Goal: Task Accomplishment & Management: Complete application form

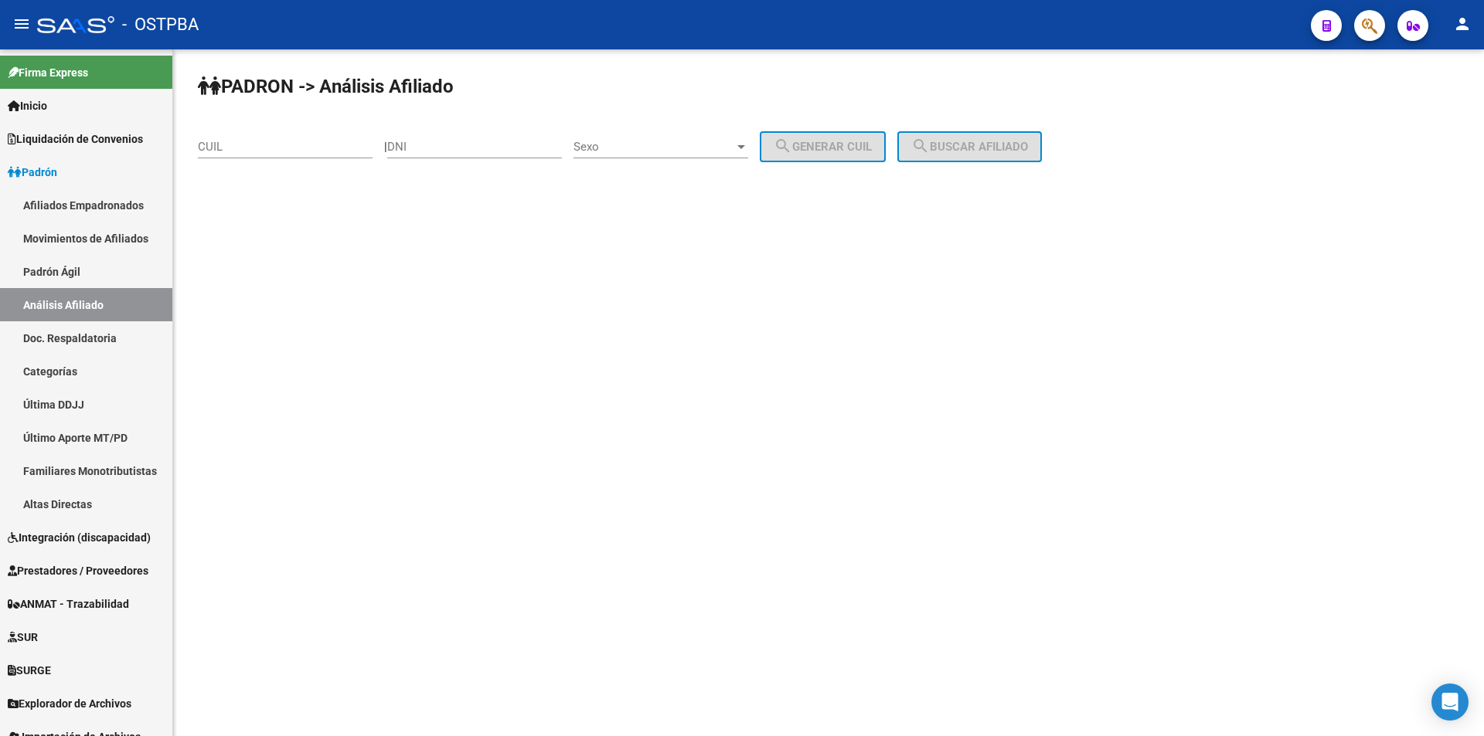
click at [345, 148] on input "CUIL" at bounding box center [285, 147] width 175 height 14
type input "27-43420651-6"
drag, startPoint x: 959, startPoint y: 121, endPoint x: 959, endPoint y: 133, distance: 11.6
click at [959, 124] on div "PADRON -> Análisis Afiliado 27-43420651-6 CUIL | DNI Sexo Sexo search Generar C…" at bounding box center [828, 130] width 1311 height 162
click at [960, 133] on button "search Buscar afiliado" at bounding box center [969, 146] width 145 height 31
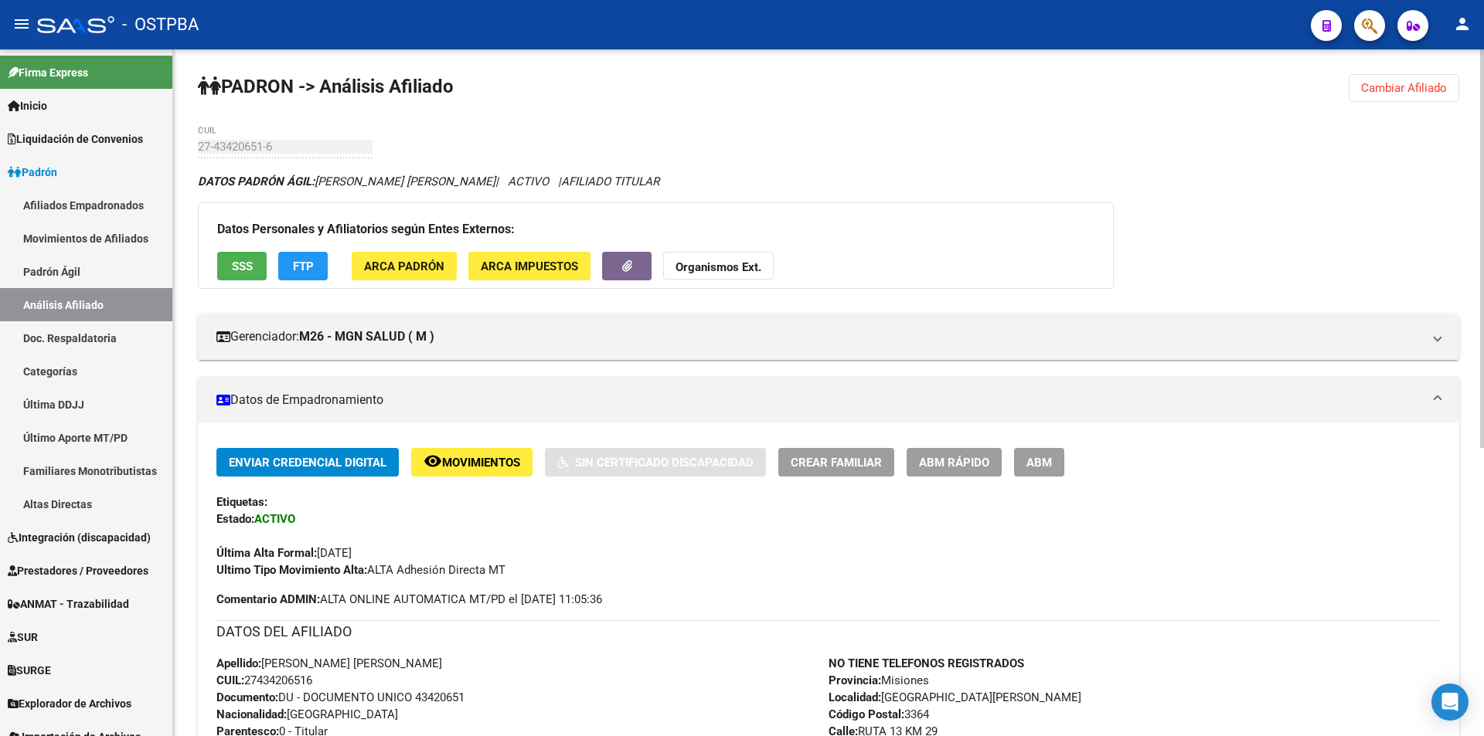
drag, startPoint x: 472, startPoint y: 696, endPoint x: 418, endPoint y: 693, distance: 54.2
click at [418, 693] on div "Apellido: TATIANA MARILIN GODOY CUIL: 27434206516 Documento: DU - DOCUMENTO UNI…" at bounding box center [522, 740] width 612 height 170
copy span "43420651"
click at [722, 272] on strong "Organismos Ext." at bounding box center [718, 267] width 86 height 14
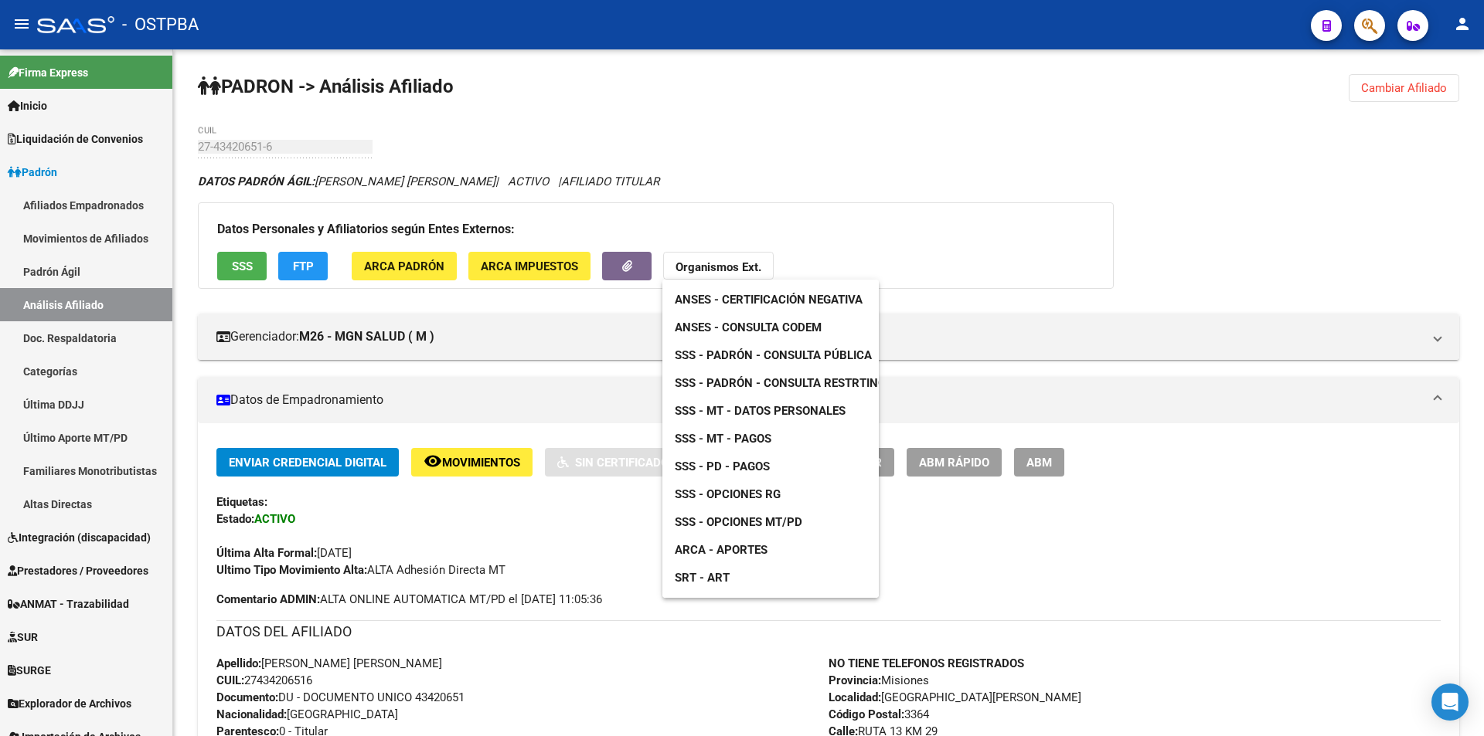
click at [811, 414] on span "SSS - MT - Datos Personales" at bounding box center [760, 411] width 171 height 14
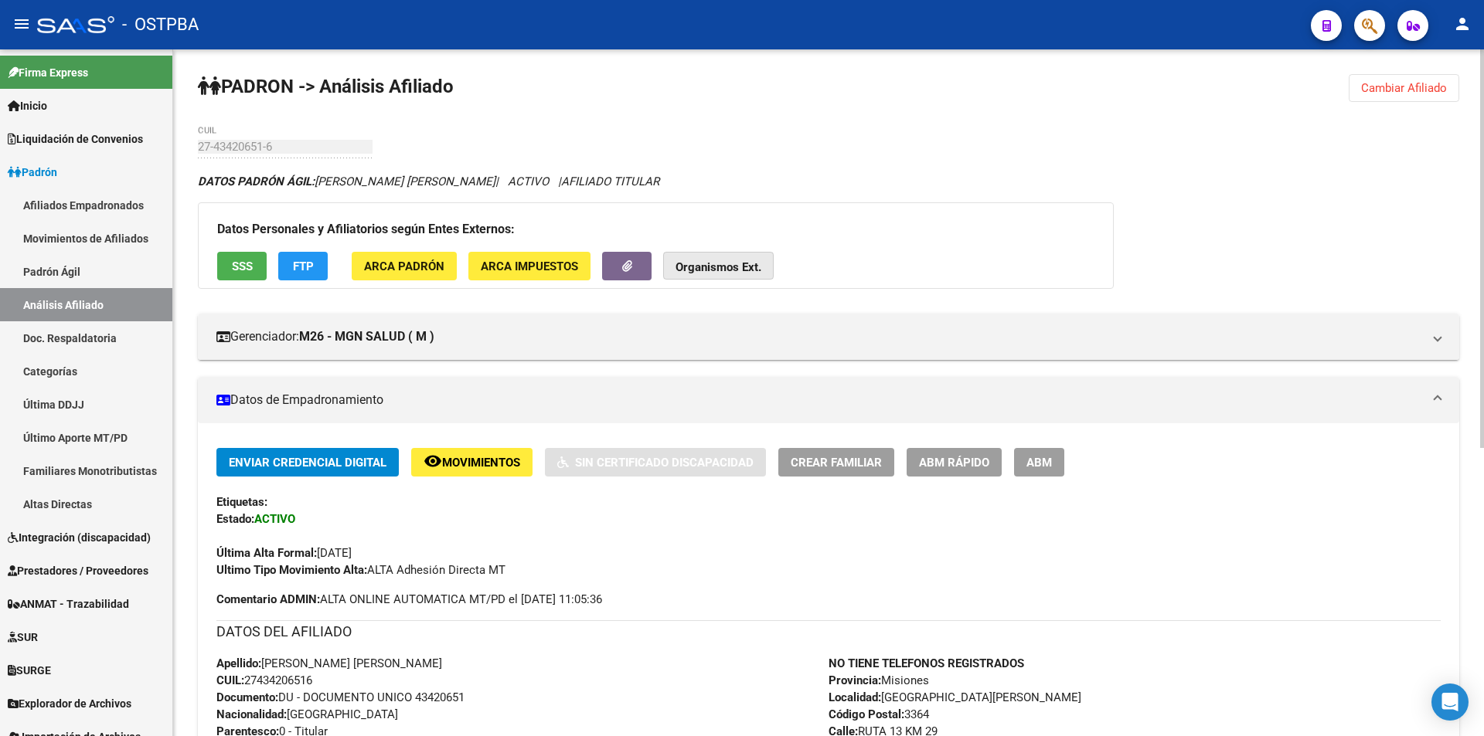
drag, startPoint x: 720, startPoint y: 264, endPoint x: 726, endPoint y: 270, distance: 8.8
click at [722, 266] on strong "Organismos Ext." at bounding box center [718, 267] width 86 height 14
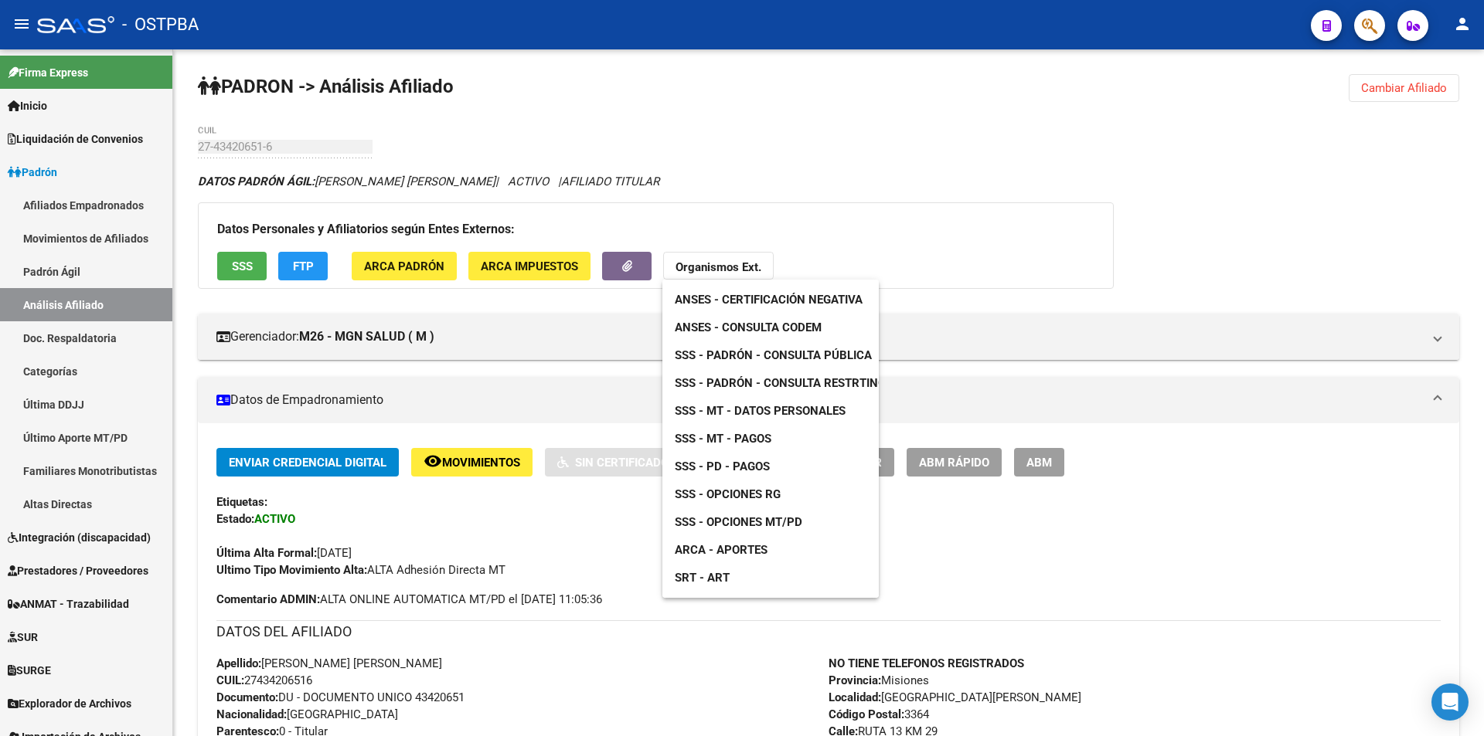
click at [803, 329] on span "ANSES - Consulta CODEM" at bounding box center [748, 328] width 147 height 14
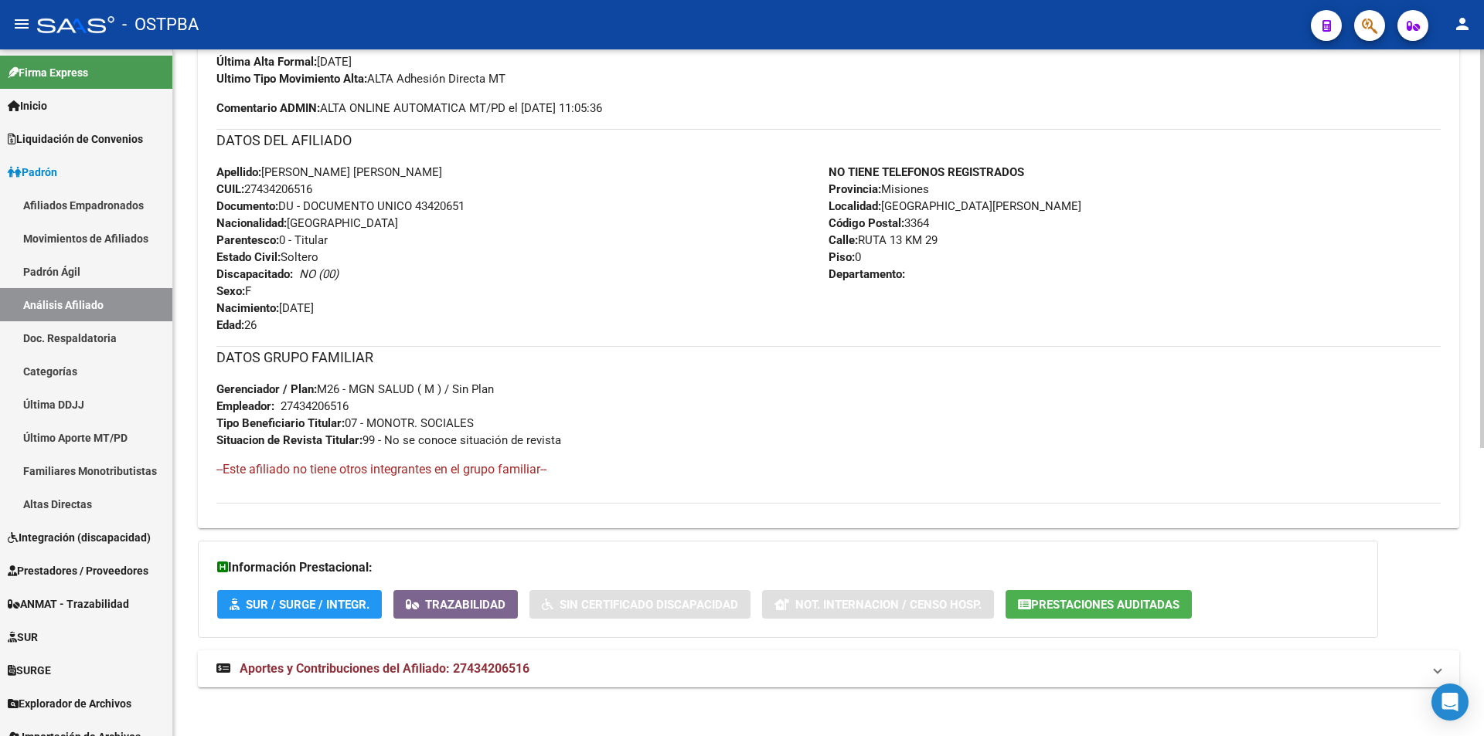
scroll to position [497, 0]
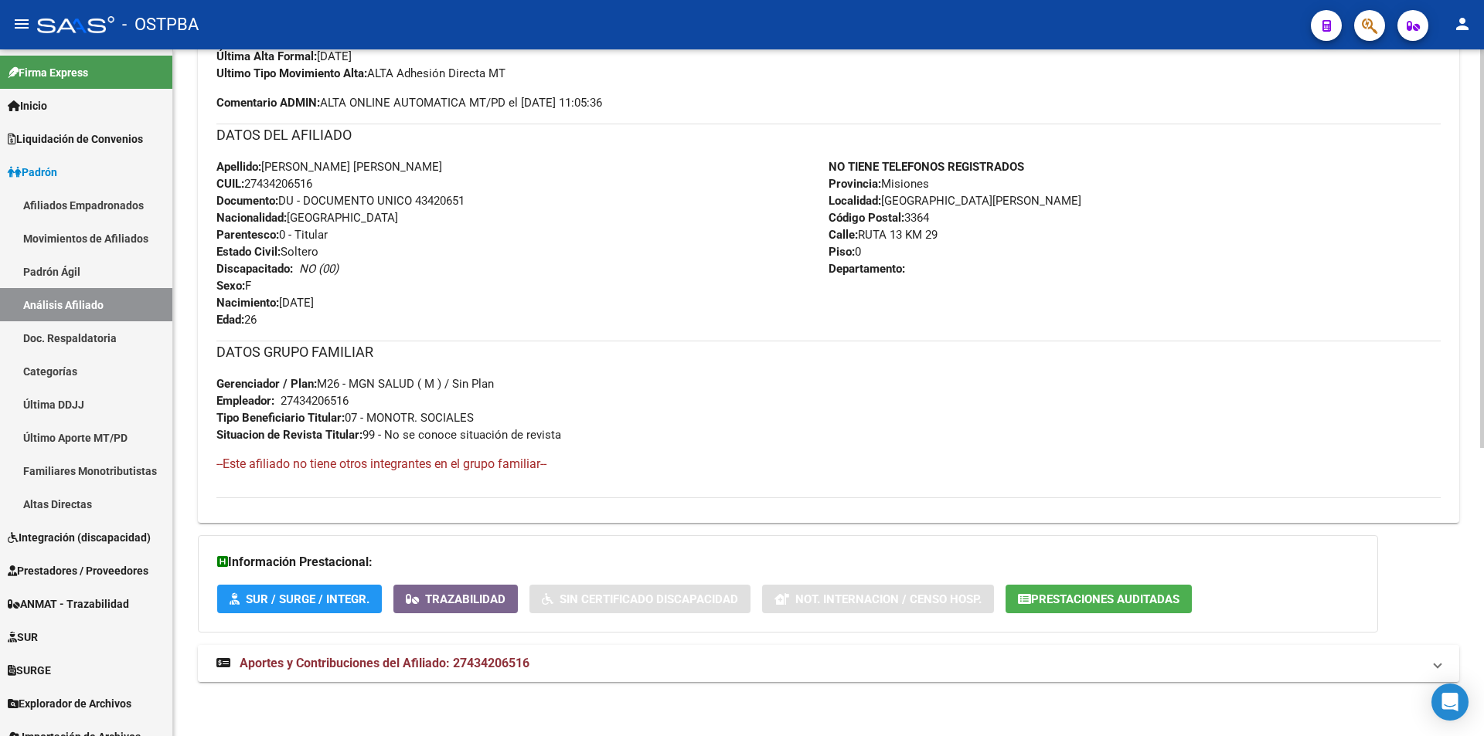
click at [410, 656] on span "Aportes y Contribuciones del Afiliado: 27434206516" at bounding box center [385, 663] width 290 height 15
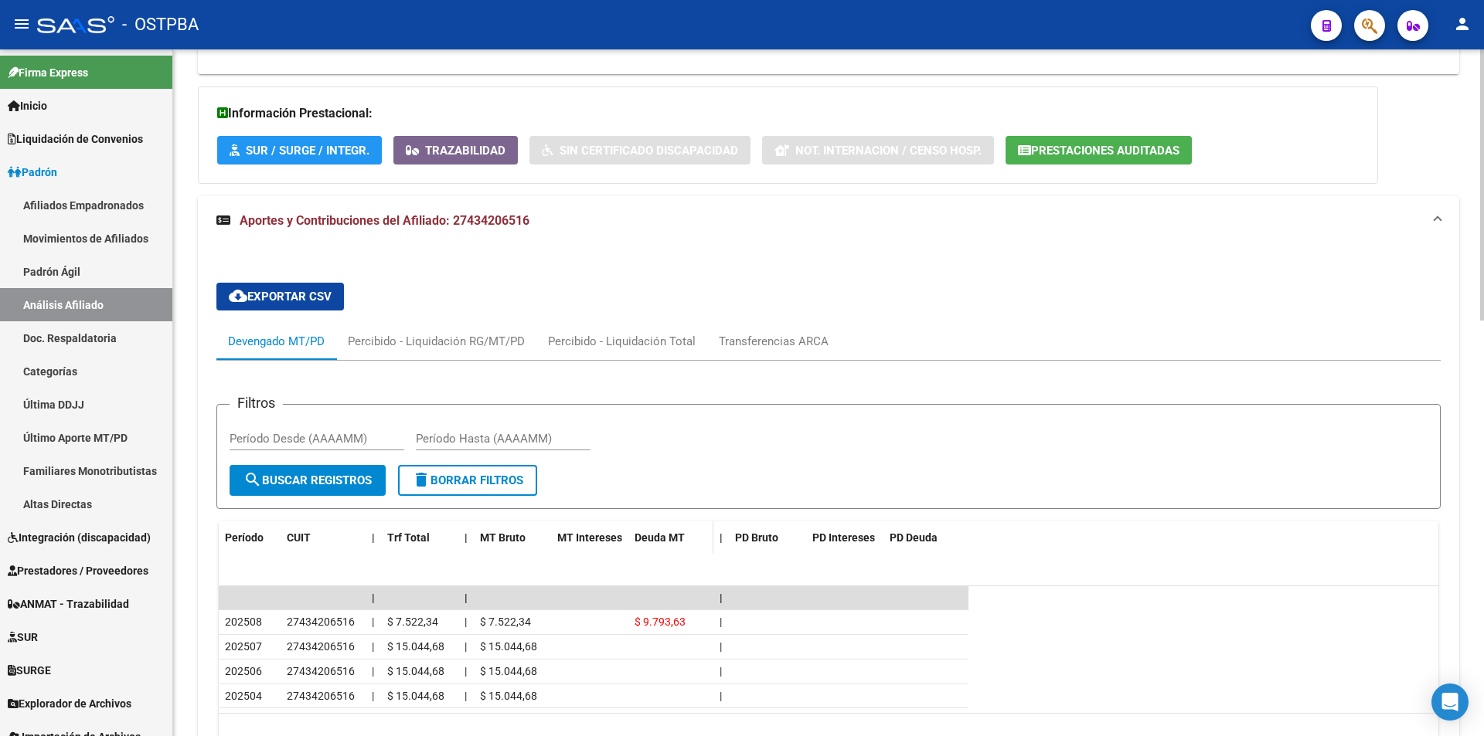
scroll to position [1053, 0]
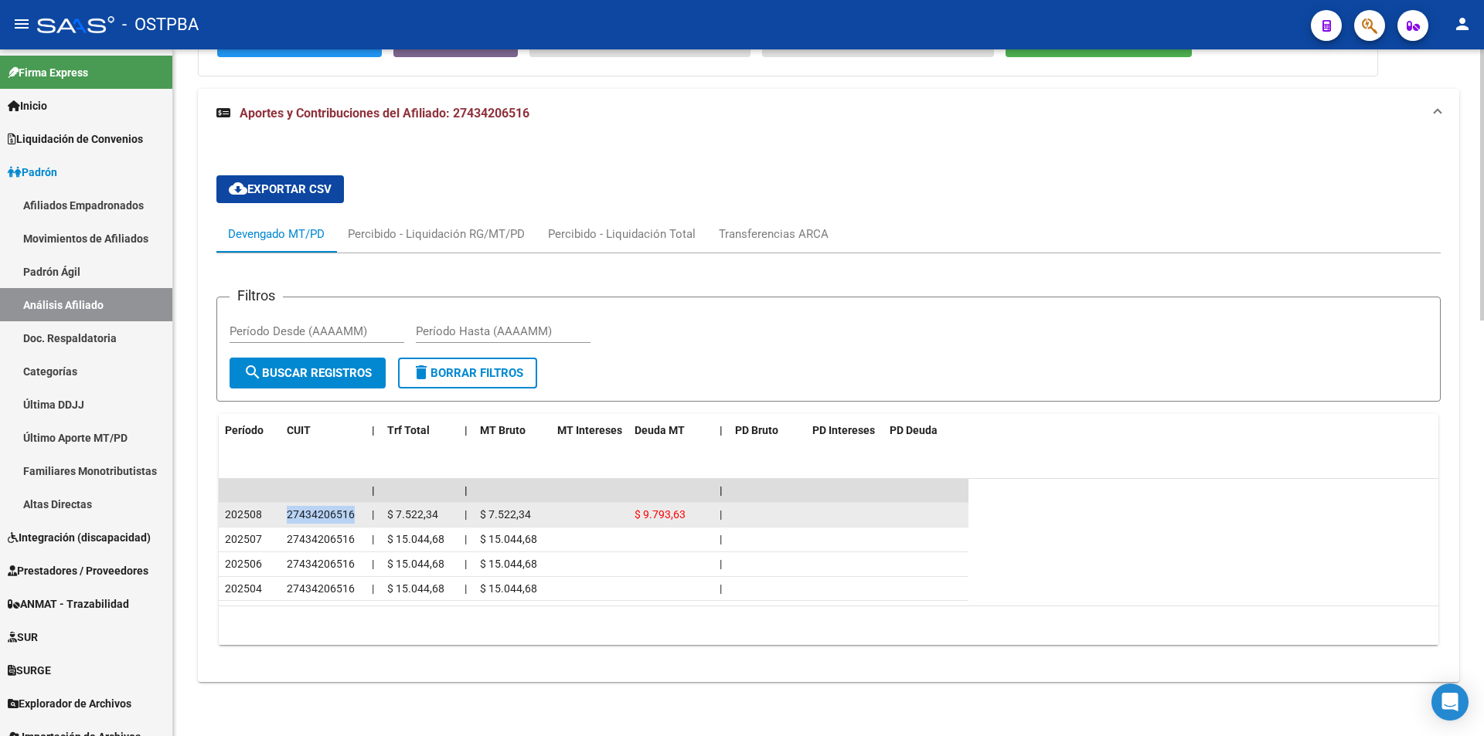
drag, startPoint x: 324, startPoint y: 519, endPoint x: 286, endPoint y: 519, distance: 37.9
click at [286, 519] on datatable-body-cell "27434206516" at bounding box center [323, 515] width 85 height 24
copy span "27434206516"
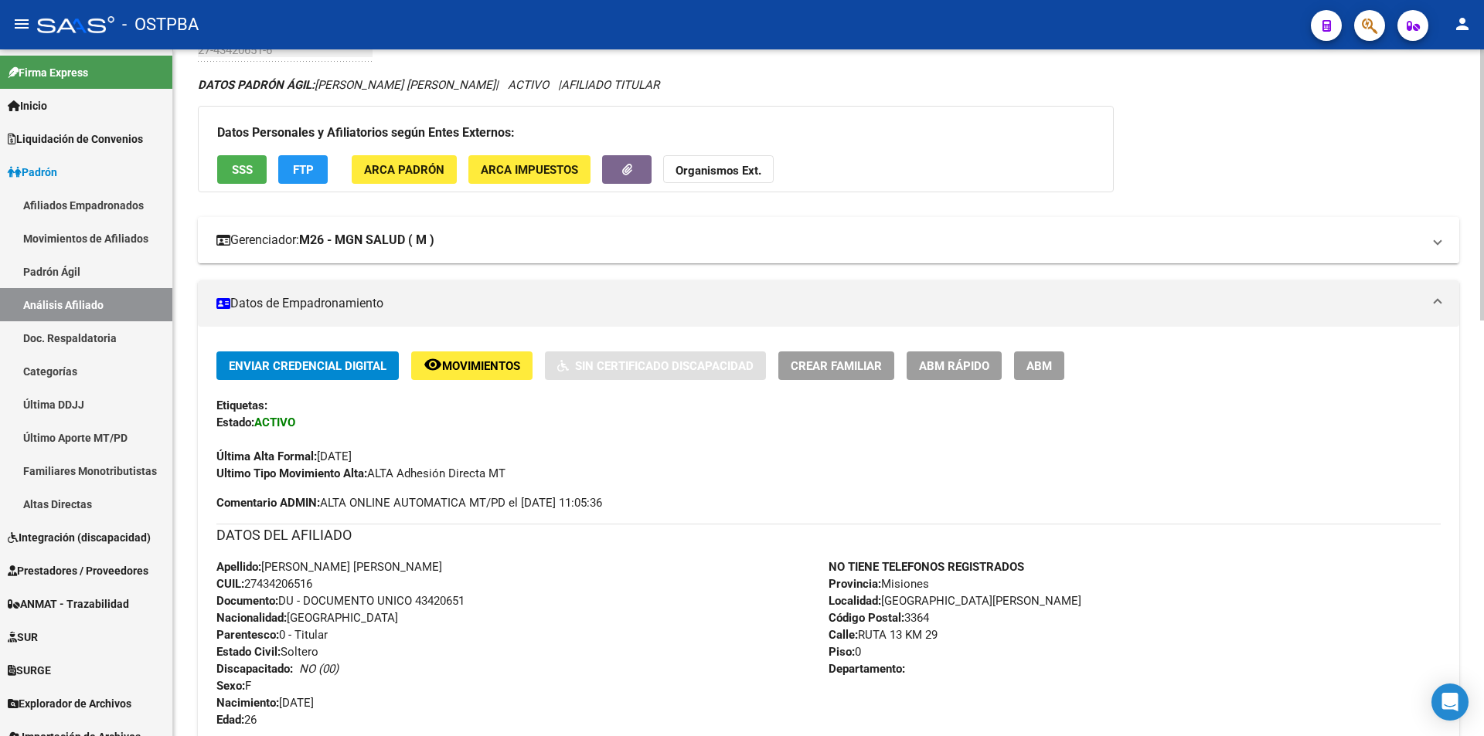
scroll to position [49, 0]
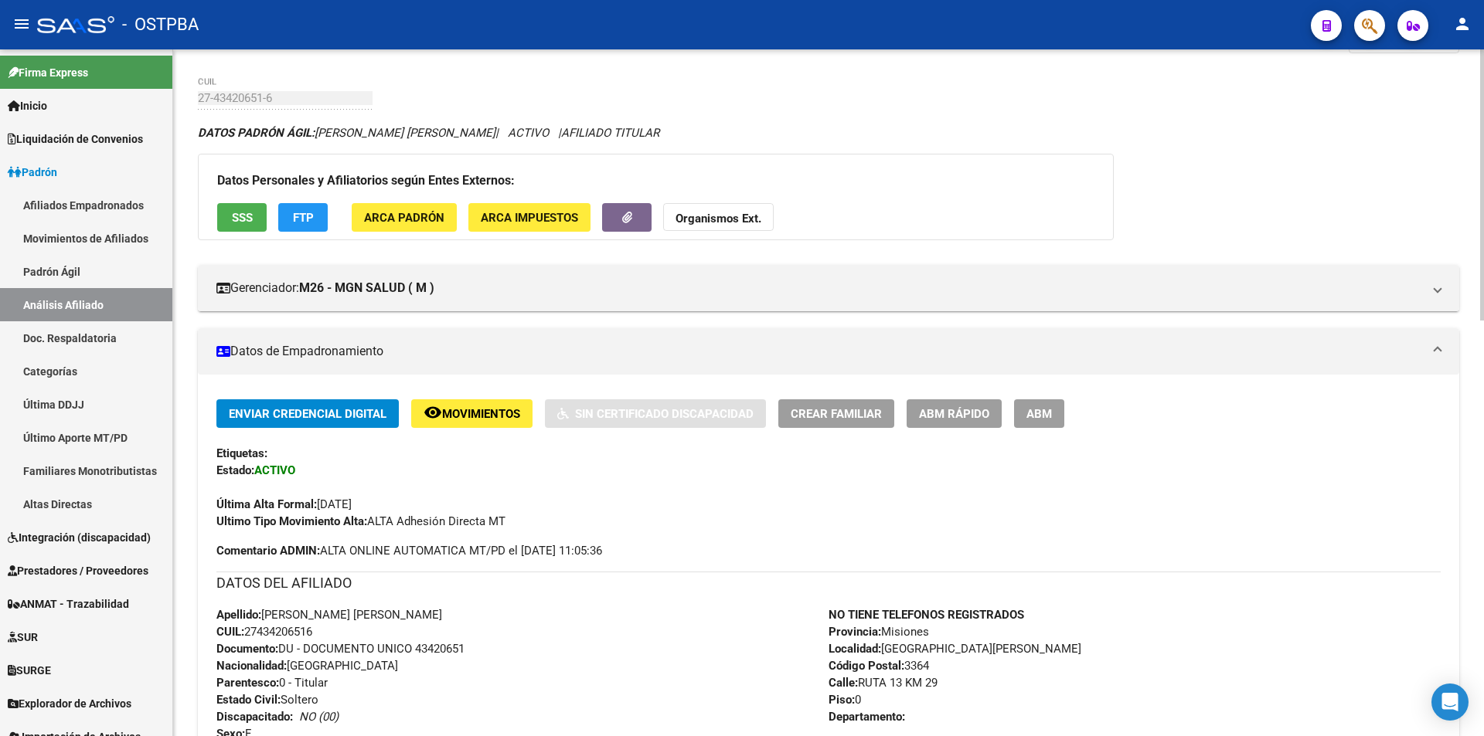
click at [723, 220] on strong "Organismos Ext." at bounding box center [718, 219] width 86 height 14
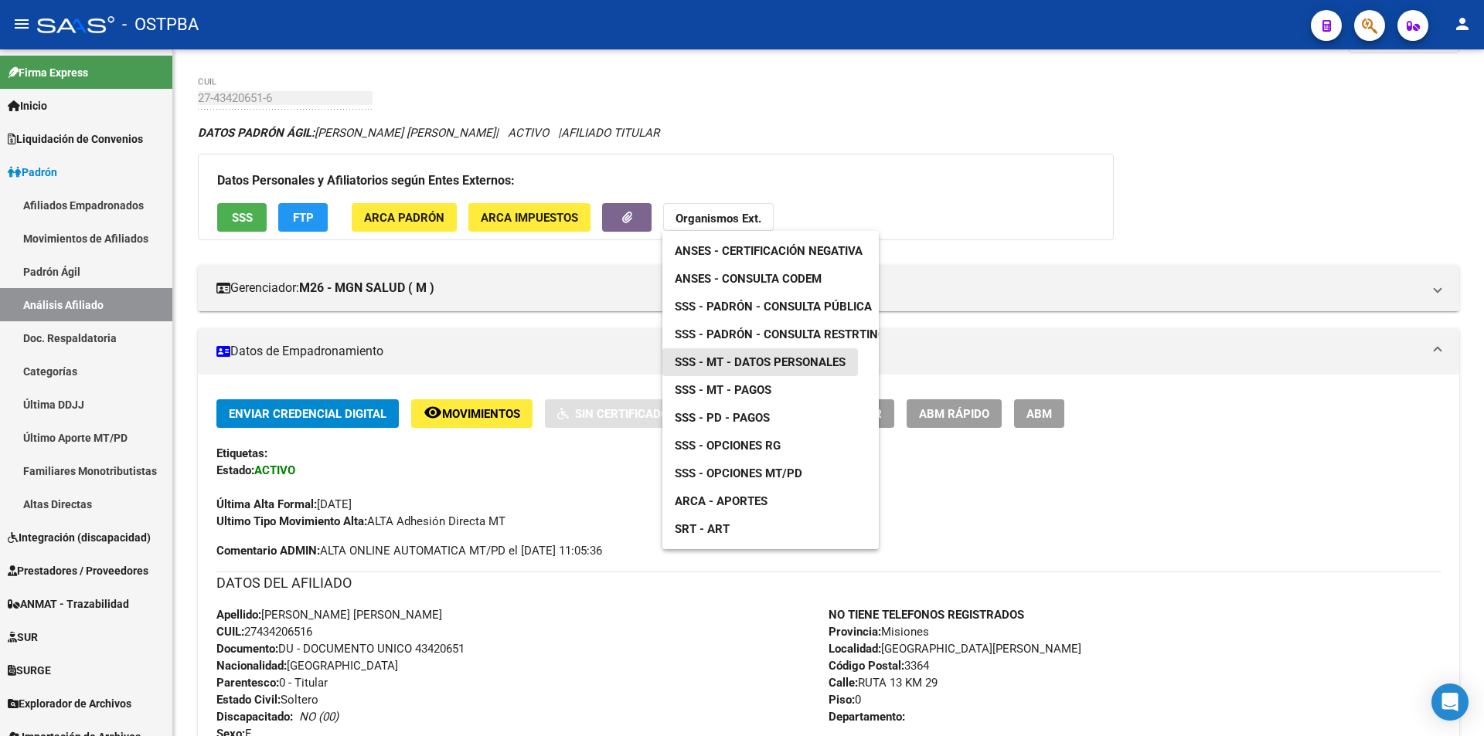
click at [765, 365] on span "SSS - MT - Datos Personales" at bounding box center [760, 362] width 171 height 14
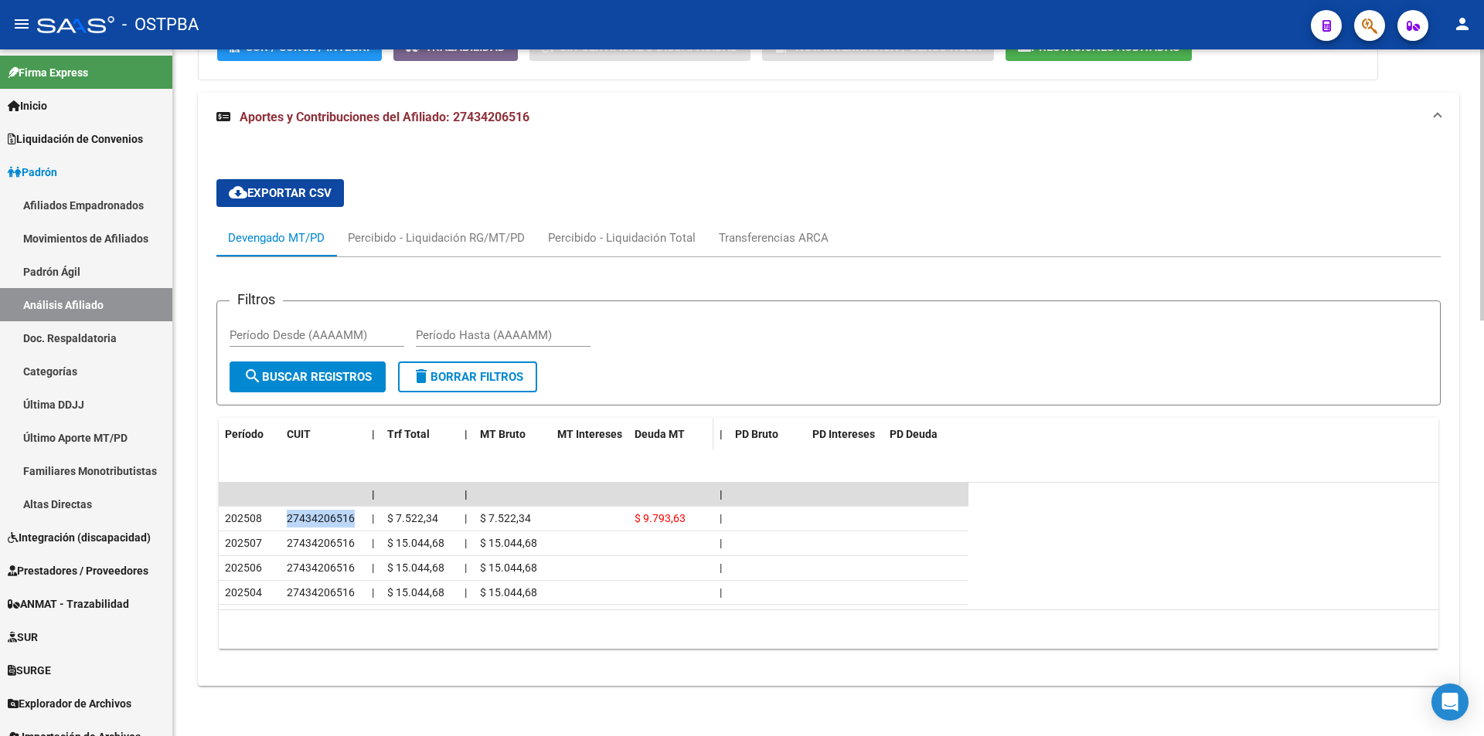
scroll to position [1053, 0]
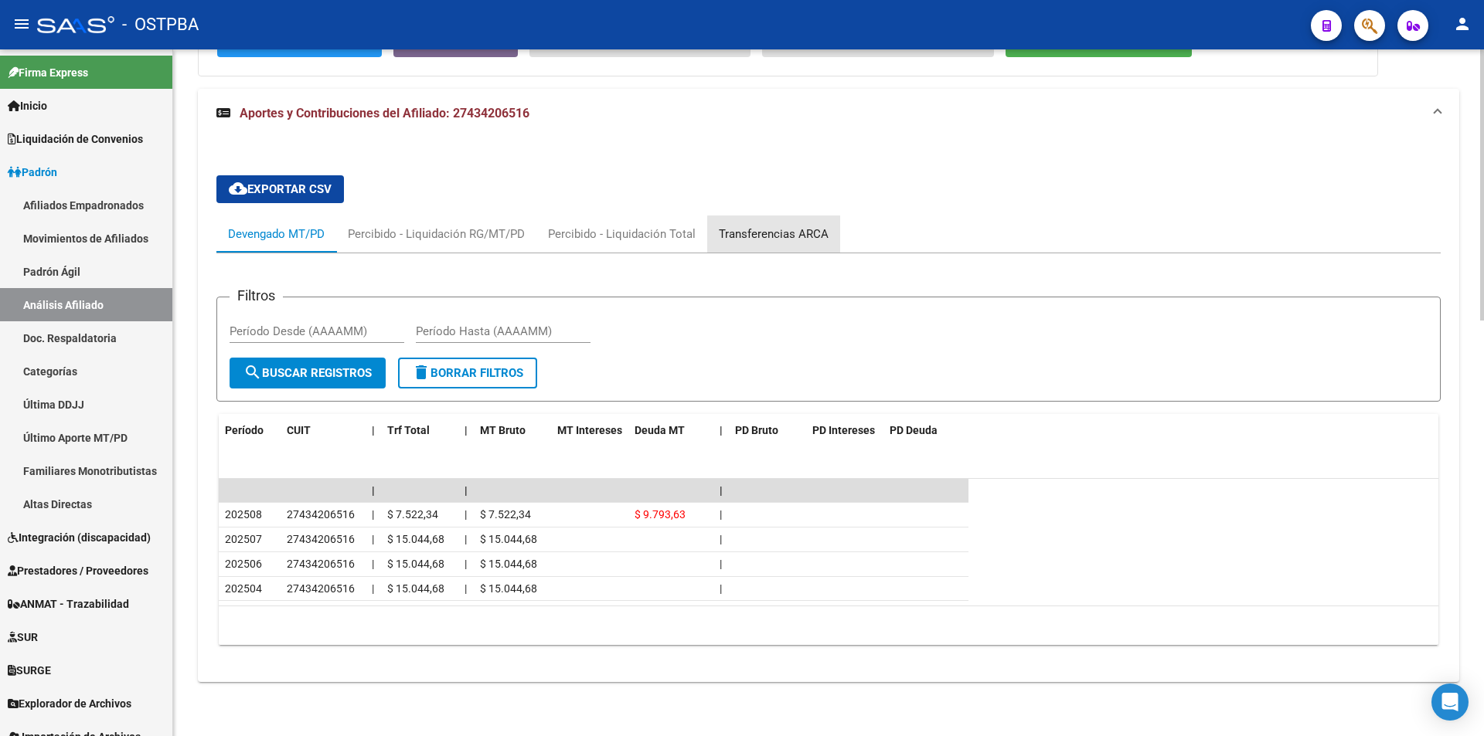
click at [787, 239] on div "Transferencias ARCA" at bounding box center [774, 234] width 110 height 17
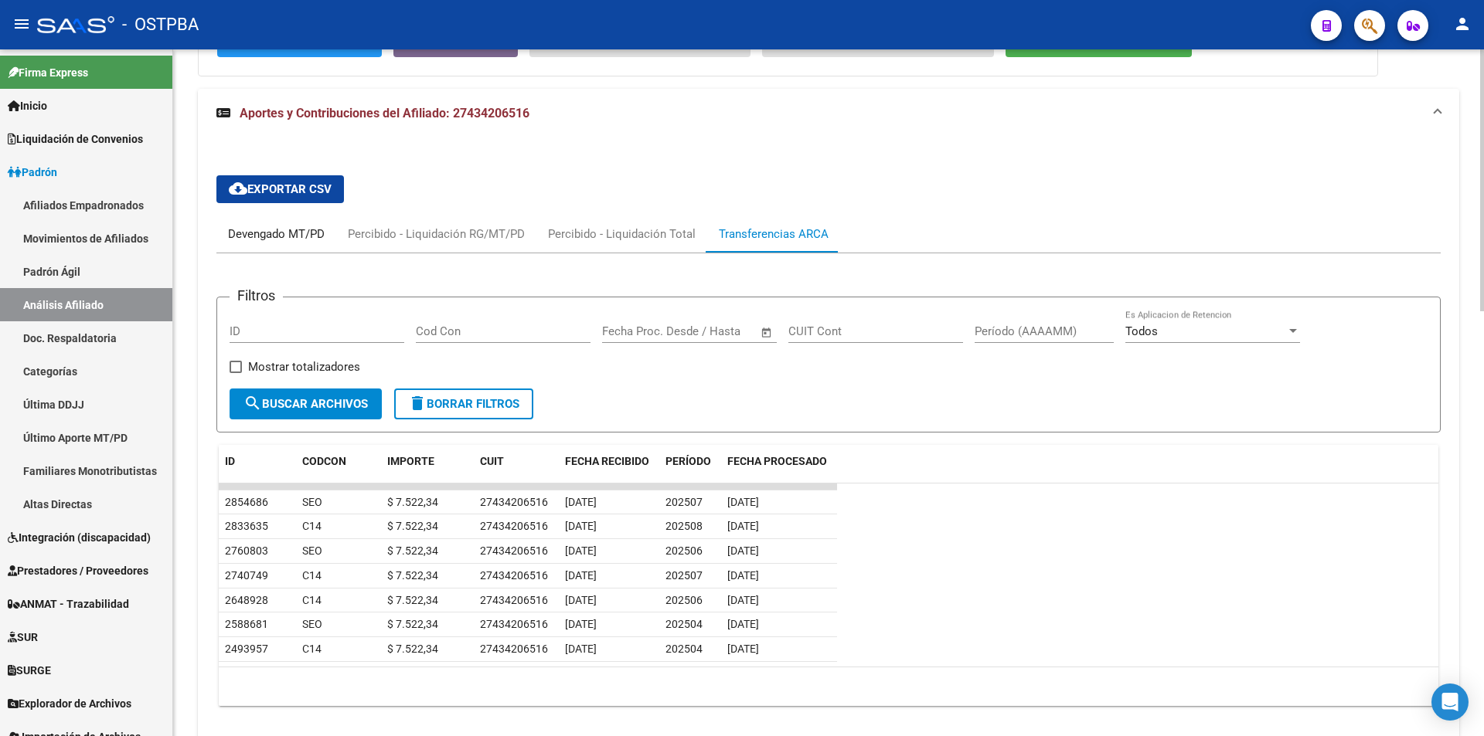
click at [299, 226] on div "Devengado MT/PD" at bounding box center [276, 234] width 97 height 17
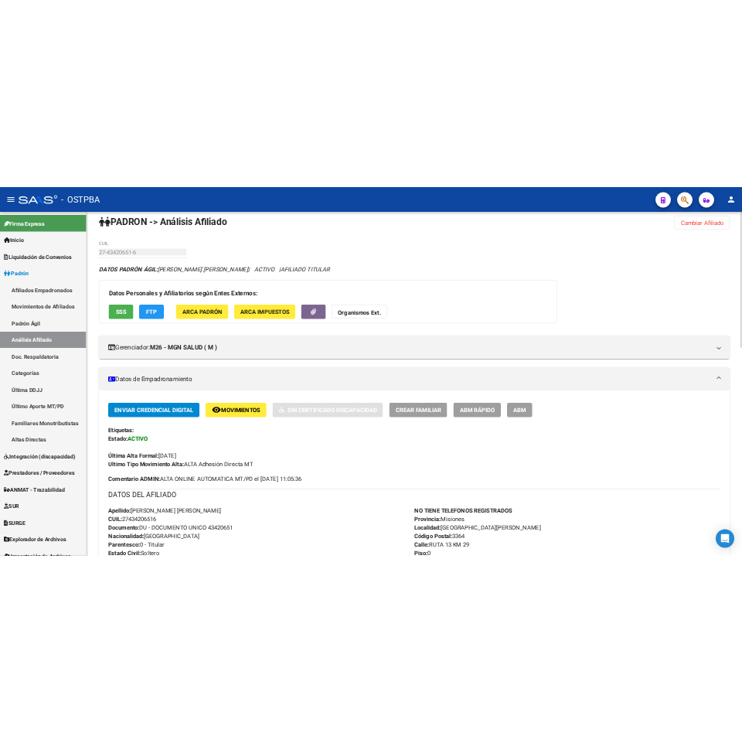
scroll to position [0, 0]
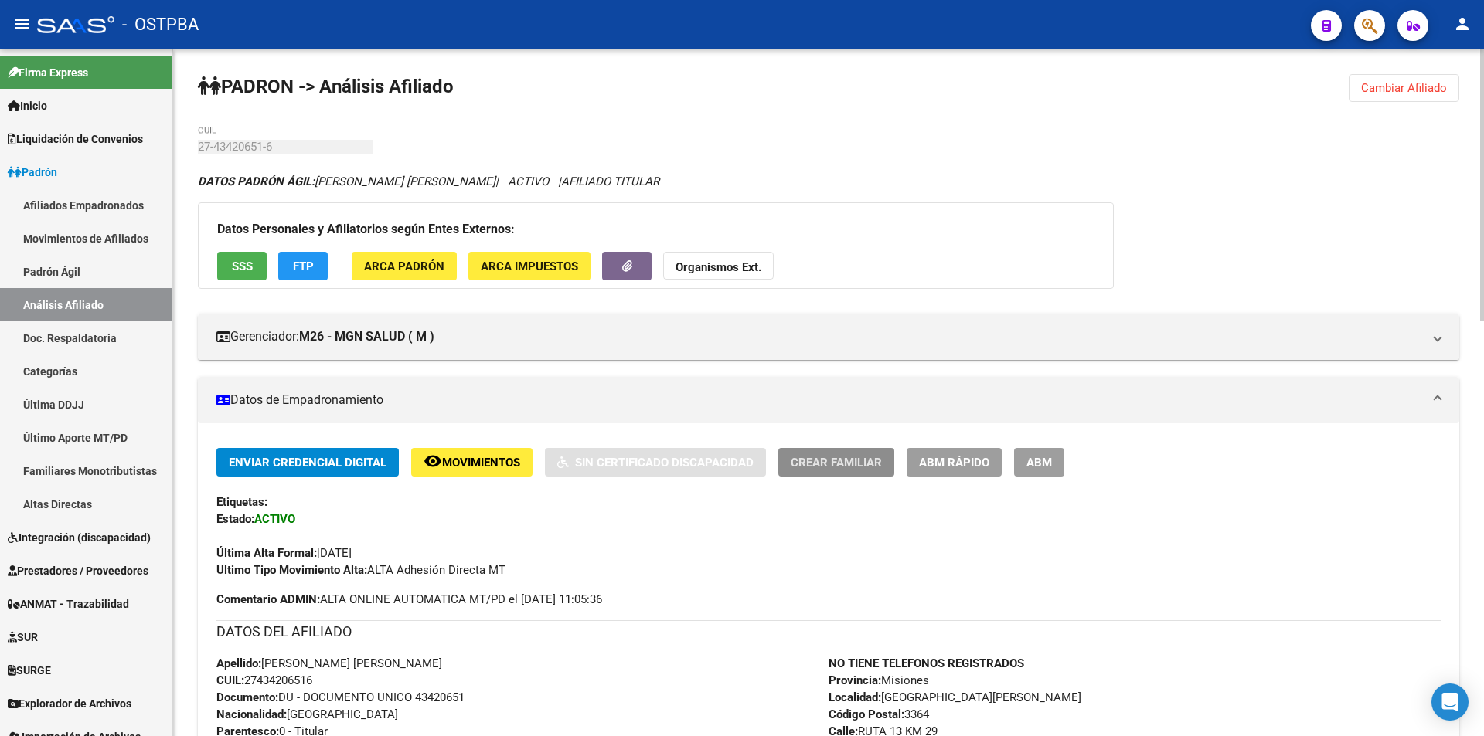
click at [866, 468] on span "Crear Familiar" at bounding box center [836, 463] width 91 height 14
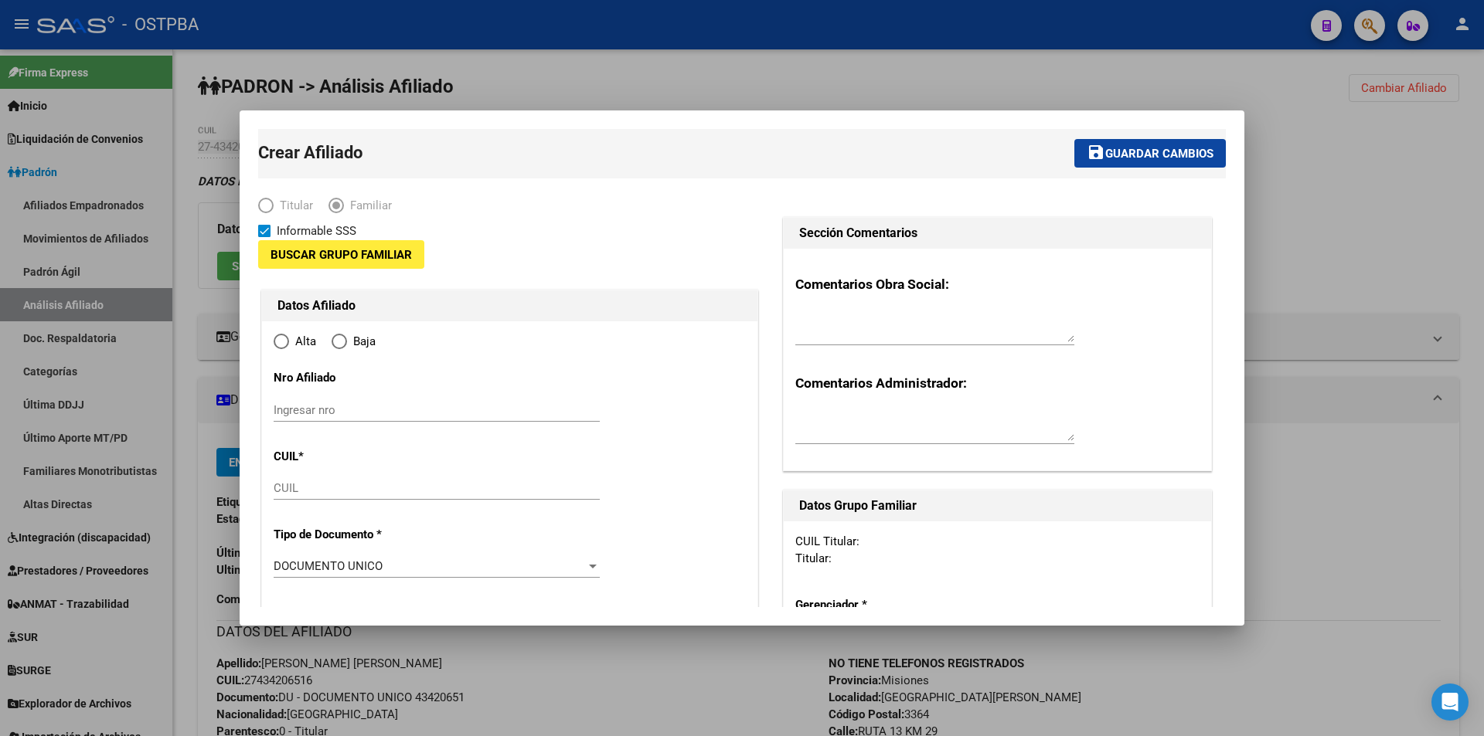
type input "27-43420651-6"
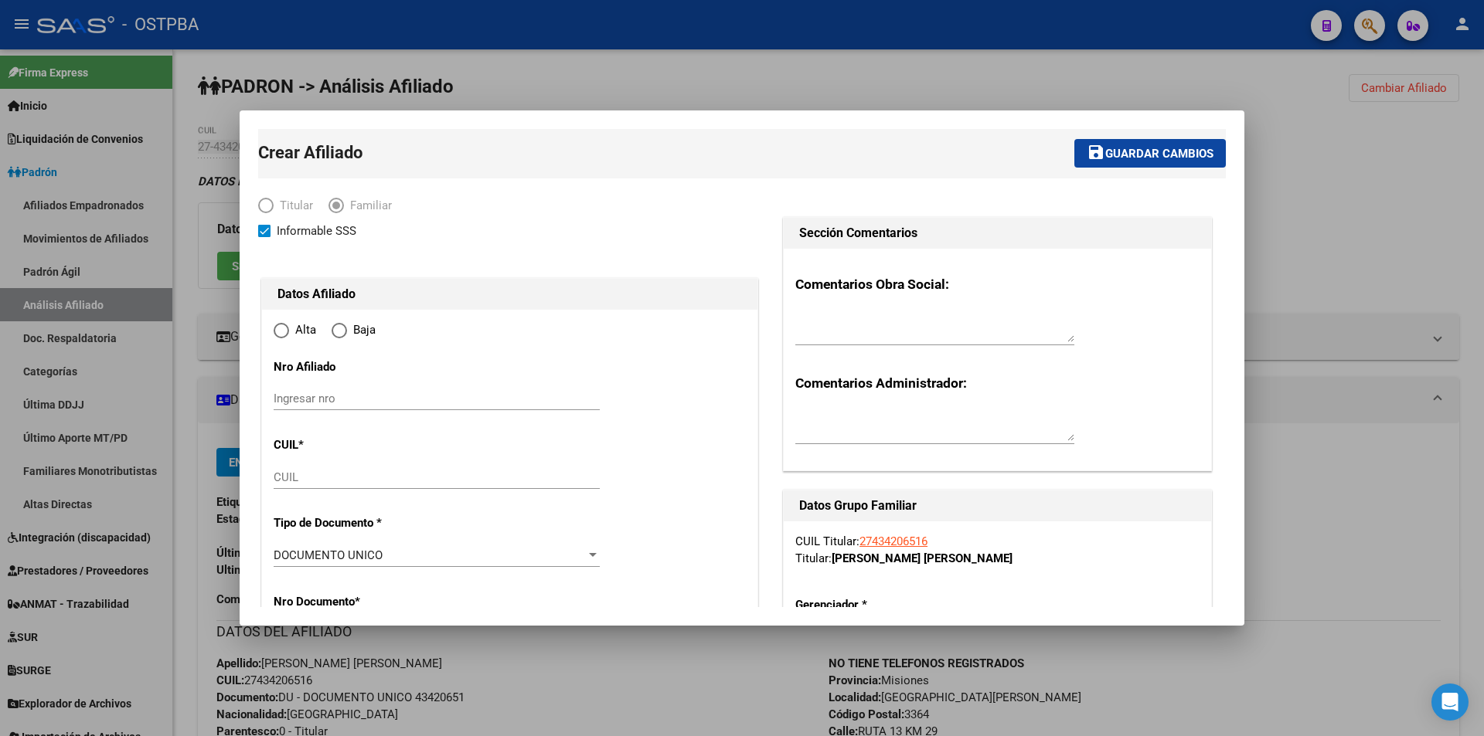
type input "SAN VICENTE"
type input "3364"
type input "RUTA 13 KM"
type input "29"
radio input "true"
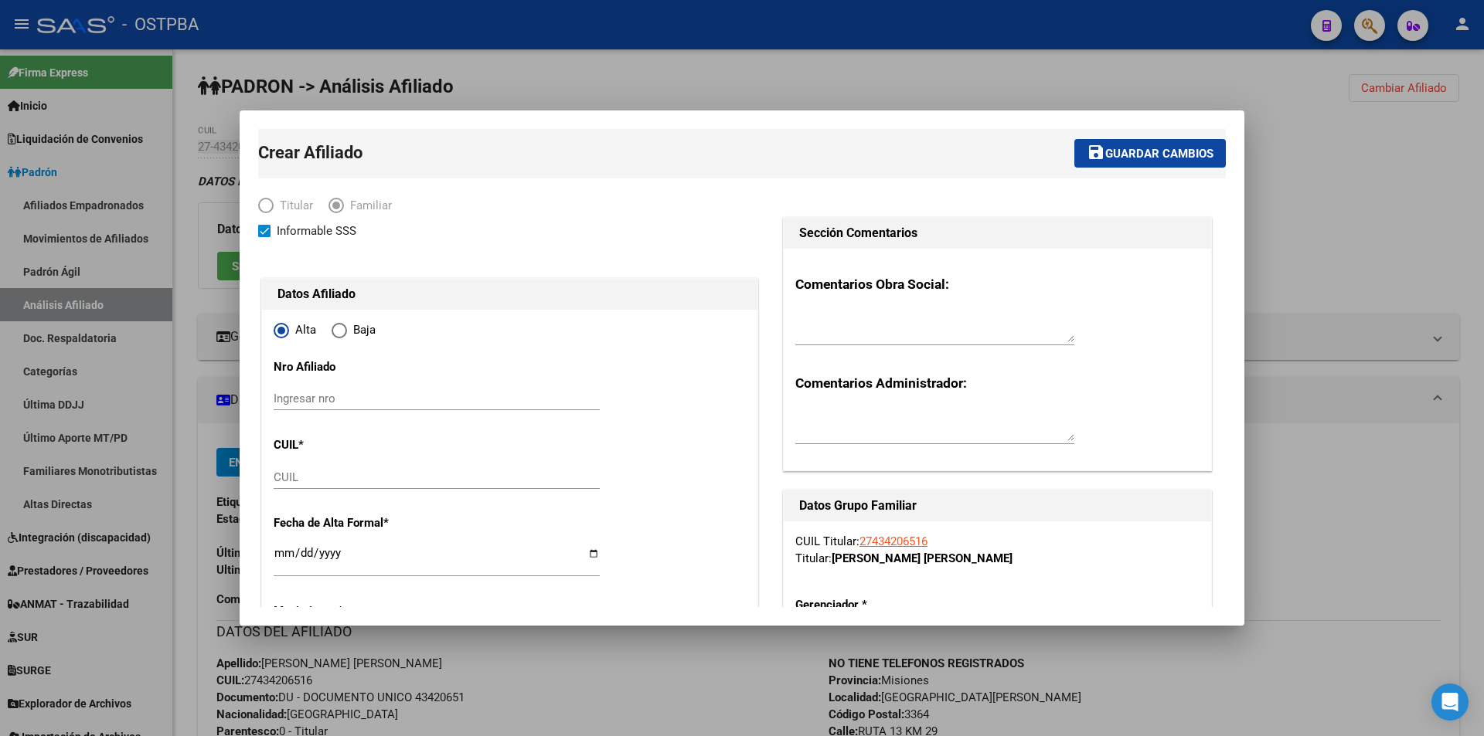
click at [320, 481] on input "CUIL" at bounding box center [437, 478] width 326 height 14
paste input "27-70792830-7"
type input "27-70792830-7"
type input "27-43420651-6"
type input "70792830"
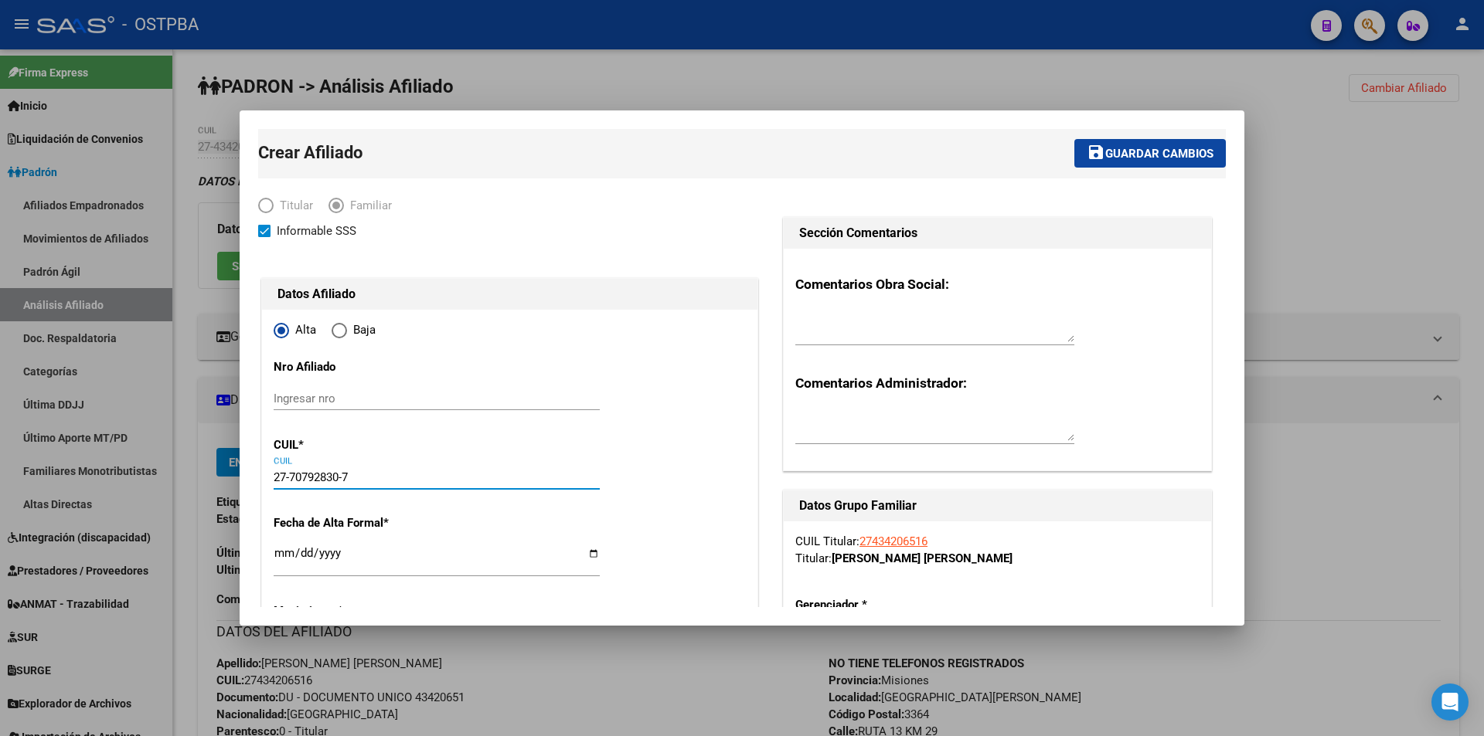
type input "[PERSON_NAME]"
type input "[DATE]"
type input "[GEOGRAPHIC_DATA]"
type input "1832"
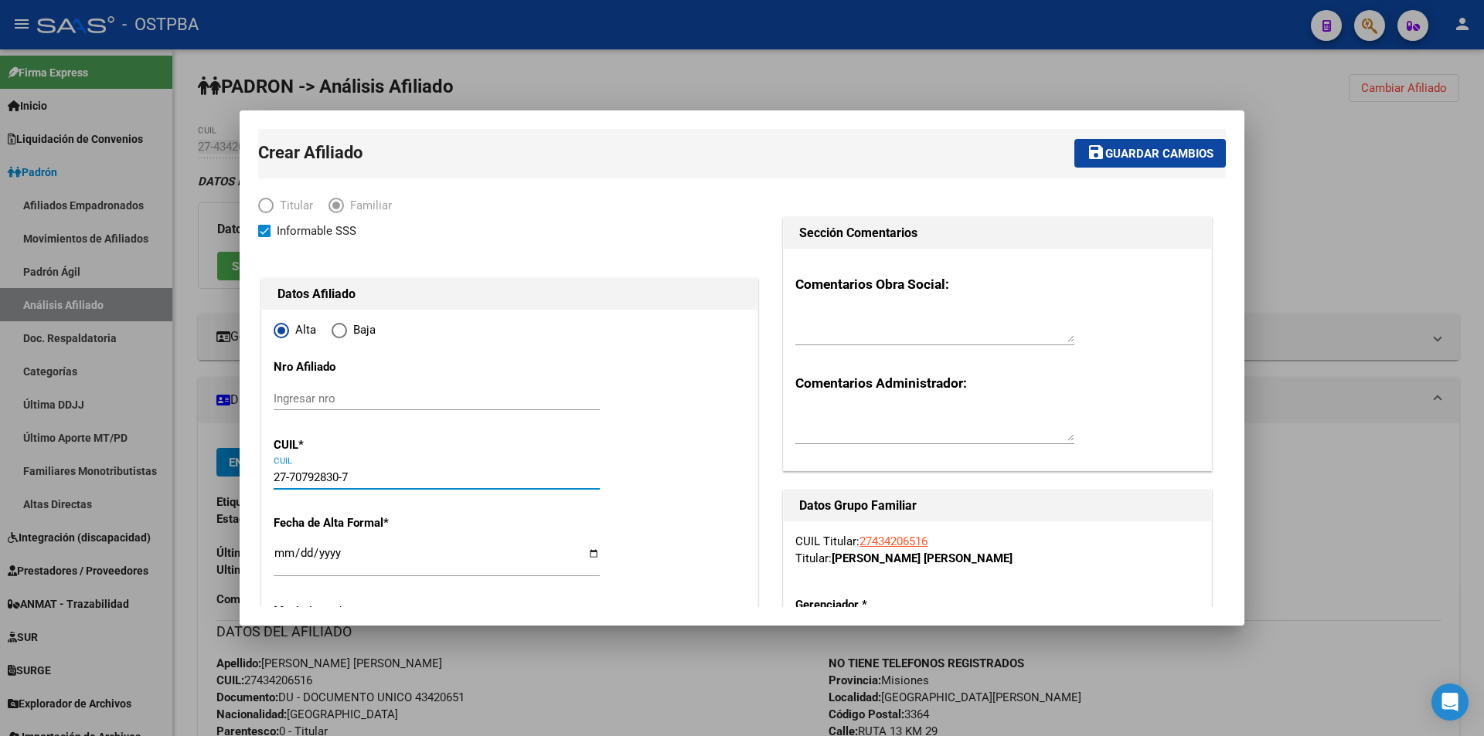
type input "FALUCHO"
type input "1152"
type input "01"
type input "27-70792830-7"
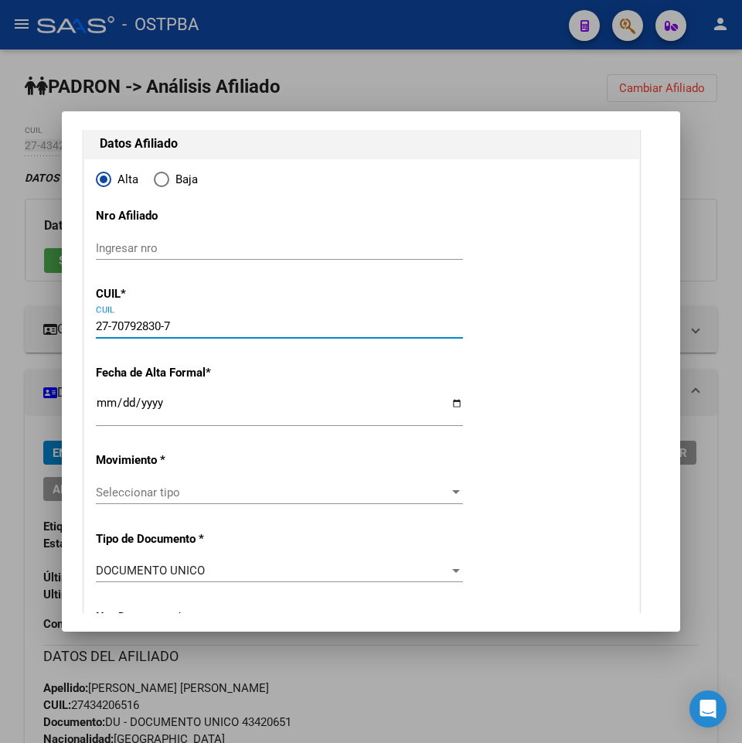
scroll to position [155, 0]
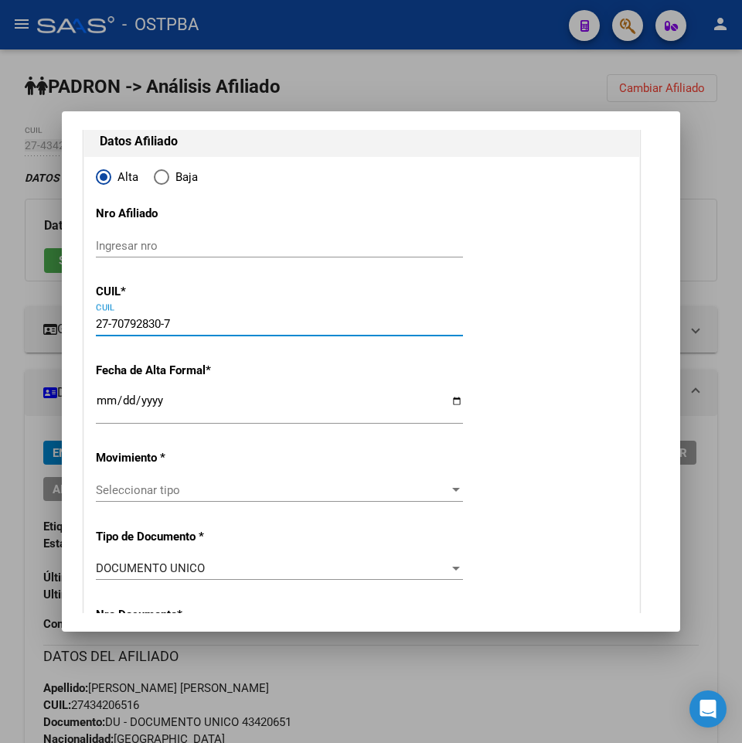
click at [104, 403] on input "Ingresar fecha" at bounding box center [279, 406] width 367 height 25
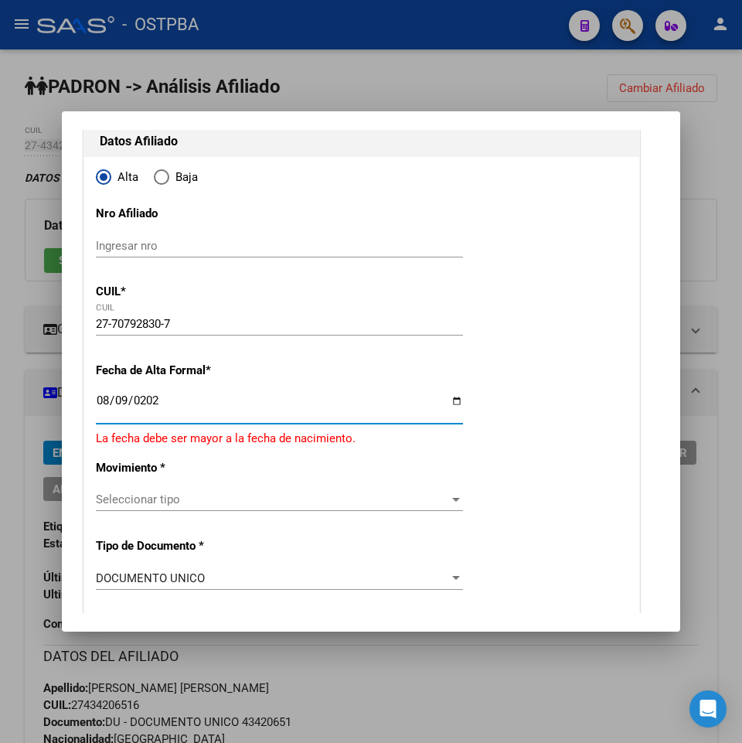
type input "[DATE]"
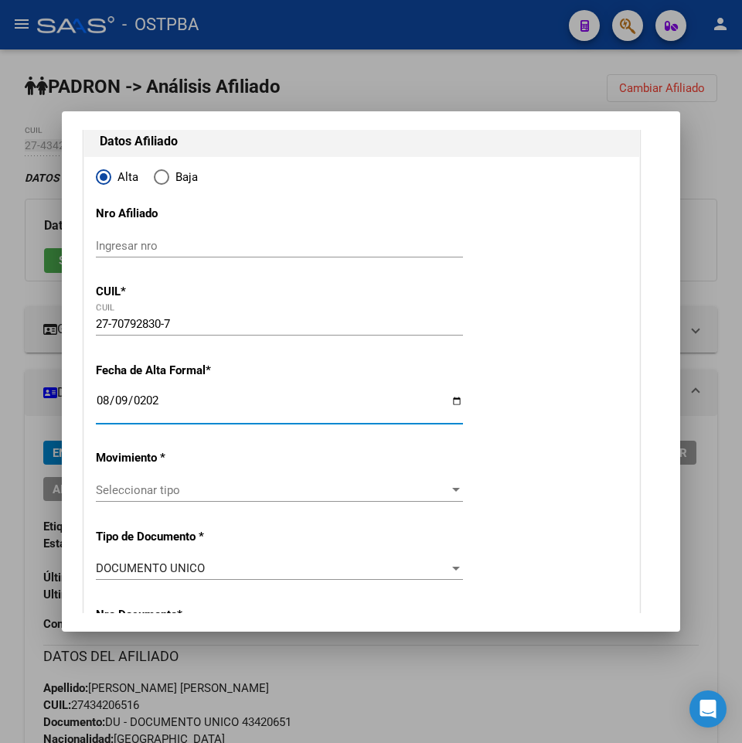
click at [233, 487] on span "Seleccionar tipo" at bounding box center [272, 490] width 353 height 14
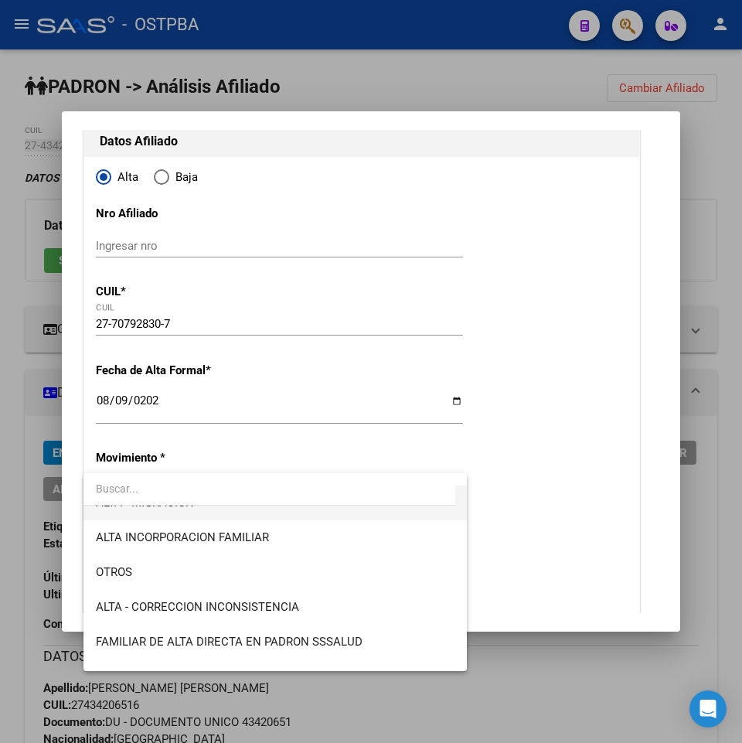
scroll to position [232, 0]
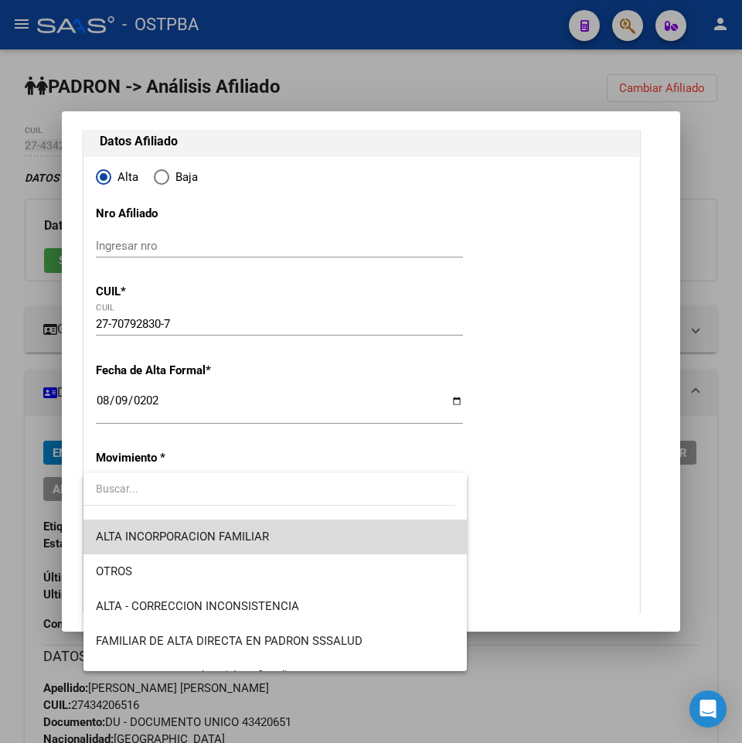
click at [310, 540] on span "ALTA INCORPORACION FAMILIAR" at bounding box center [275, 536] width 359 height 35
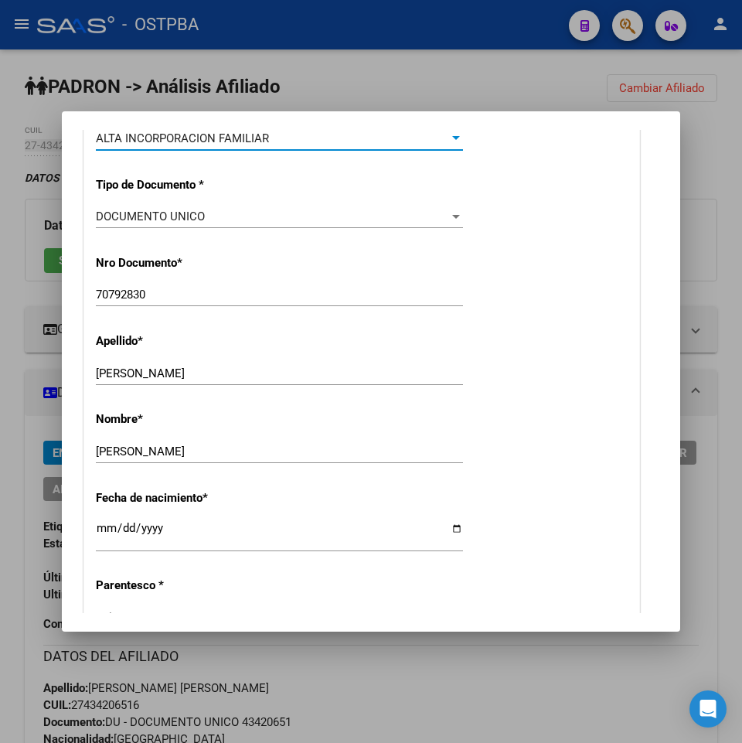
scroll to position [541, 0]
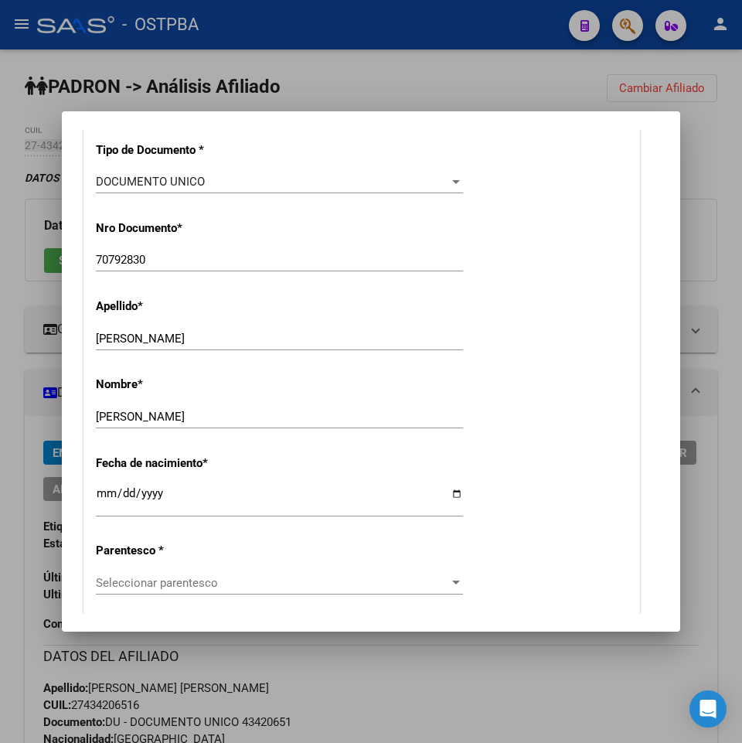
click at [298, 590] on div "Seleccionar parentesco Seleccionar parentesco" at bounding box center [279, 582] width 367 height 23
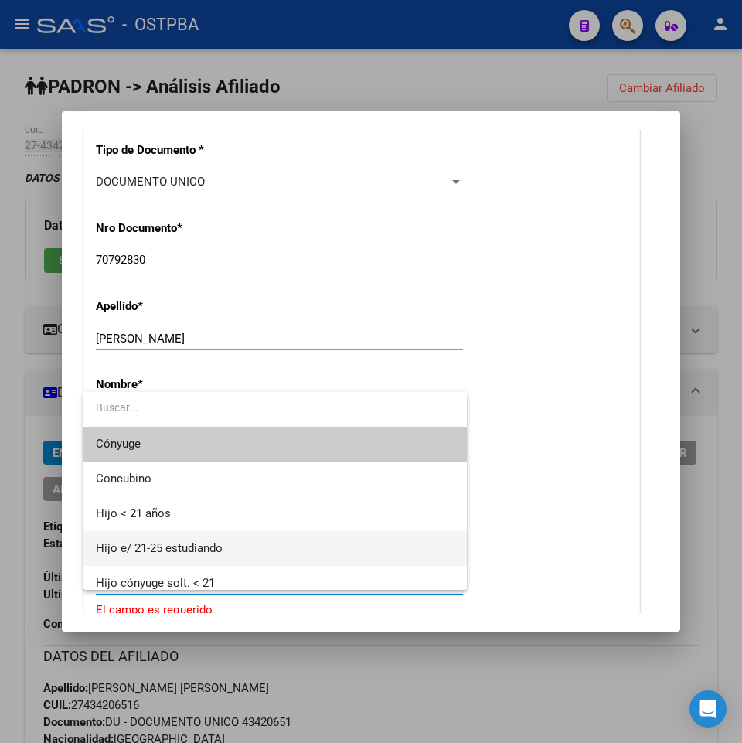
scroll to position [77, 0]
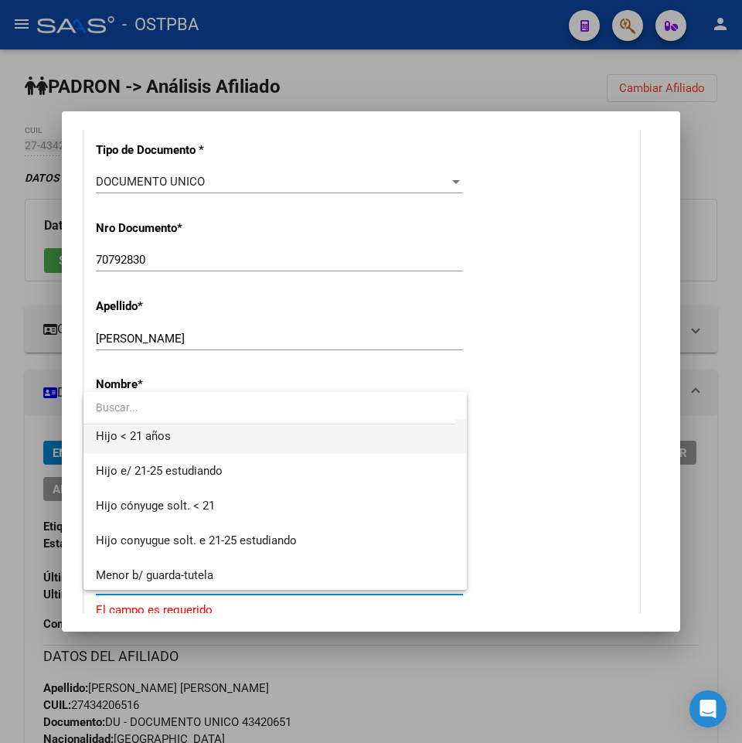
click at [311, 437] on span "Hijo < 21 años" at bounding box center [275, 436] width 359 height 35
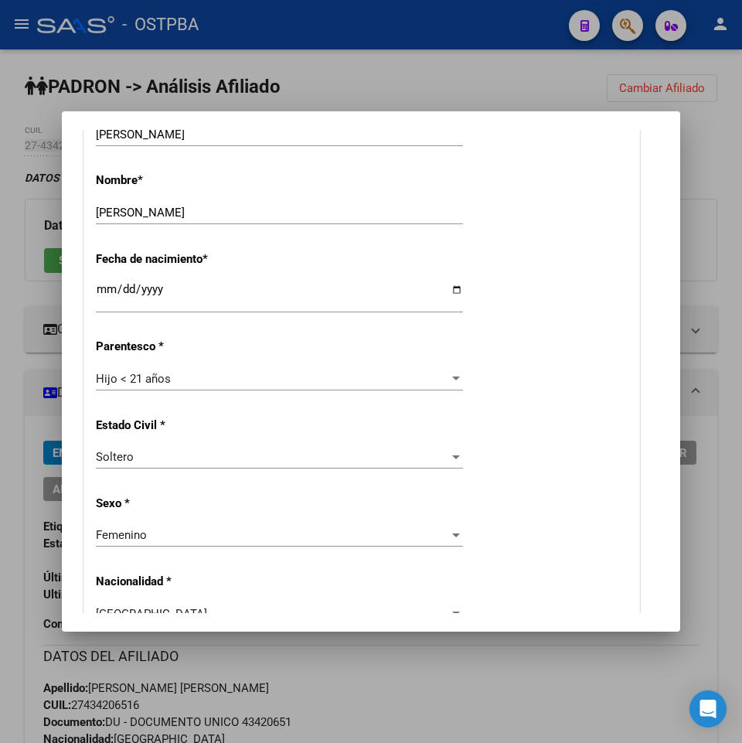
scroll to position [0, 0]
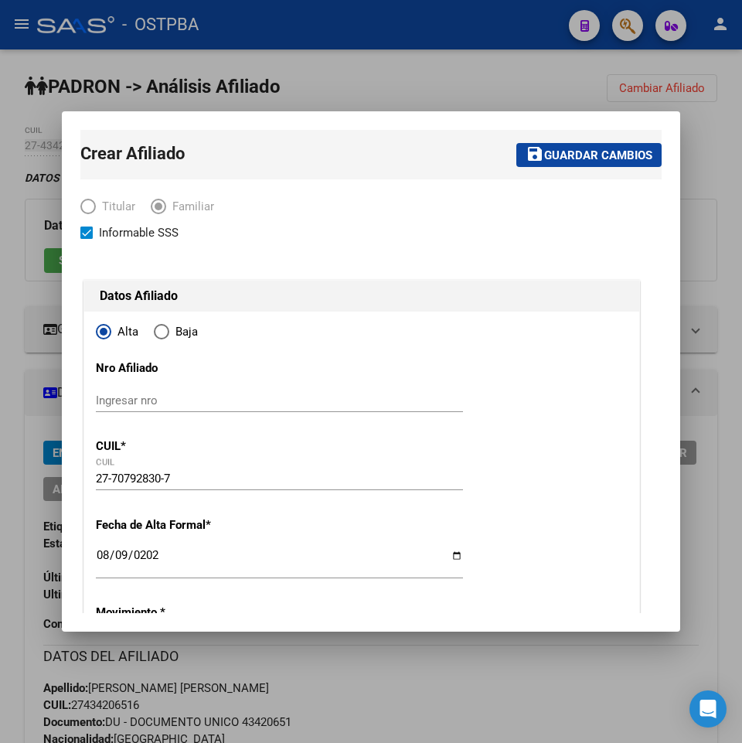
drag, startPoint x: 621, startPoint y: 481, endPoint x: 655, endPoint y: 176, distance: 306.4
click at [643, 160] on button "save Guardar cambios" at bounding box center [588, 155] width 145 height 24
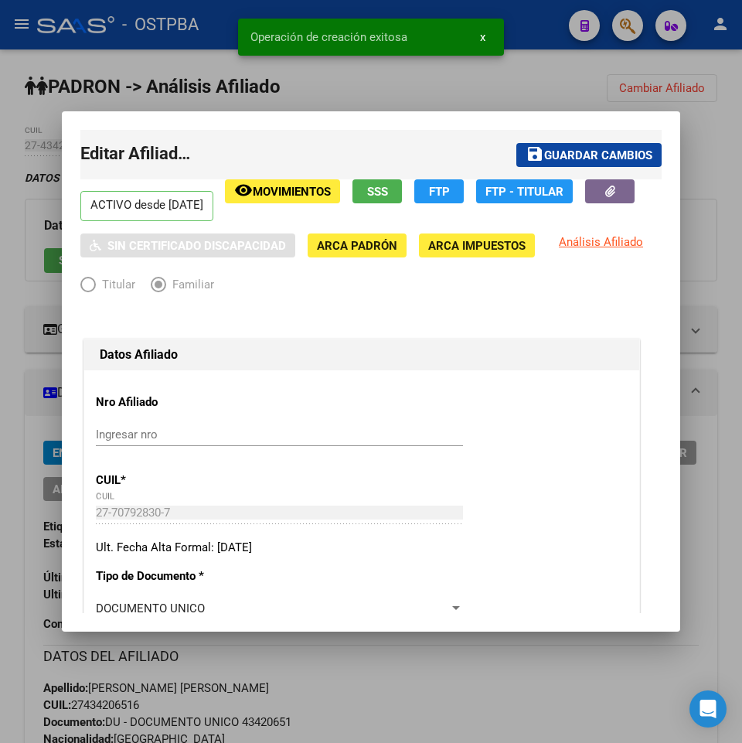
click at [604, 665] on div at bounding box center [371, 371] width 742 height 743
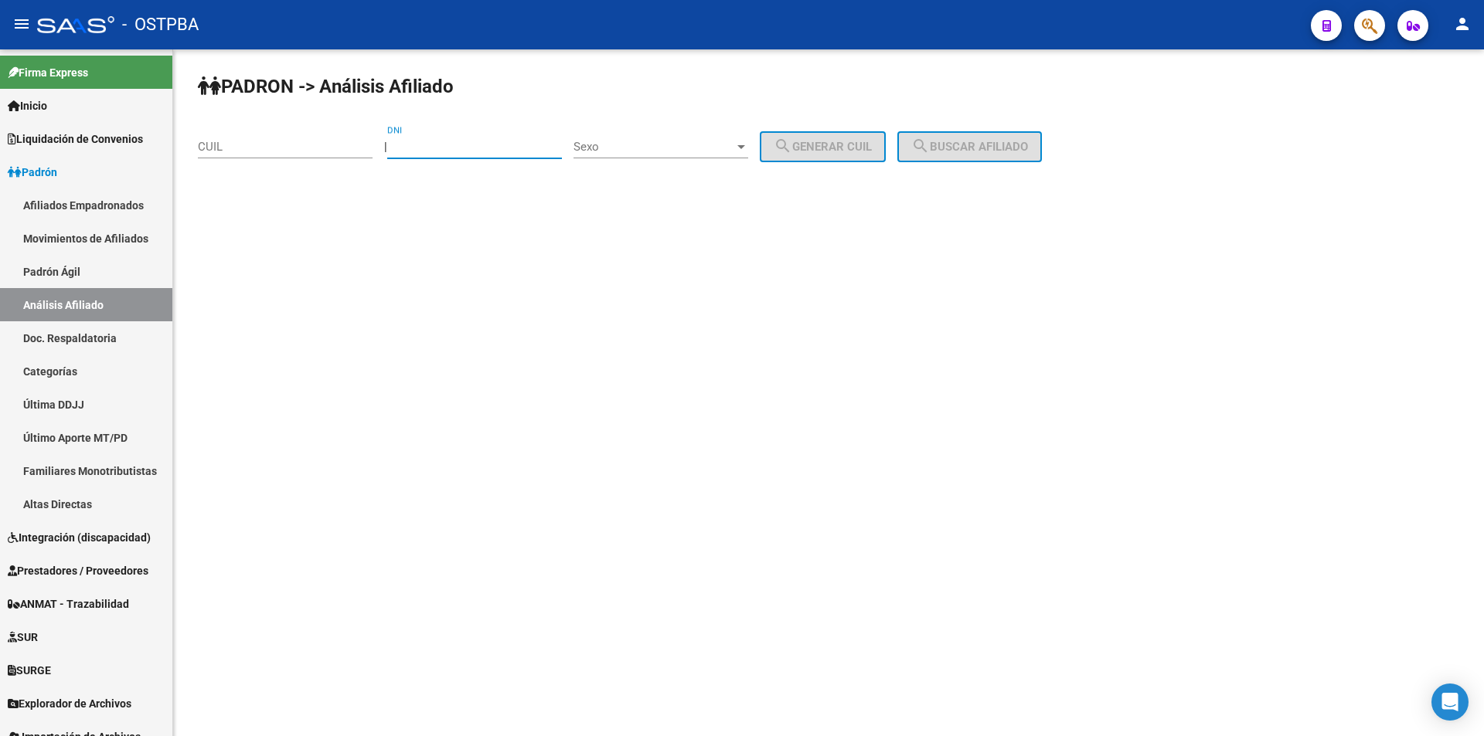
click at [445, 142] on input "DNI" at bounding box center [474, 147] width 175 height 14
type input "70792830"
click at [734, 143] on span "Sexo" at bounding box center [653, 147] width 161 height 14
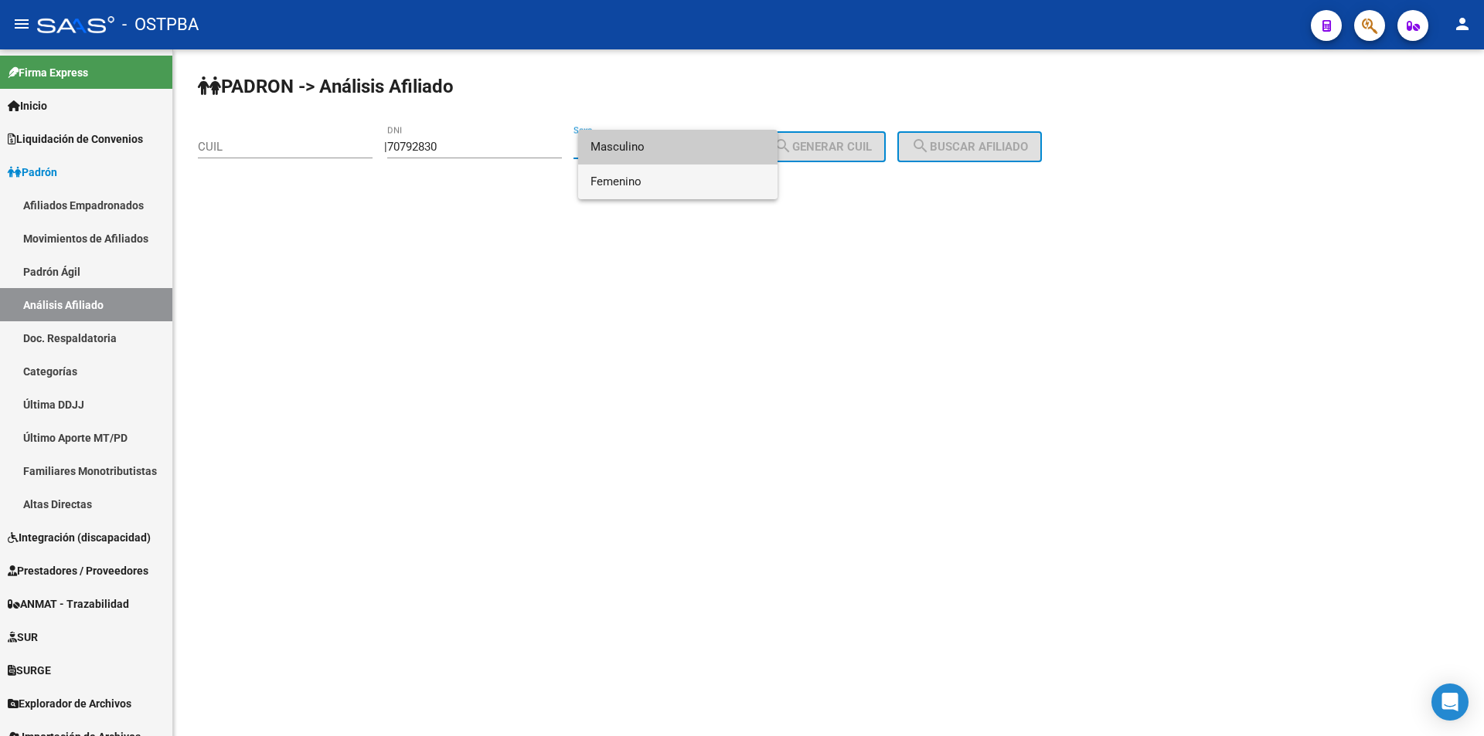
click at [671, 178] on span "Femenino" at bounding box center [677, 182] width 175 height 35
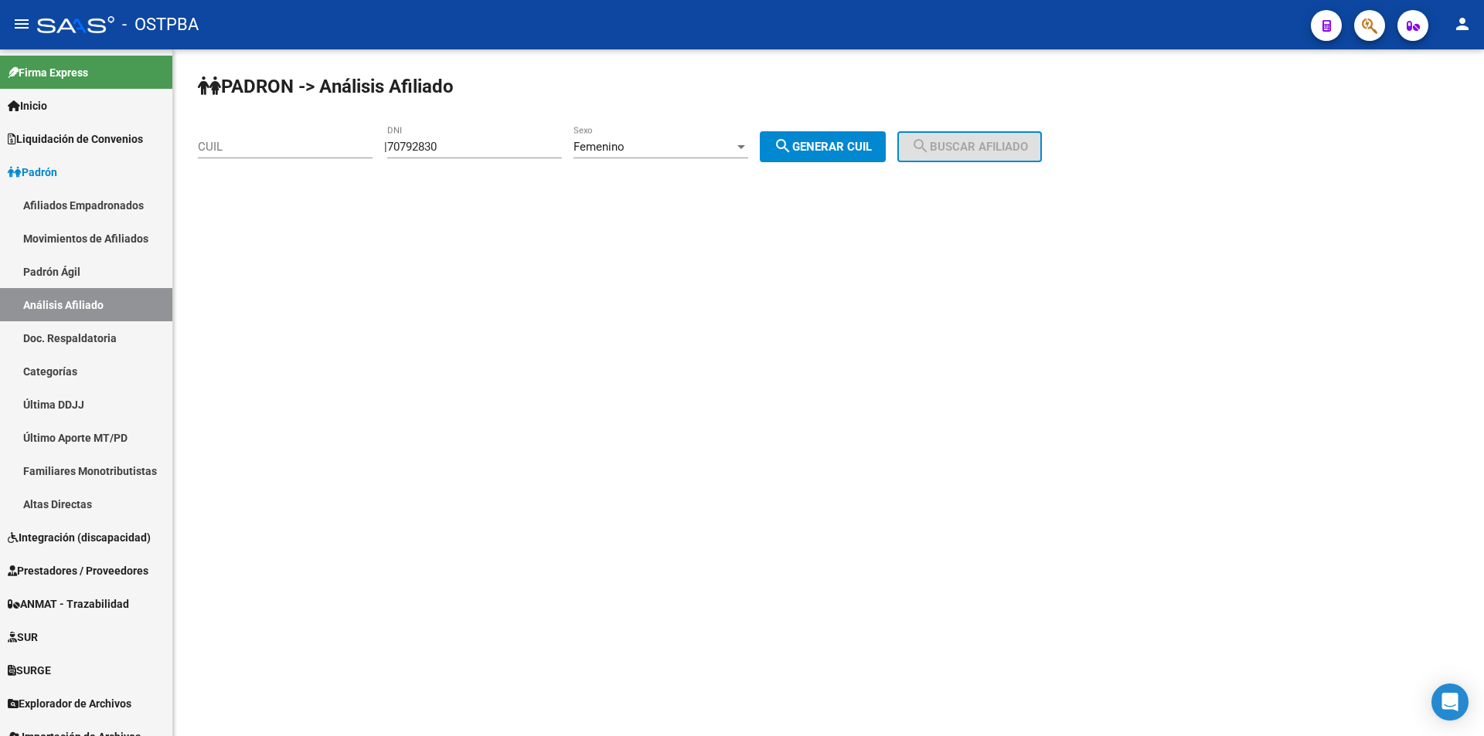
drag, startPoint x: 792, startPoint y: 163, endPoint x: 843, endPoint y: 144, distance: 54.5
click at [795, 162] on div "PADRON -> Análisis Afiliado CUIL | 70792830 DNI Femenino Sexo search Generar CU…" at bounding box center [828, 130] width 1311 height 162
drag, startPoint x: 843, startPoint y: 144, endPoint x: 953, endPoint y: 144, distance: 109.7
click at [854, 144] on span "search Generar CUIL" at bounding box center [823, 147] width 98 height 14
click at [998, 144] on span "search Buscar afiliado" at bounding box center [969, 147] width 117 height 14
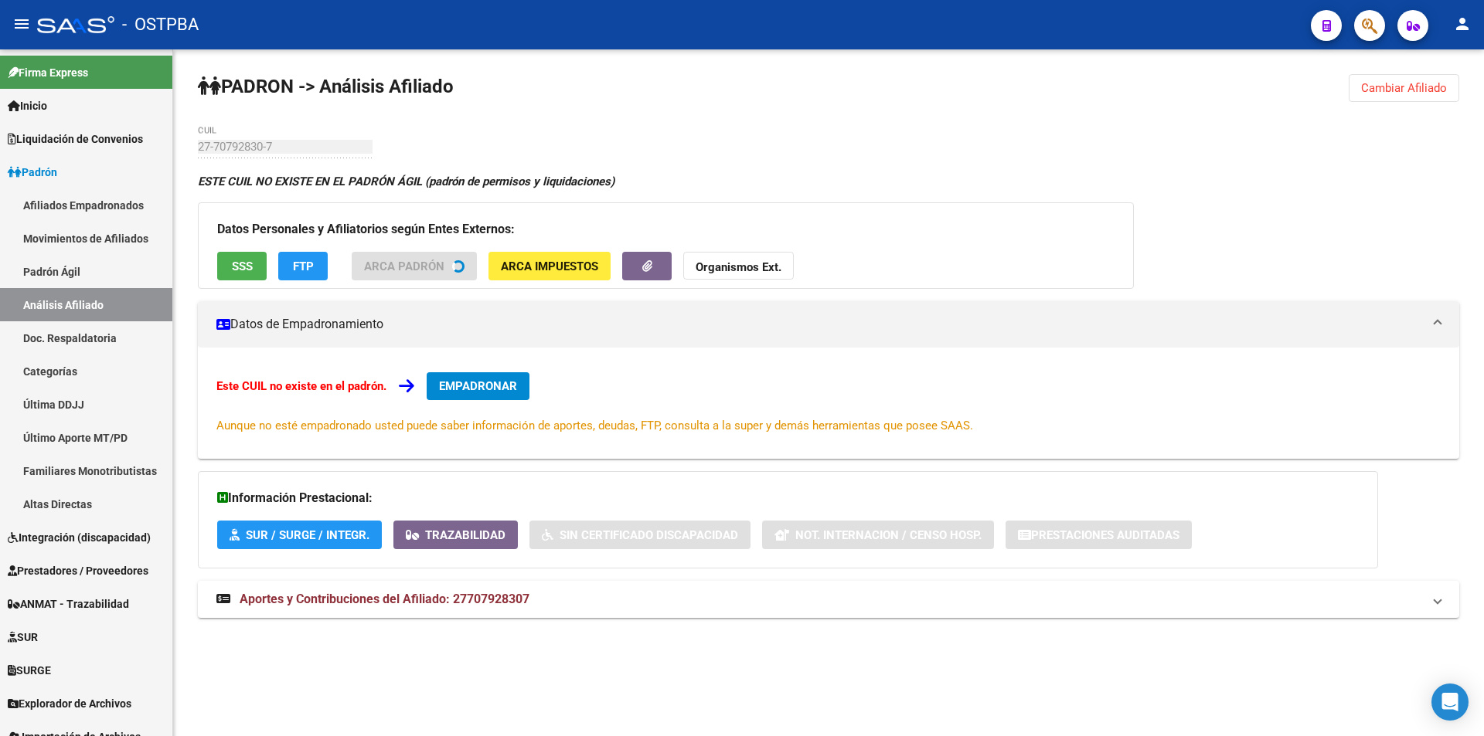
click at [1403, 83] on span "Cambiar Afiliado" at bounding box center [1404, 88] width 86 height 14
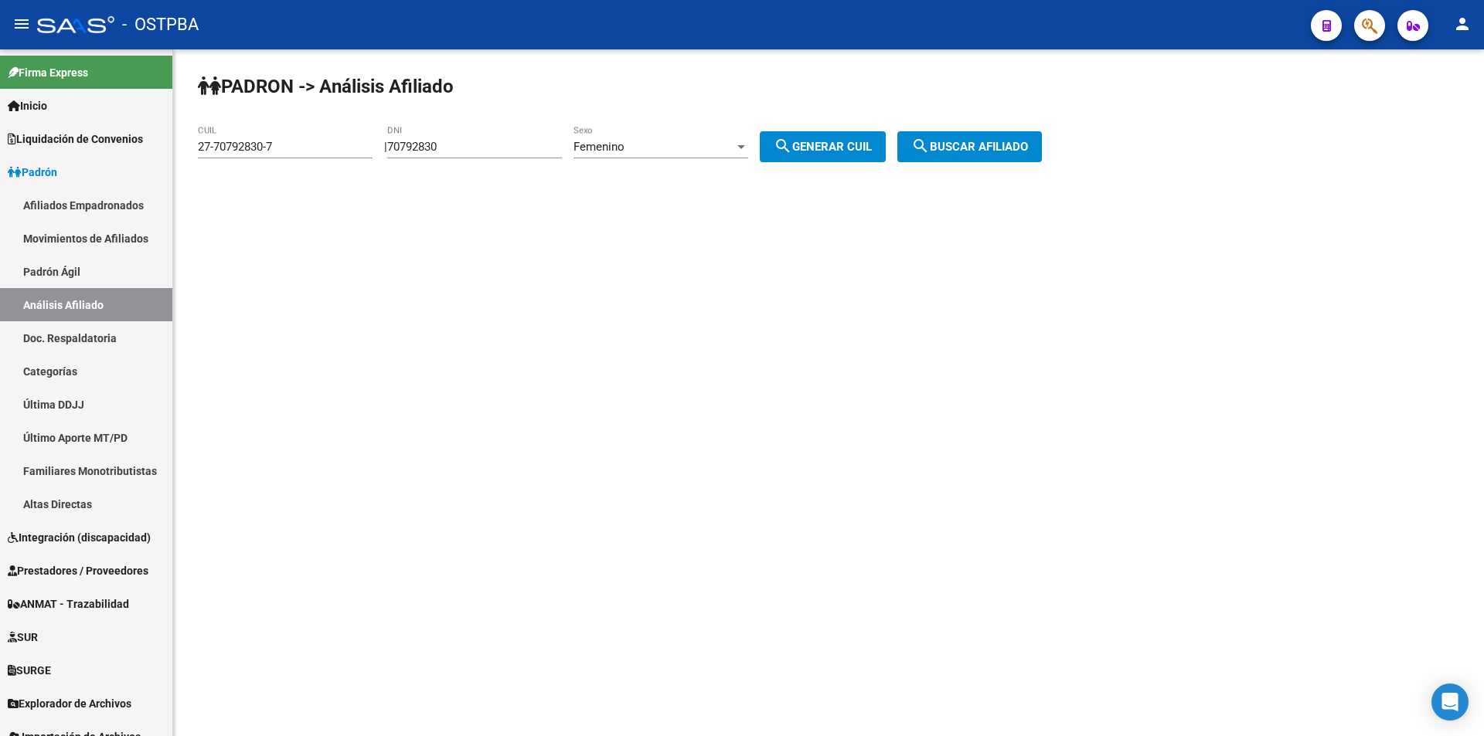
click at [713, 140] on div "Femenino" at bounding box center [653, 147] width 161 height 14
drag, startPoint x: 687, startPoint y: 114, endPoint x: 710, endPoint y: 117, distance: 23.4
click at [696, 115] on span "Masculino" at bounding box center [677, 112] width 175 height 35
drag, startPoint x: 866, startPoint y: 148, endPoint x: 978, endPoint y: 151, distance: 111.3
click at [870, 147] on span "search Generar CUIL" at bounding box center [823, 147] width 98 height 14
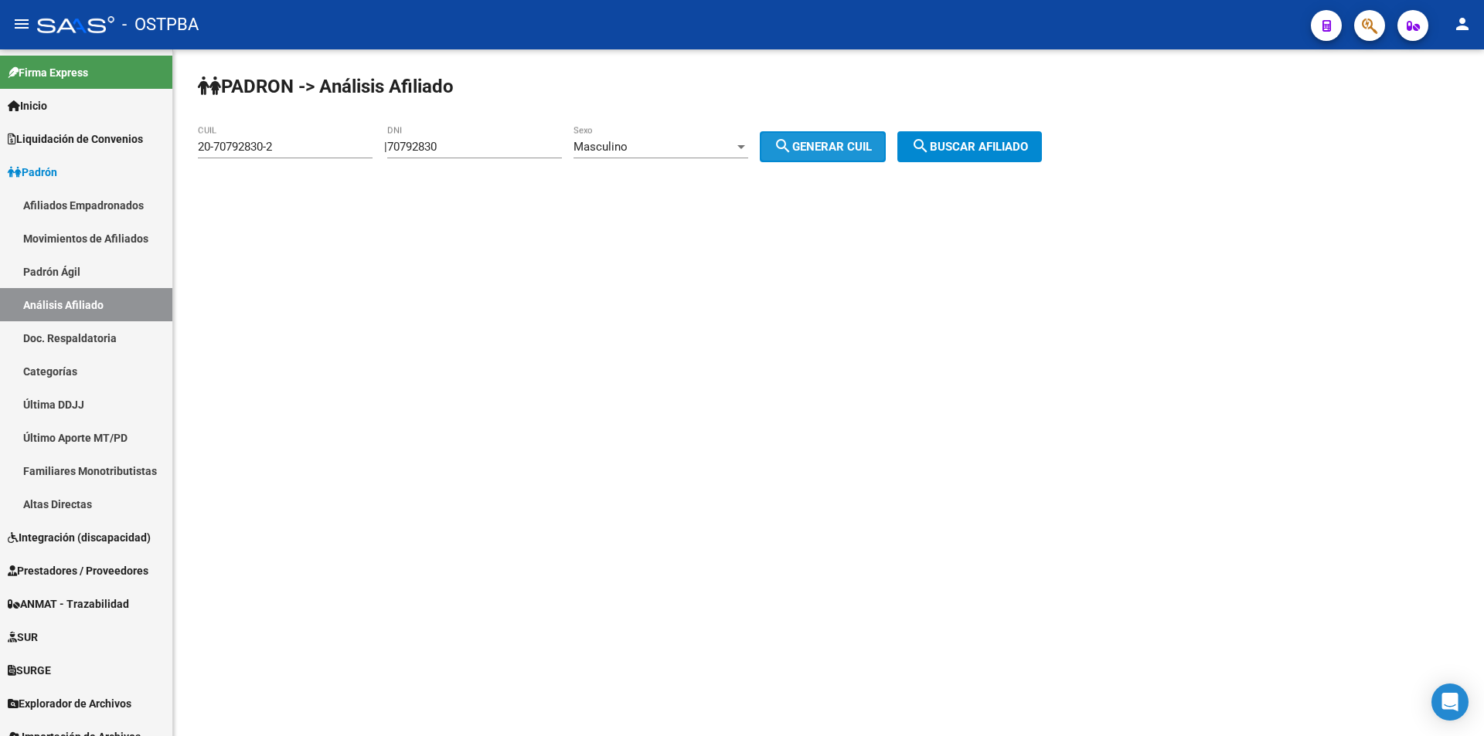
click at [978, 151] on span "search Buscar afiliado" at bounding box center [969, 147] width 117 height 14
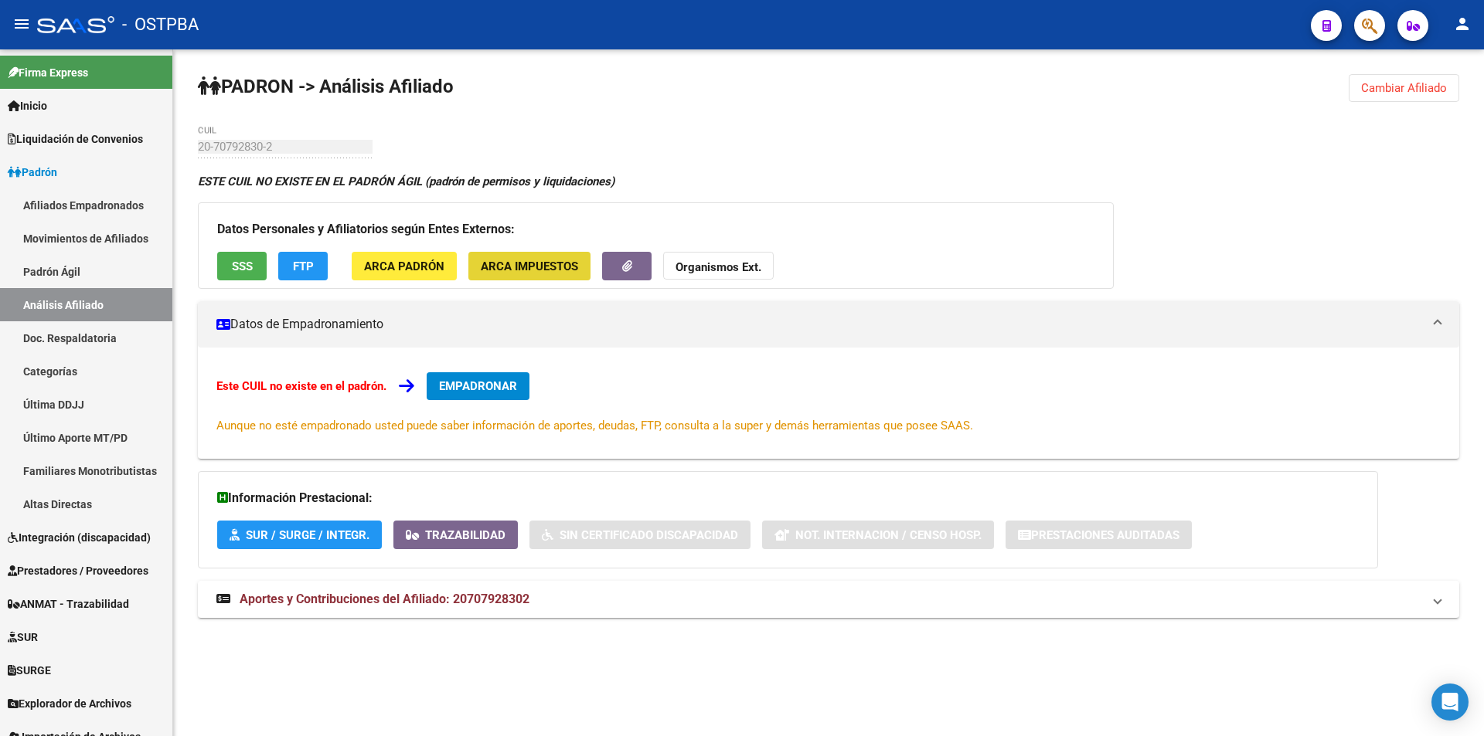
click at [550, 276] on button "ARCA Impuestos" at bounding box center [529, 266] width 122 height 29
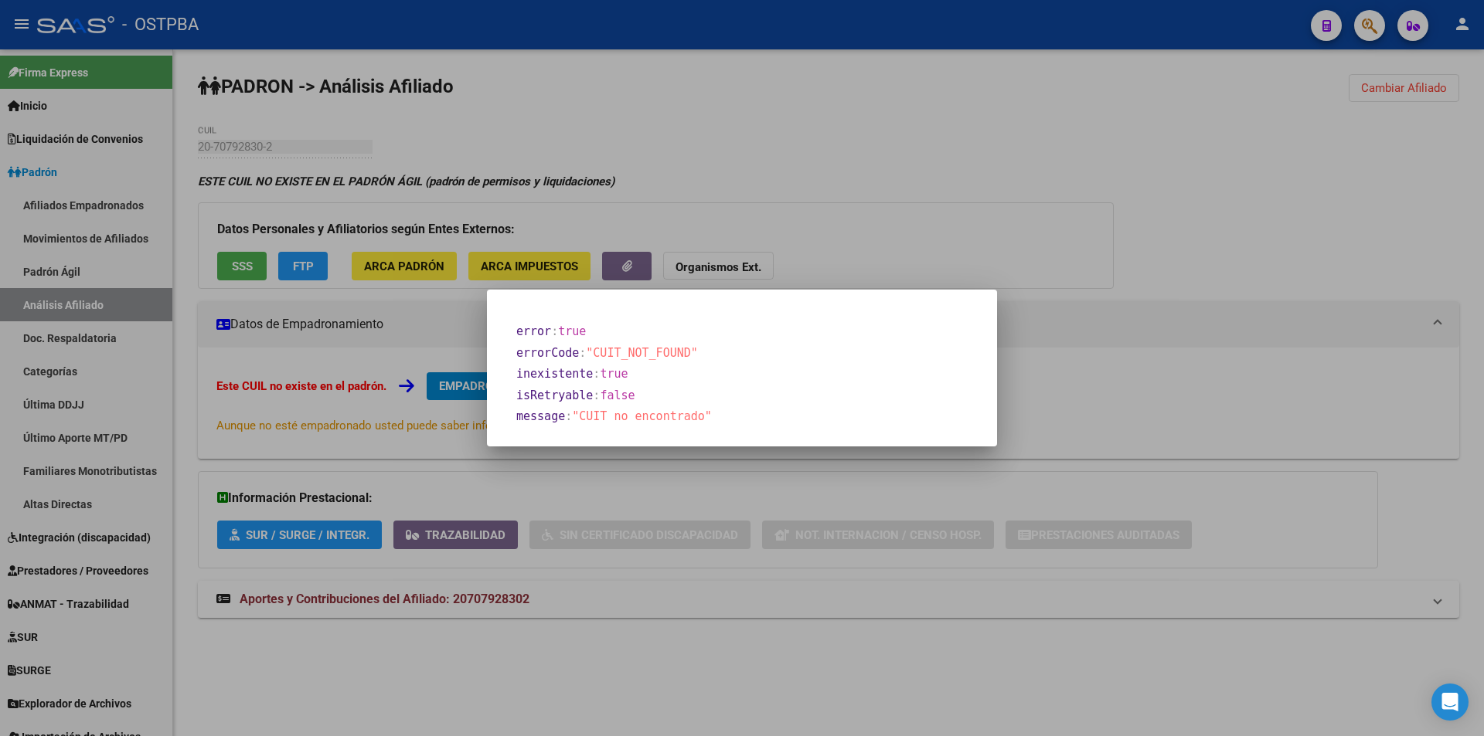
click at [572, 218] on div at bounding box center [742, 368] width 1484 height 736
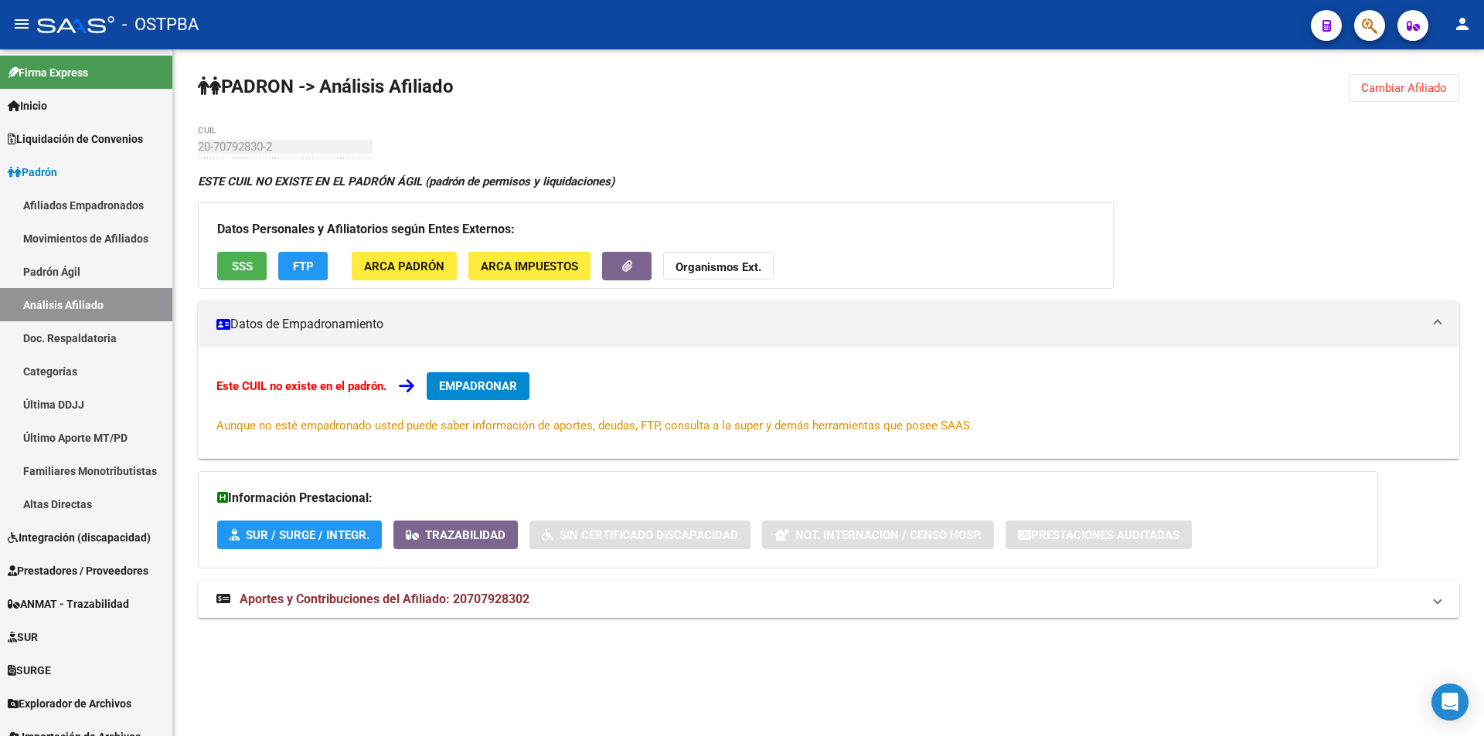
click at [459, 249] on div "Datos Personales y Afiliatorios según Entes Externos: SSS FTP ARCA Padrón ARCA …" at bounding box center [656, 245] width 916 height 87
click at [419, 260] on span "ARCA Padrón" at bounding box center [404, 267] width 80 height 14
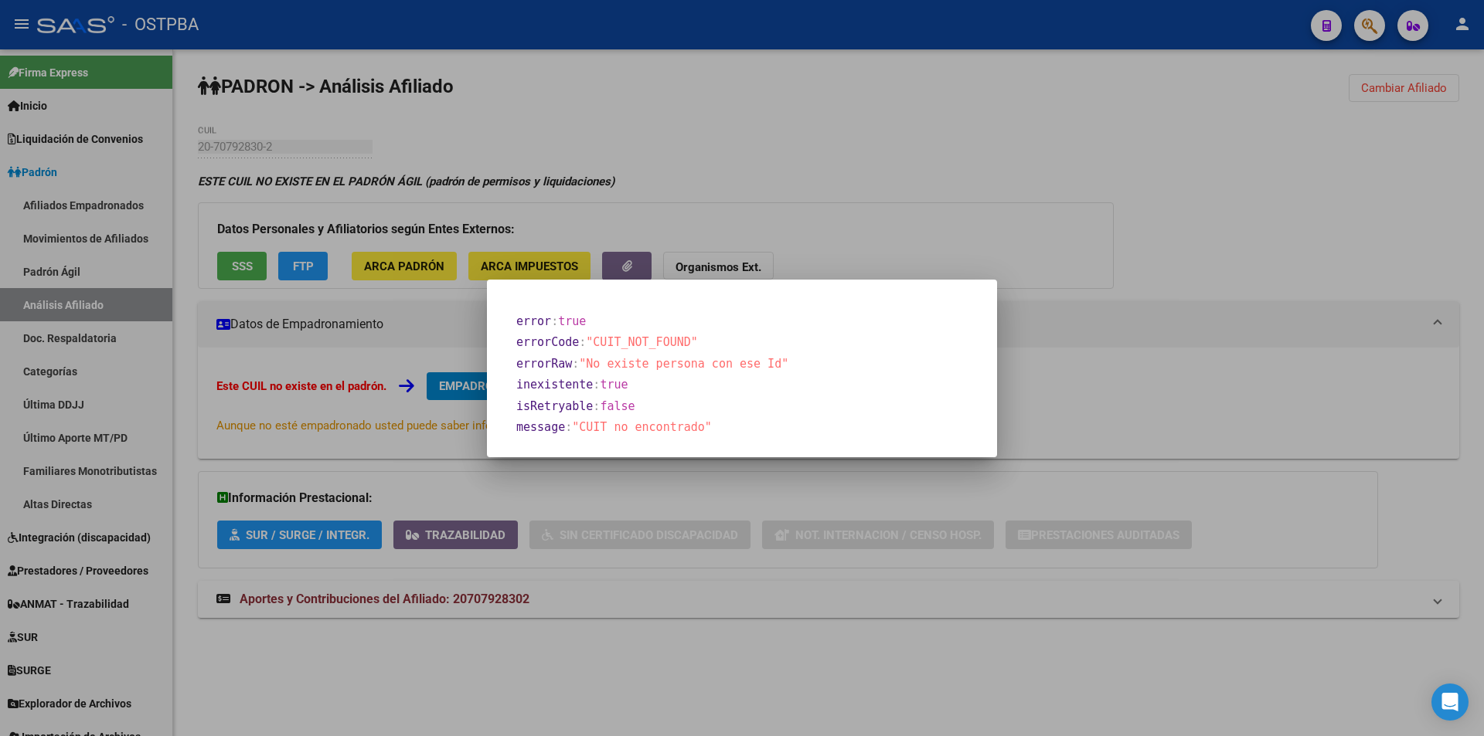
click at [990, 219] on div at bounding box center [742, 368] width 1484 height 736
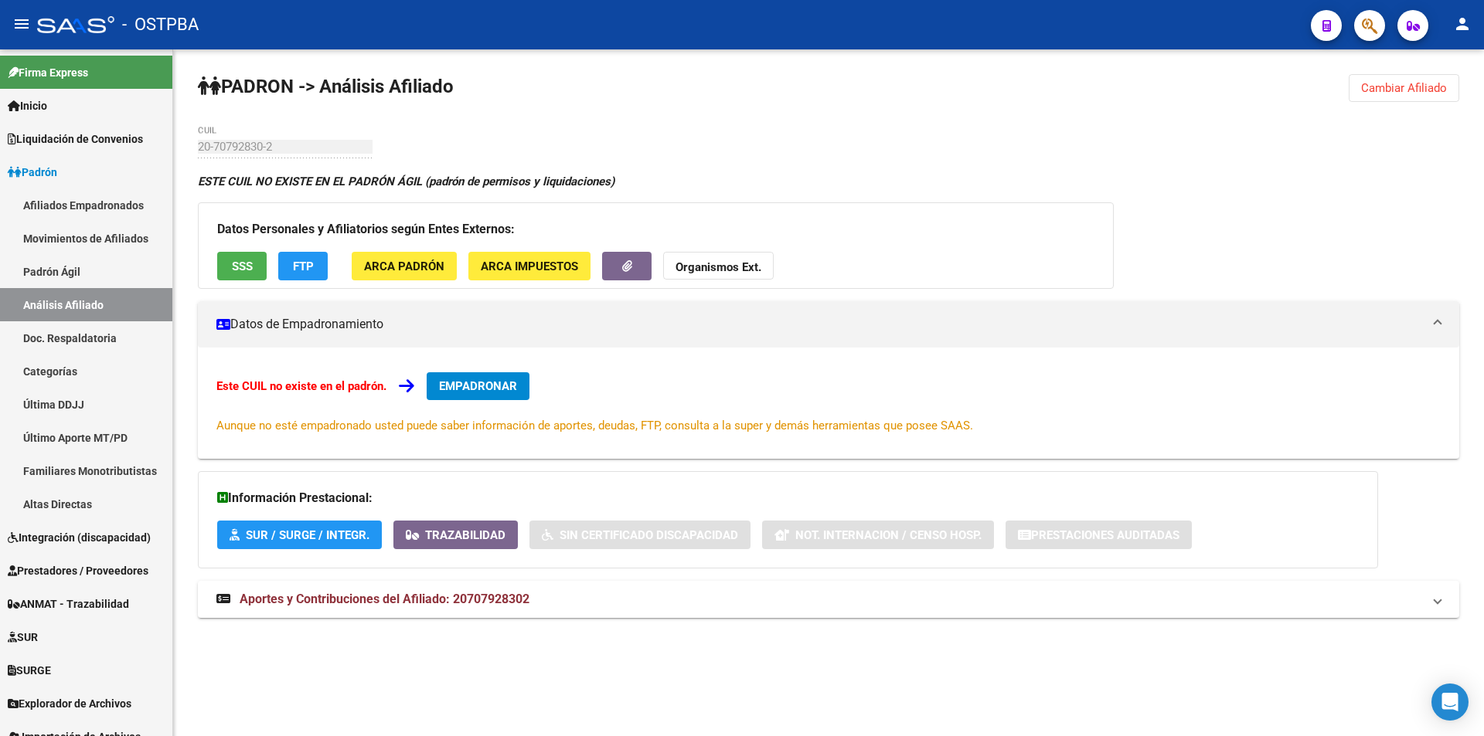
click at [233, 273] on span "SSS" at bounding box center [242, 267] width 21 height 14
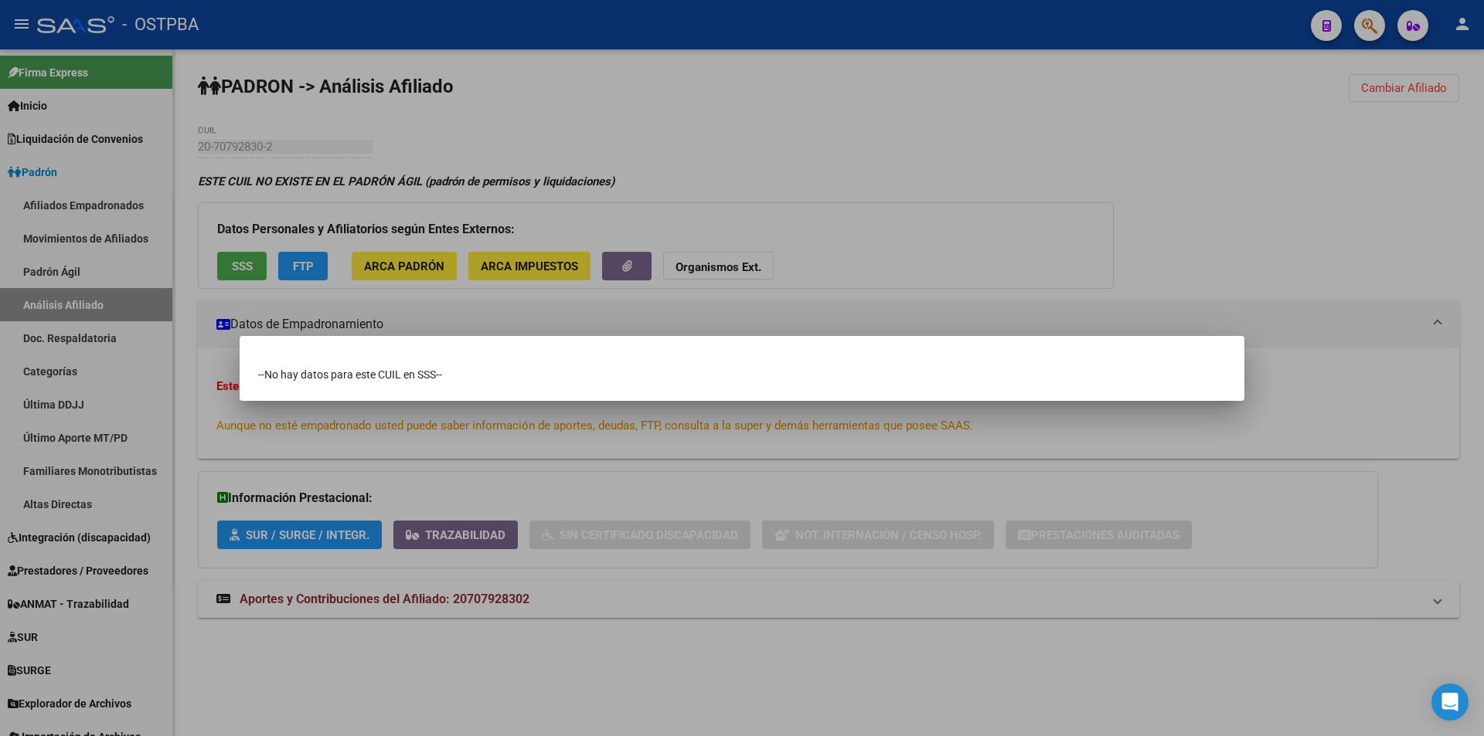
drag, startPoint x: 993, startPoint y: 202, endPoint x: 1313, endPoint y: 111, distance: 332.5
click at [1005, 195] on div at bounding box center [742, 368] width 1484 height 736
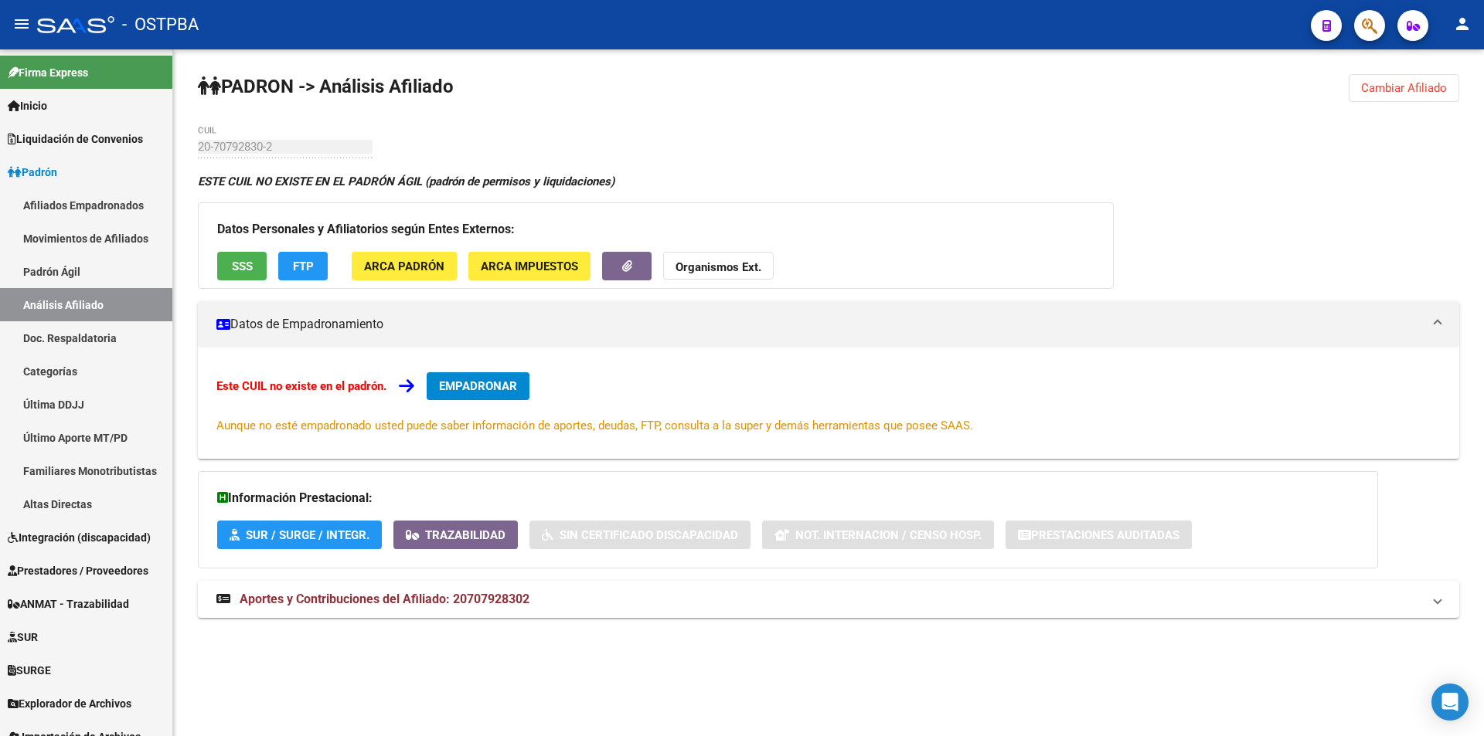
click at [1359, 92] on button "Cambiar Afiliado" at bounding box center [1404, 88] width 111 height 28
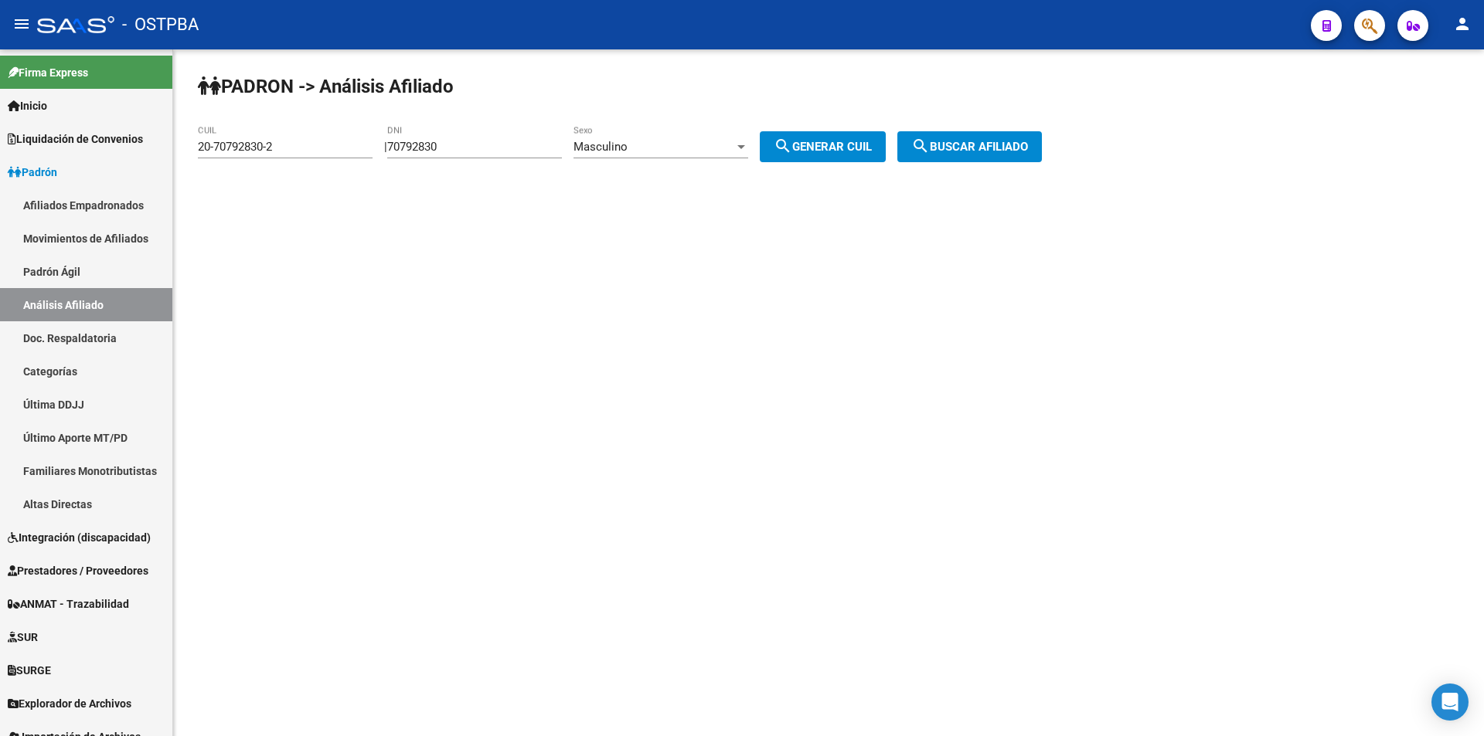
click at [716, 160] on div "Masculino Sexo" at bounding box center [660, 149] width 175 height 48
click at [709, 148] on div "Masculino" at bounding box center [653, 147] width 161 height 14
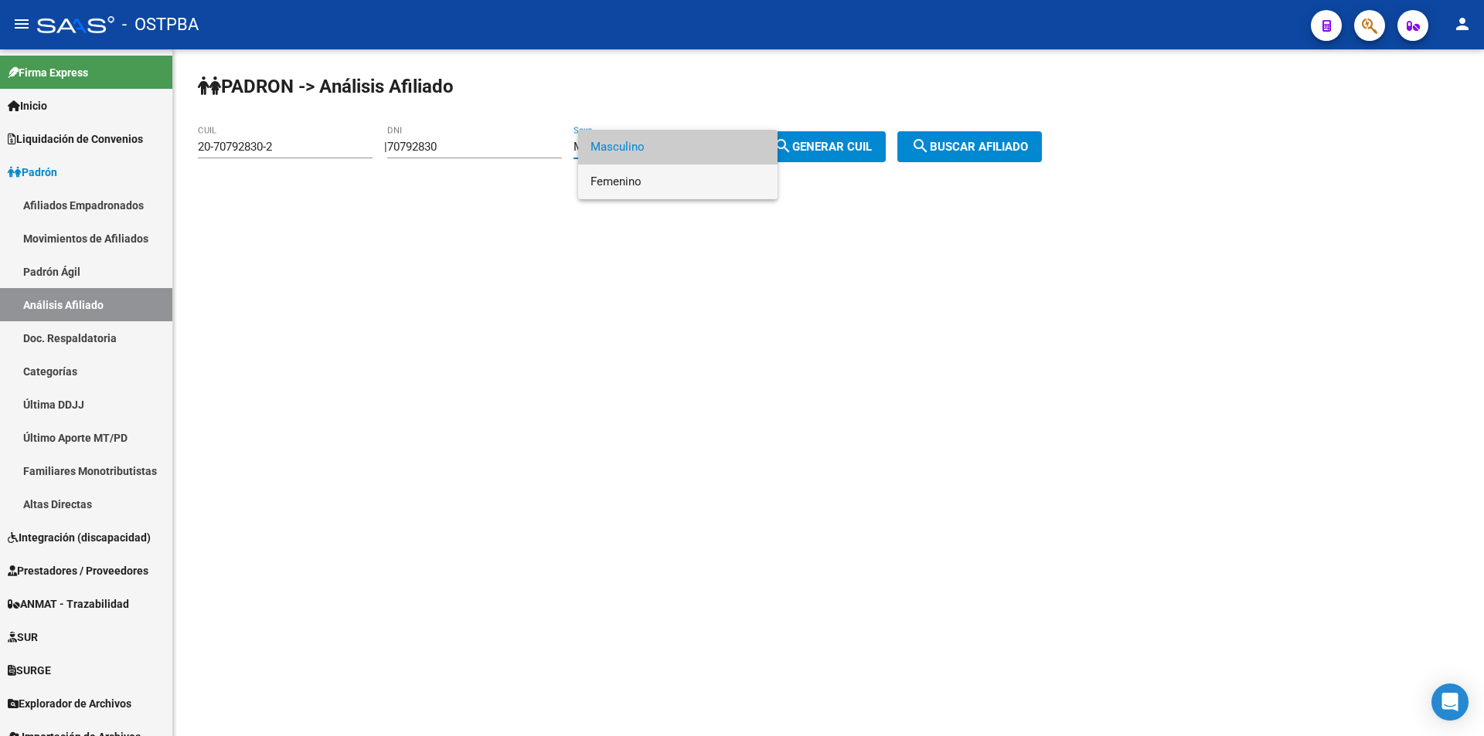
drag, startPoint x: 662, startPoint y: 181, endPoint x: 731, endPoint y: 167, distance: 70.2
click at [668, 181] on span "Femenino" at bounding box center [677, 182] width 175 height 35
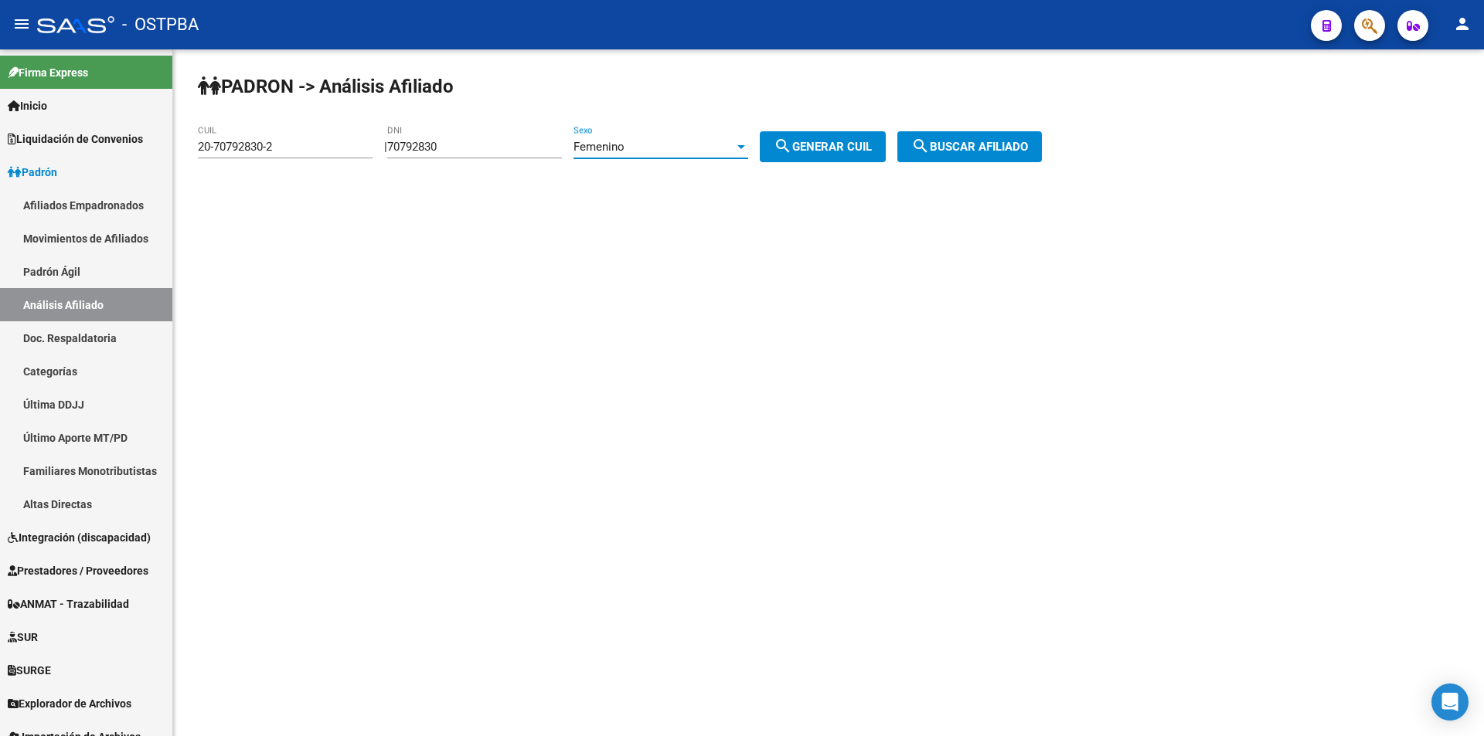
drag, startPoint x: 861, startPoint y: 143, endPoint x: 1008, endPoint y: 147, distance: 146.9
click at [872, 143] on span "search Generar CUIL" at bounding box center [823, 147] width 98 height 14
type input "27-70792830-7"
click at [1008, 147] on span "search Buscar afiliado" at bounding box center [969, 147] width 117 height 14
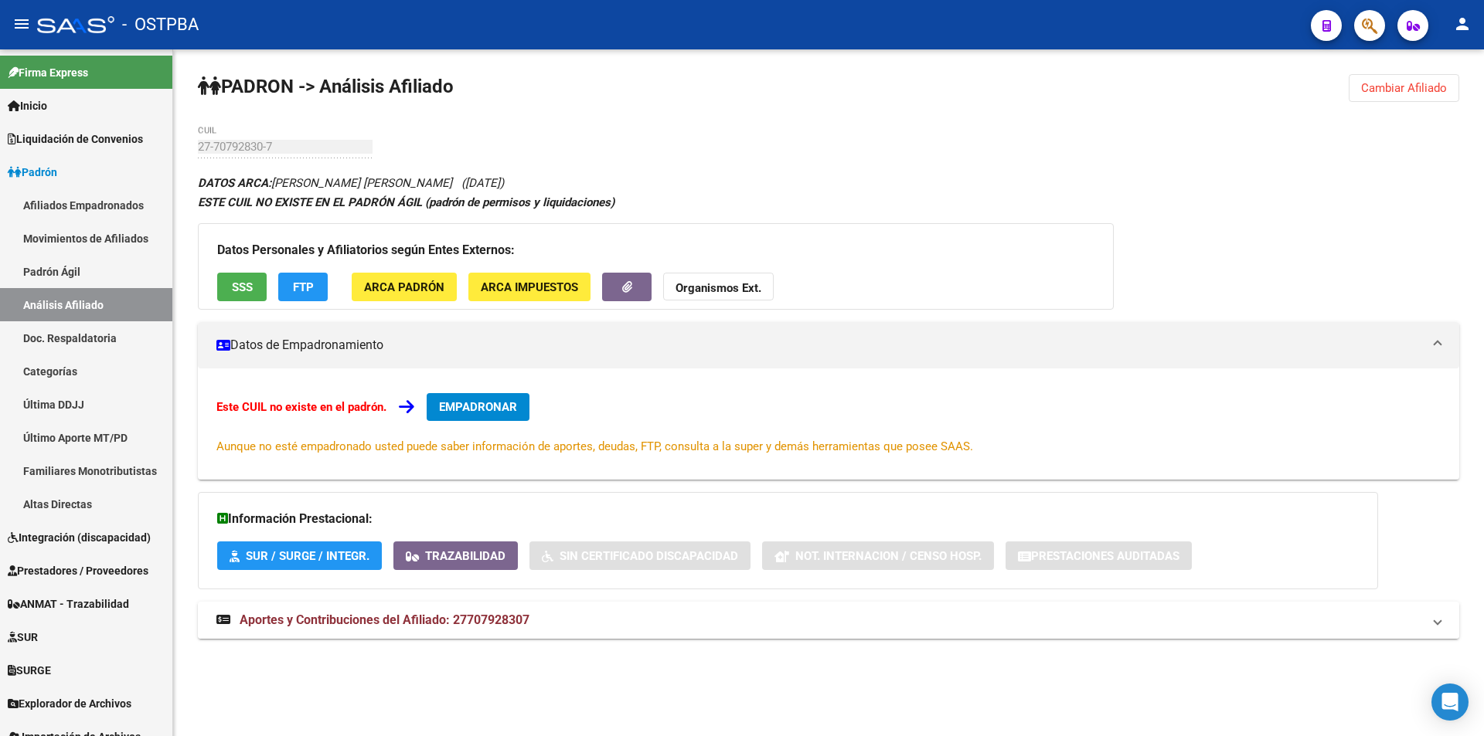
click at [346, 614] on span "Aportes y Contribuciones del Afiliado: 27707928307" at bounding box center [385, 620] width 290 height 15
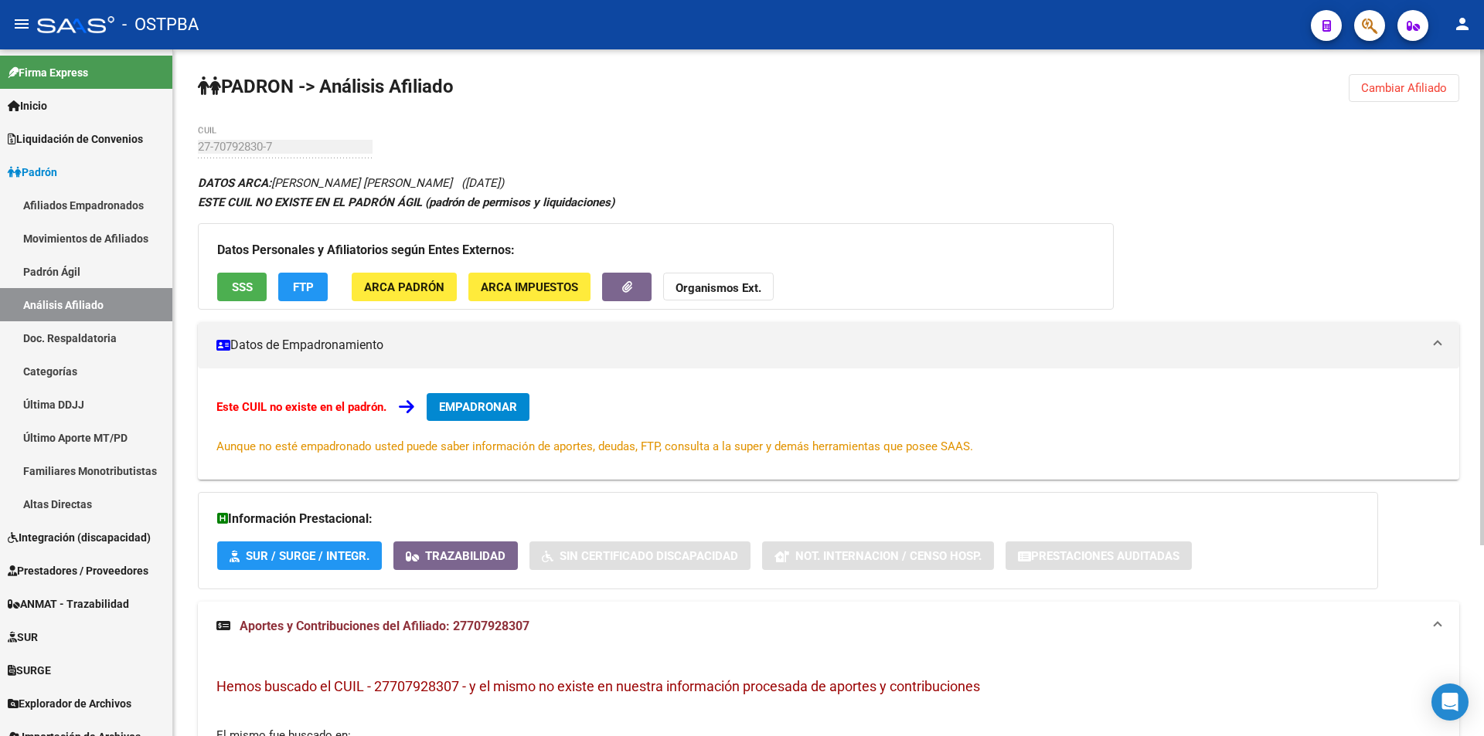
click at [249, 287] on span "SSS" at bounding box center [242, 288] width 21 height 14
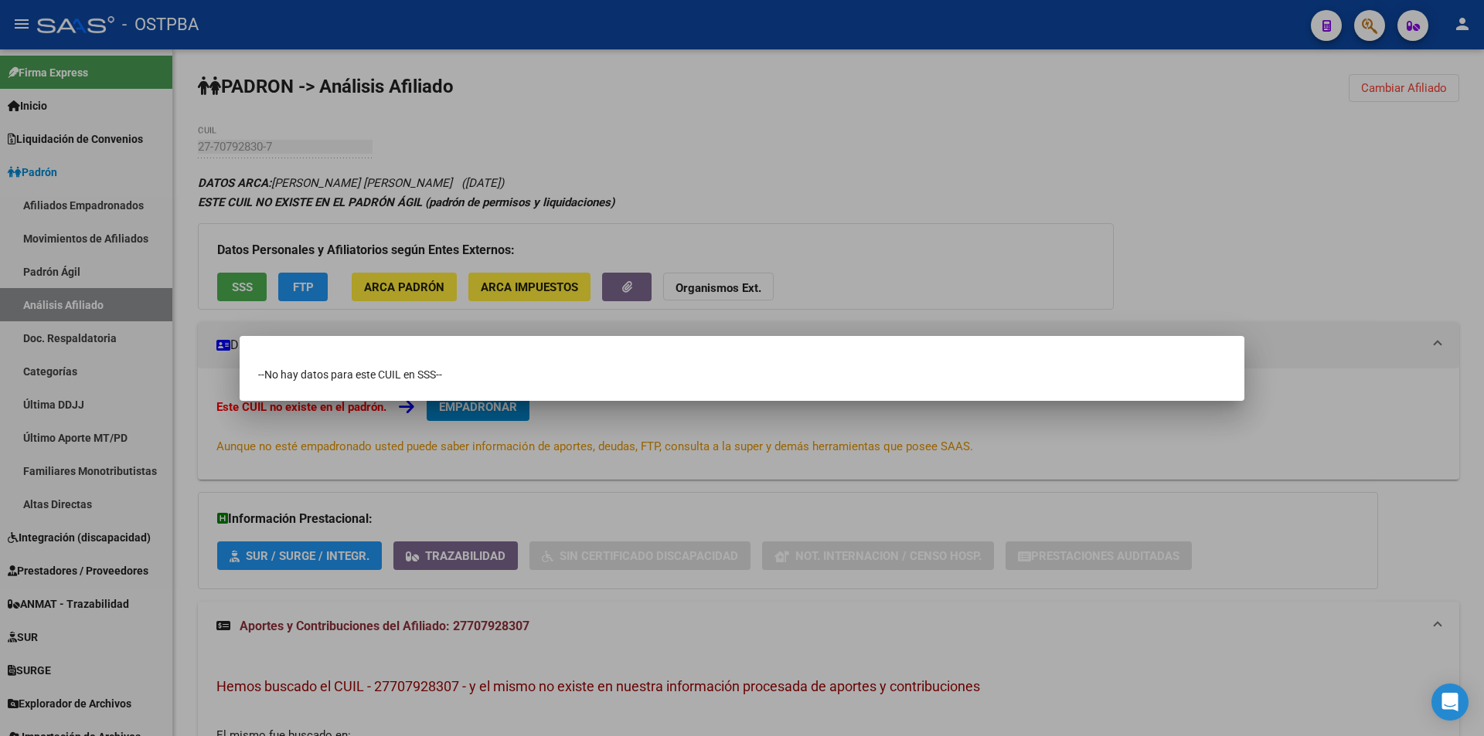
click at [724, 216] on div at bounding box center [742, 368] width 1484 height 736
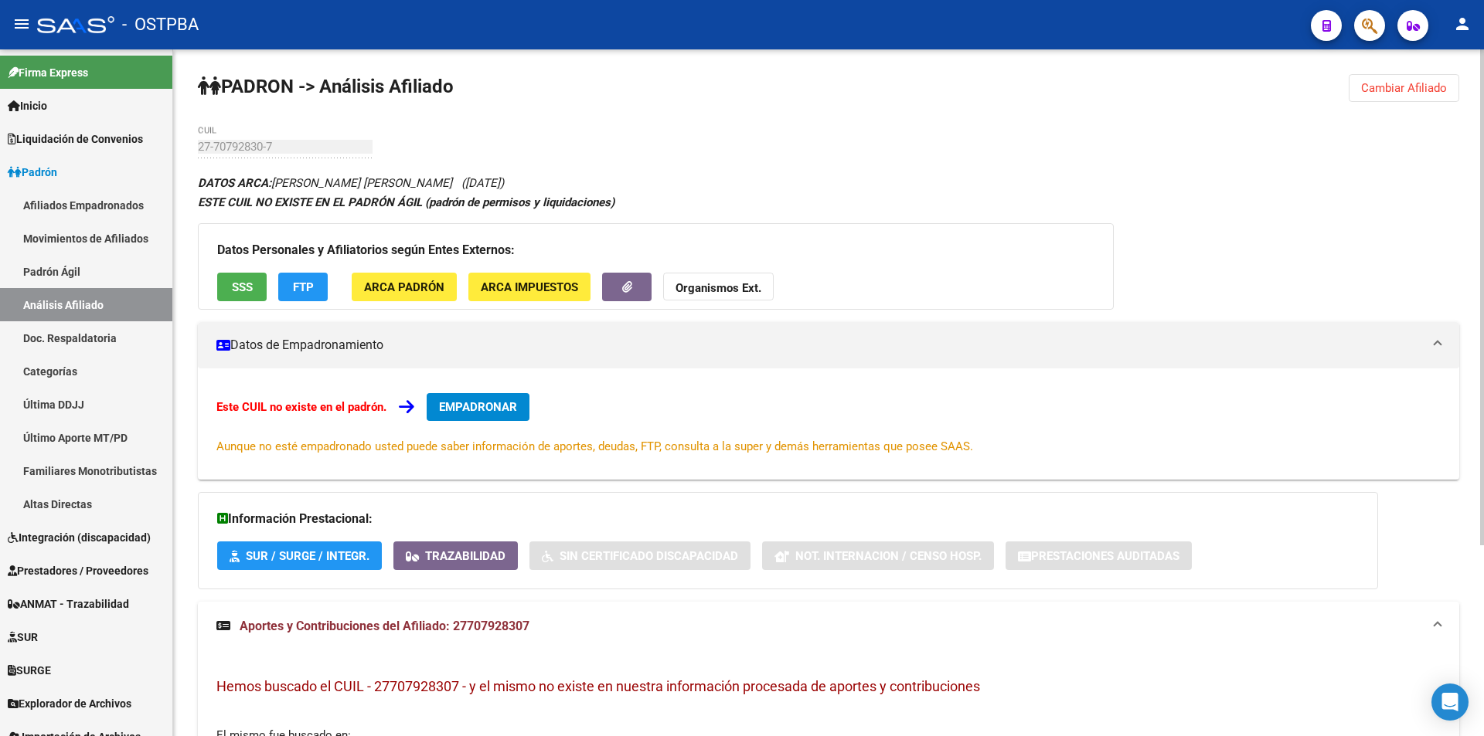
drag, startPoint x: 293, startPoint y: 154, endPoint x: 218, endPoint y: 151, distance: 75.0
click at [193, 152] on div "PADRON -> Análisis Afiliado Cambiar Afiliado 27-70792830-7 CUIL DATOS ARCA: GUZ…" at bounding box center [828, 524] width 1311 height 951
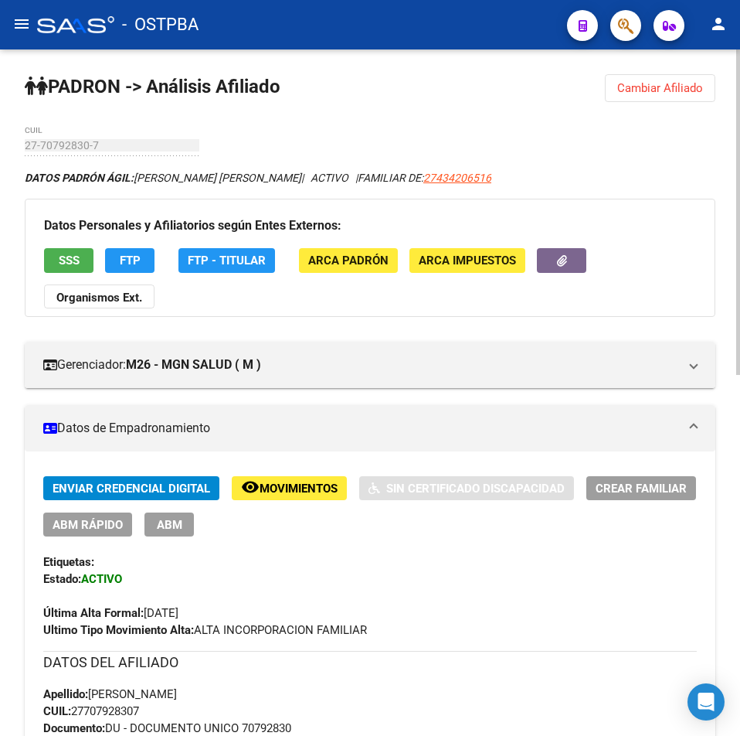
click at [123, 526] on span "ABM Rápido" at bounding box center [88, 525] width 70 height 14
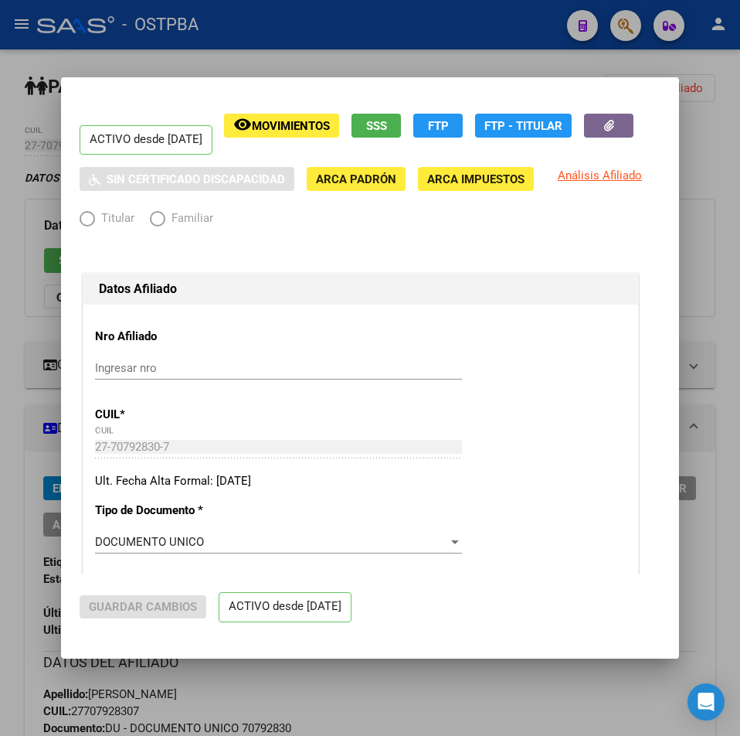
radio input "true"
type input "27-43420651-6"
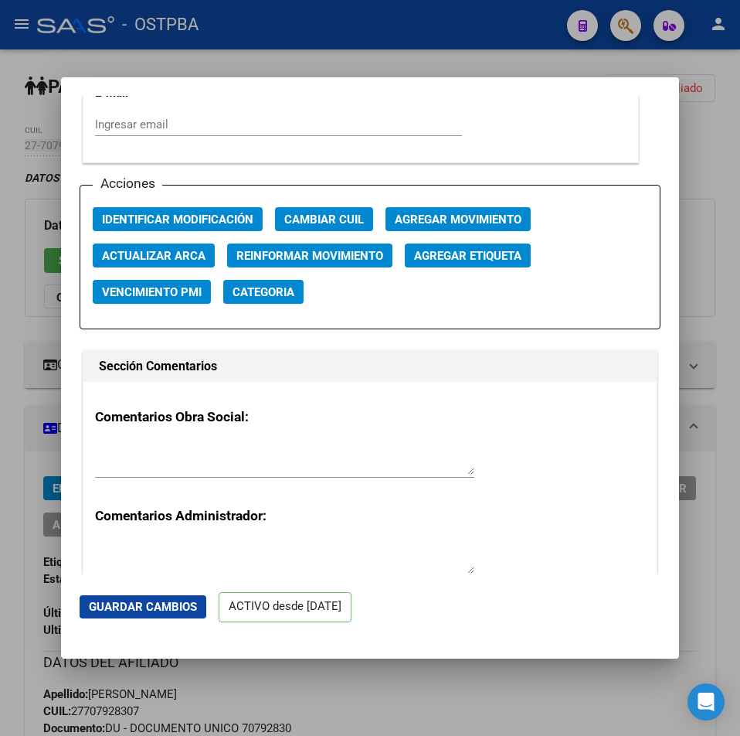
scroll to position [2164, 0]
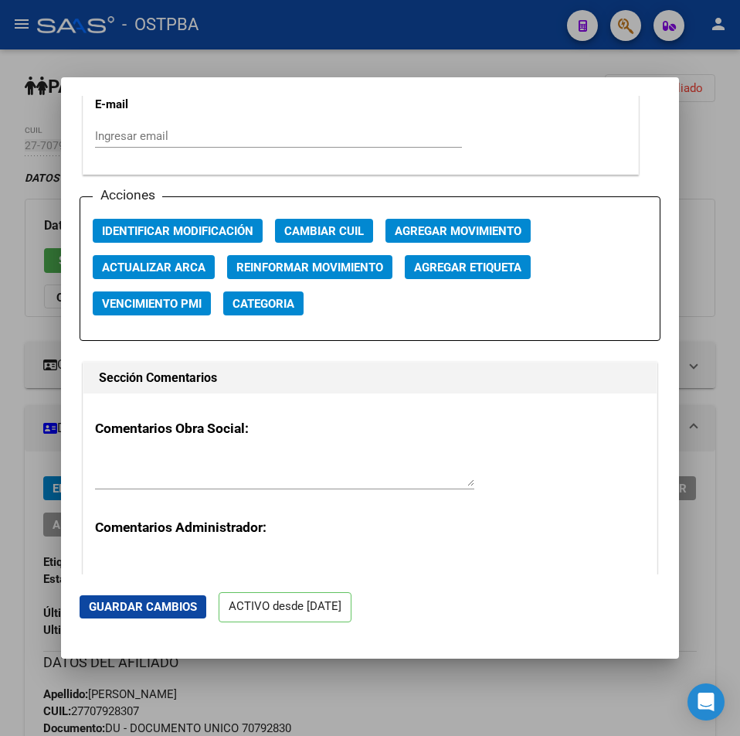
drag, startPoint x: 433, startPoint y: 260, endPoint x: 438, endPoint y: 374, distance: 114.5
click at [452, 274] on span "Agregar Etiqueta" at bounding box center [467, 267] width 107 height 14
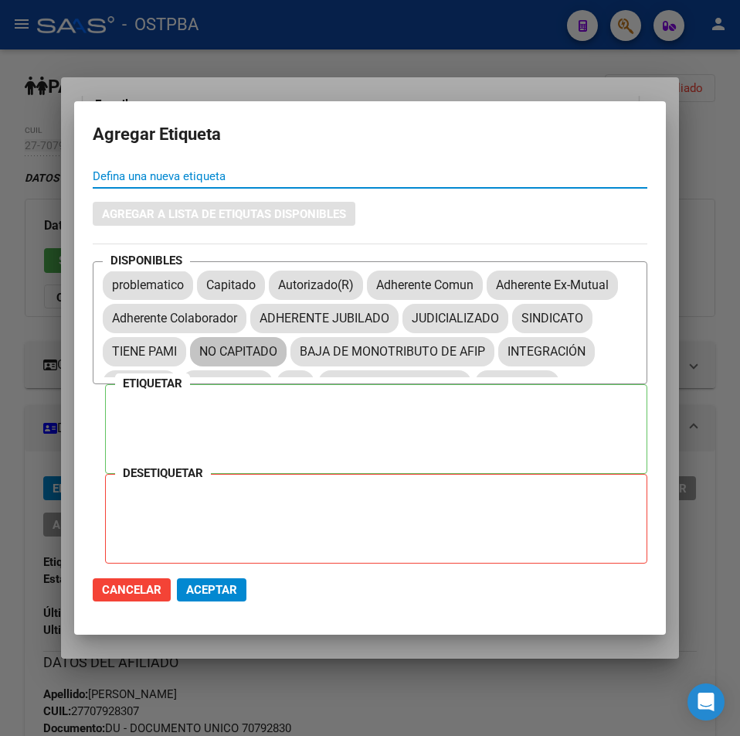
click at [225, 348] on mat-chip "NO CAPITADO" at bounding box center [238, 351] width 97 height 29
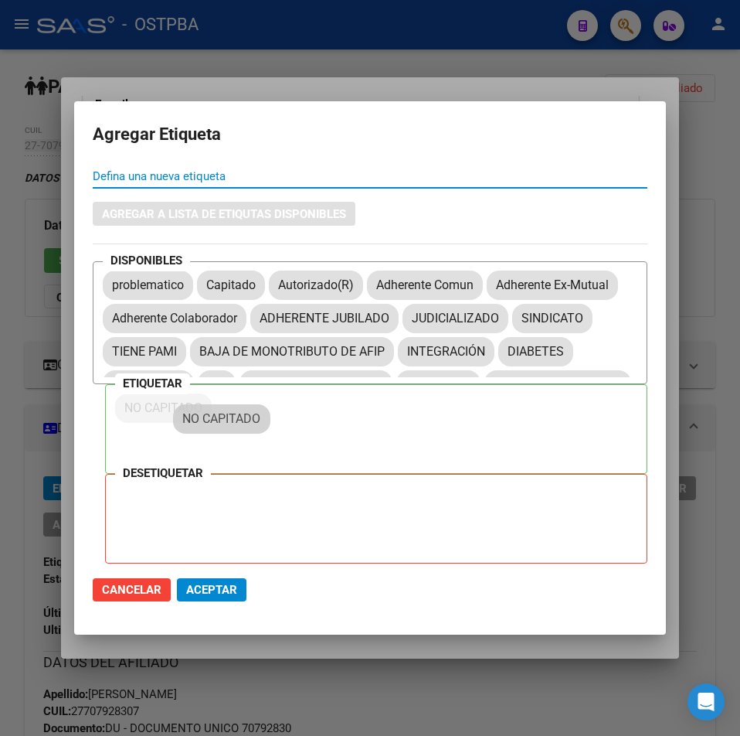
drag, startPoint x: 233, startPoint y: 352, endPoint x: 216, endPoint y: 420, distance: 69.5
click at [224, 584] on span "Aceptar" at bounding box center [211, 590] width 51 height 14
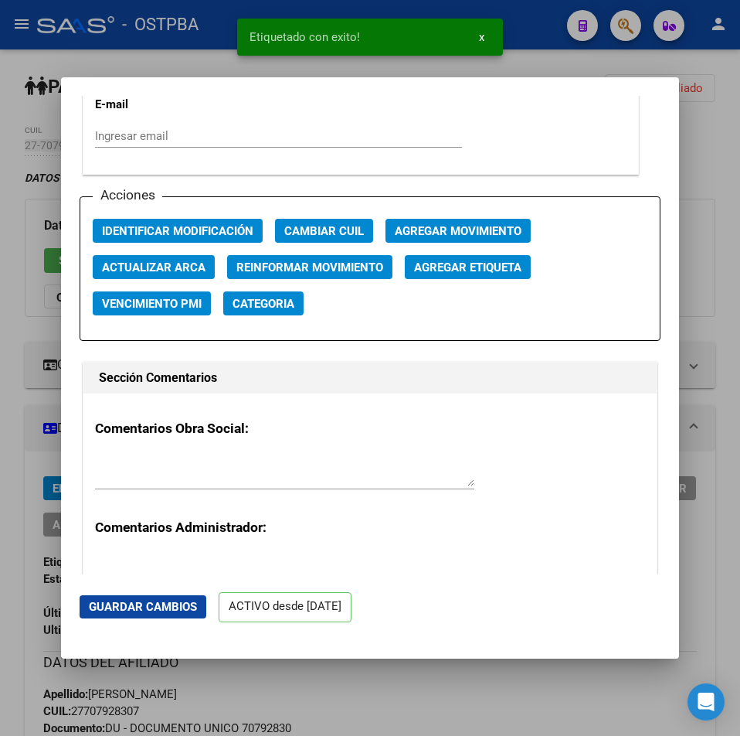
click at [601, 682] on div at bounding box center [370, 368] width 740 height 736
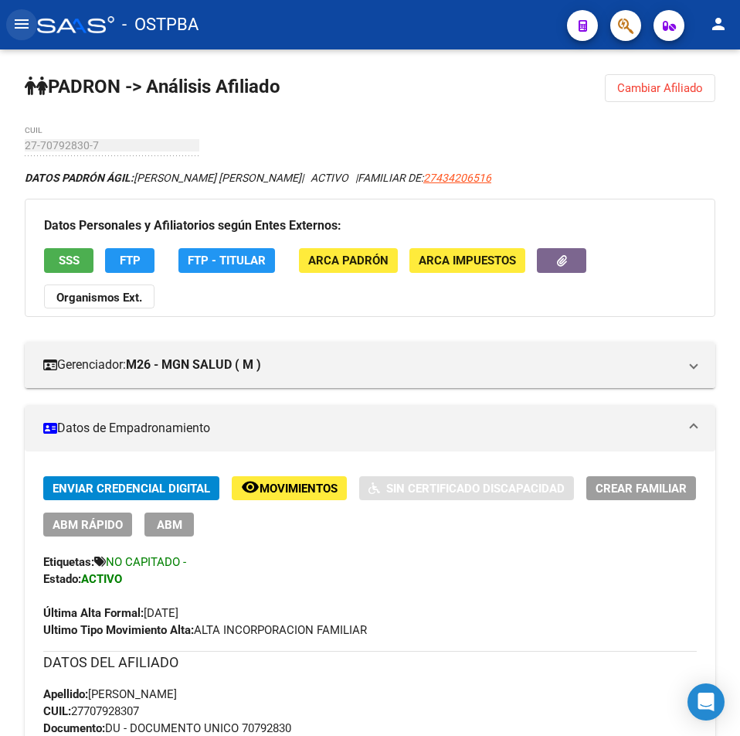
click at [18, 29] on mat-icon "menu" at bounding box center [21, 24] width 19 height 19
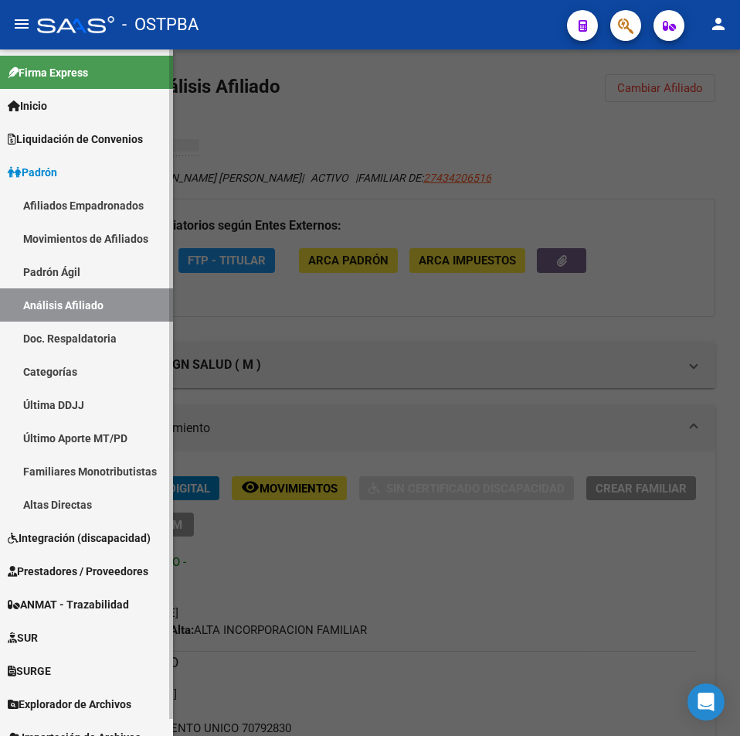
click at [100, 202] on link "Afiliados Empadronados" at bounding box center [86, 205] width 173 height 33
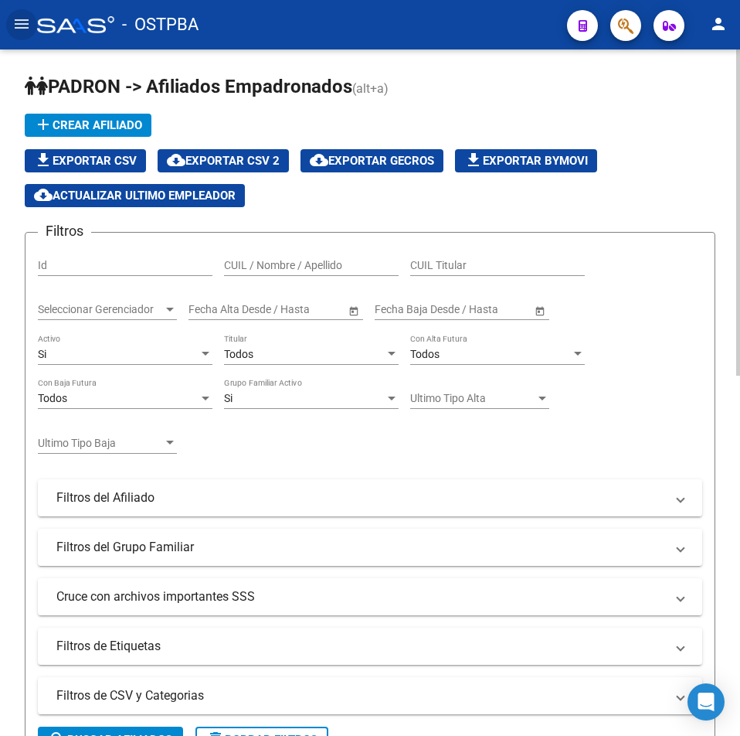
click at [132, 311] on span "Seleccionar Gerenciador" at bounding box center [100, 309] width 125 height 13
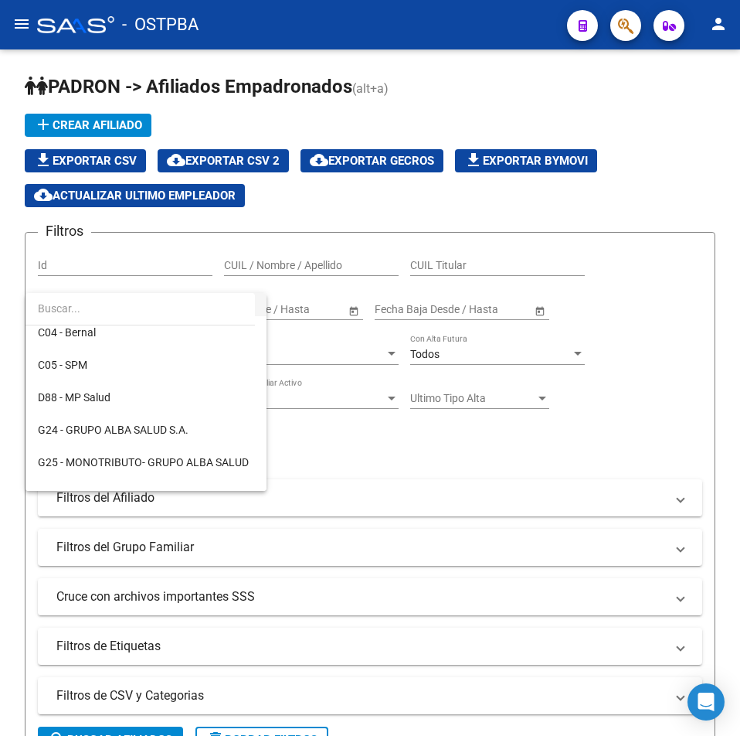
scroll to position [155, 0]
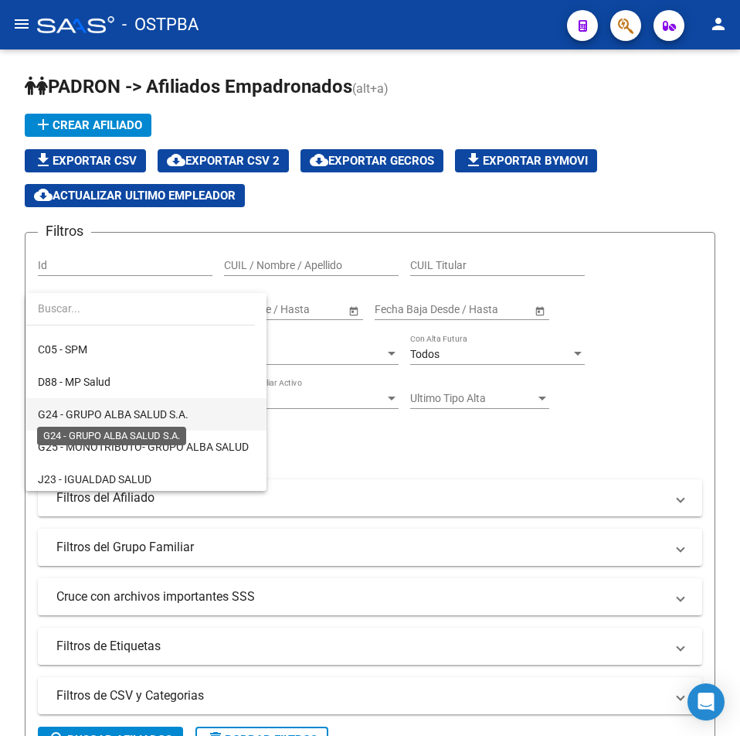
click at [183, 411] on span "G24 - GRUPO ALBA SALUD S.A." at bounding box center [113, 414] width 151 height 12
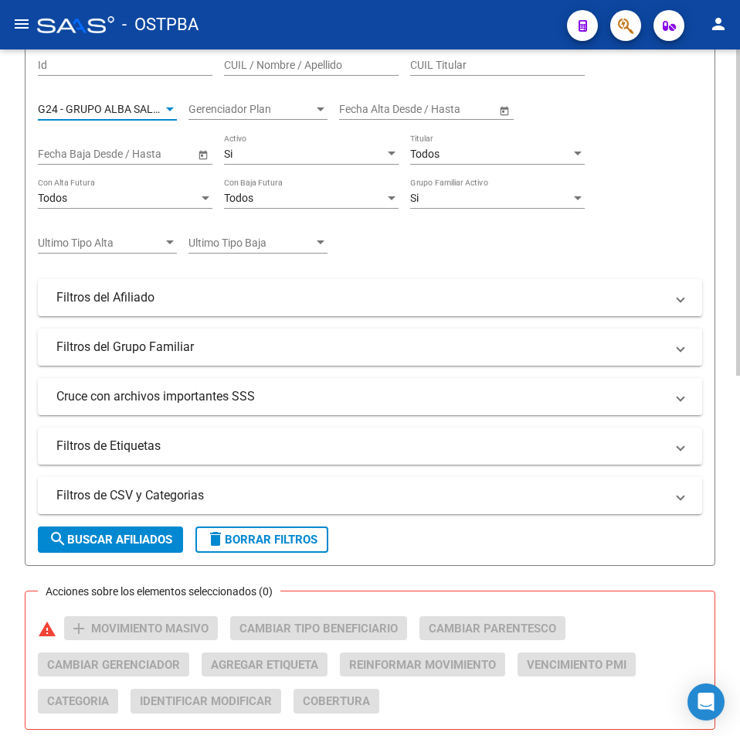
scroll to position [309, 0]
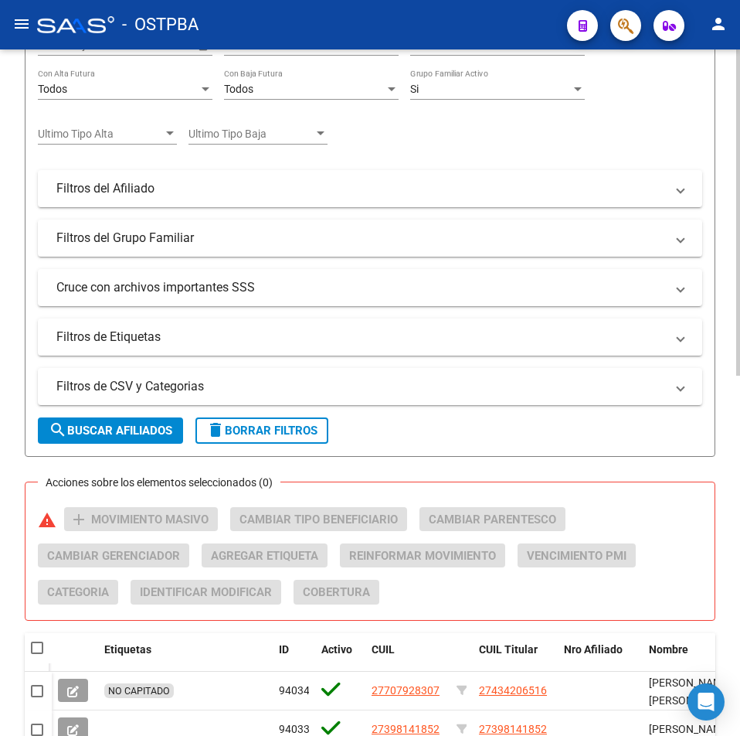
click at [124, 446] on form "Filtros Id CUIL / Nombre / Apellido CUIL Titular G24 - GRUPO ALBA SALUD S.A. Se…" at bounding box center [370, 190] width 691 height 534
click at [124, 427] on span "search Buscar Afiliados" at bounding box center [111, 430] width 124 height 14
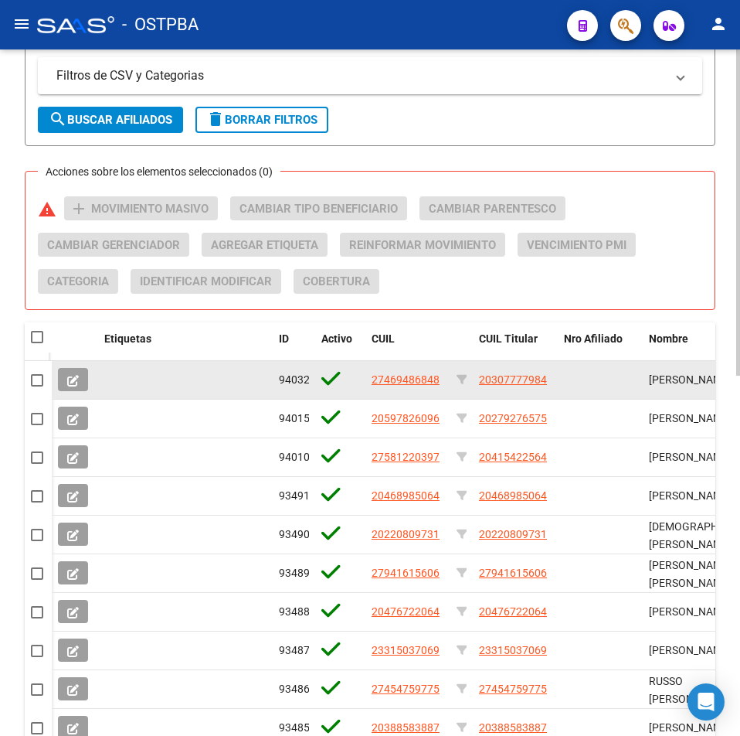
scroll to position [602, 0]
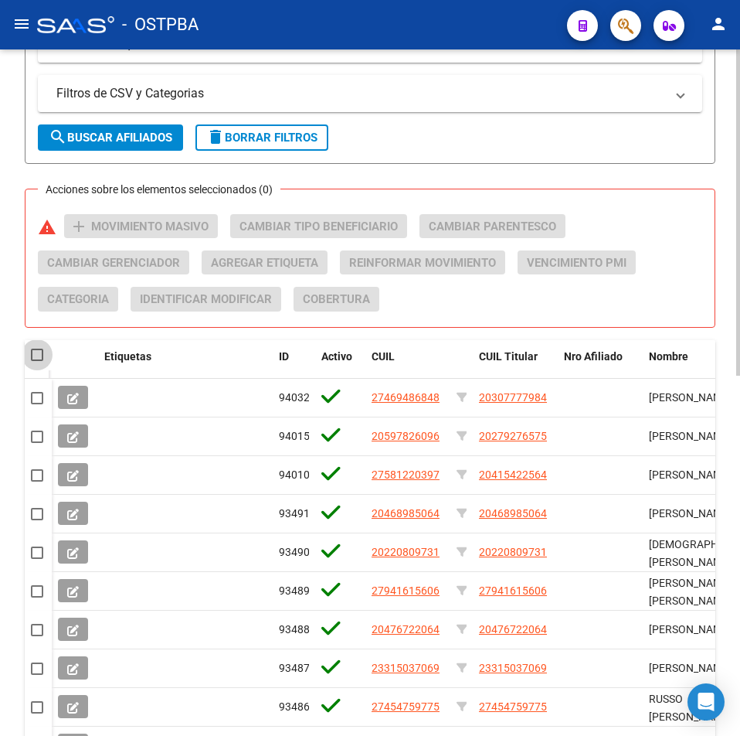
click at [39, 355] on span at bounding box center [37, 355] width 12 height 12
click at [37, 361] on input "checkbox" at bounding box center [36, 361] width 1 height 1
checkbox input "true"
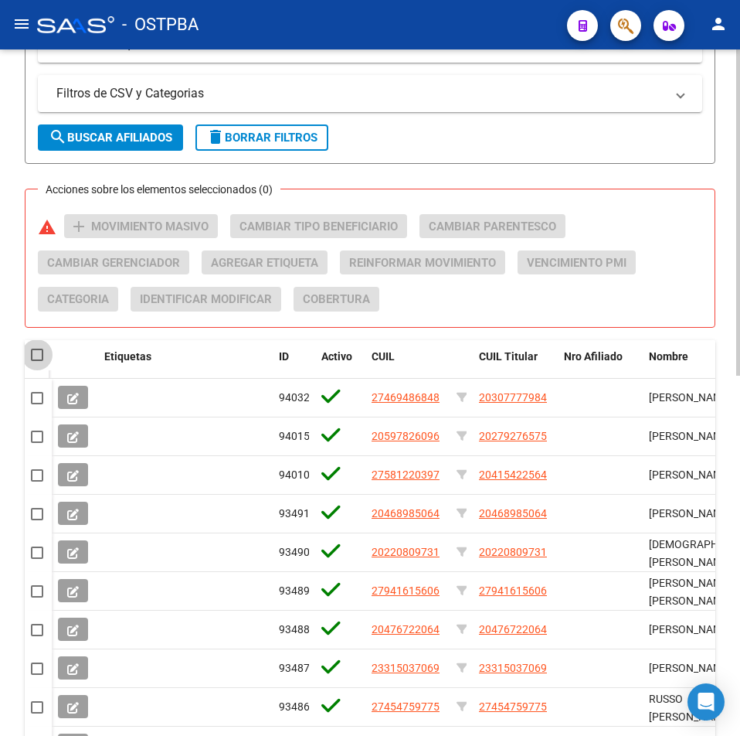
checkbox input "true"
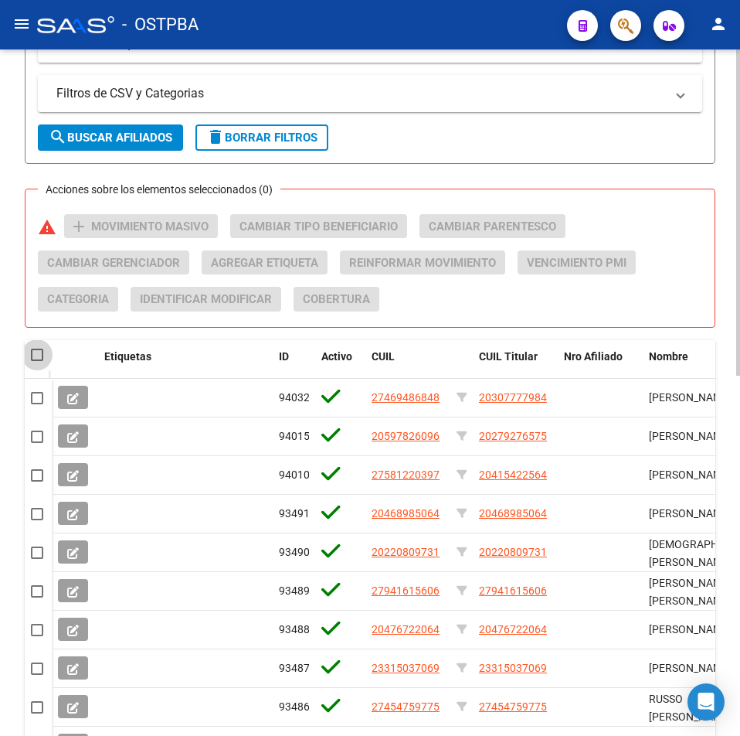
checkbox input "true"
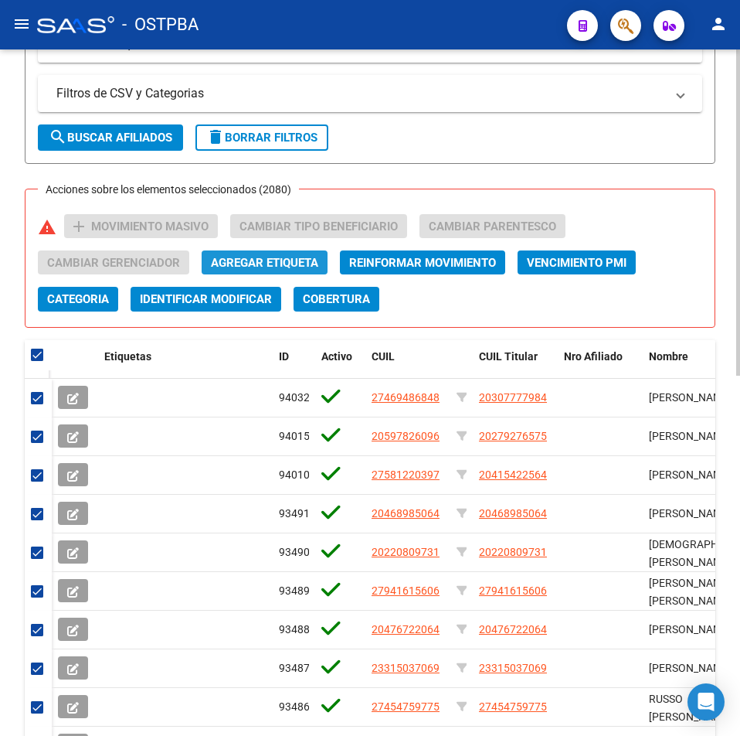
click at [251, 260] on span "Agregar Etiqueta" at bounding box center [264, 263] width 107 height 14
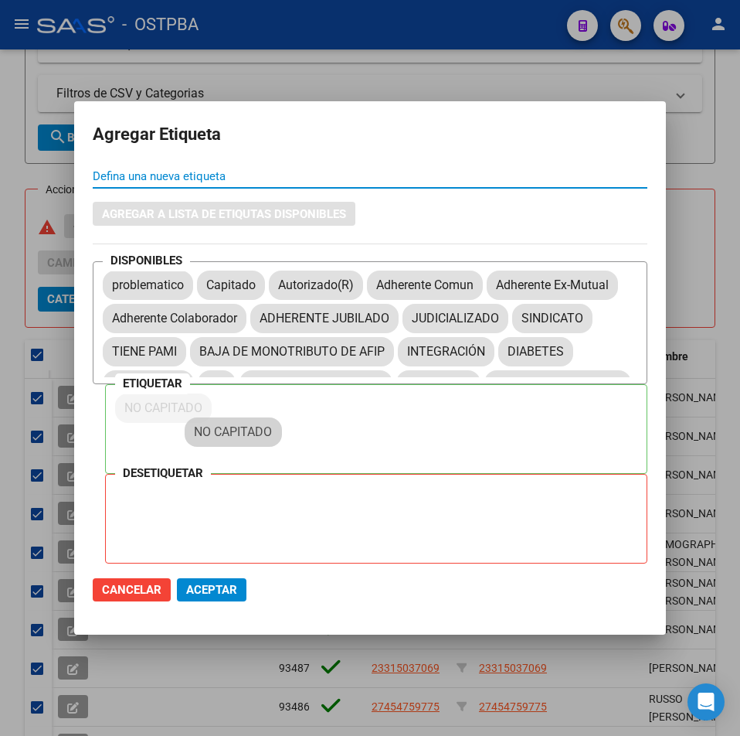
drag, startPoint x: 240, startPoint y: 345, endPoint x: 235, endPoint y: 432, distance: 86.7
click at [219, 589] on span "Aceptar" at bounding box center [211, 590] width 51 height 14
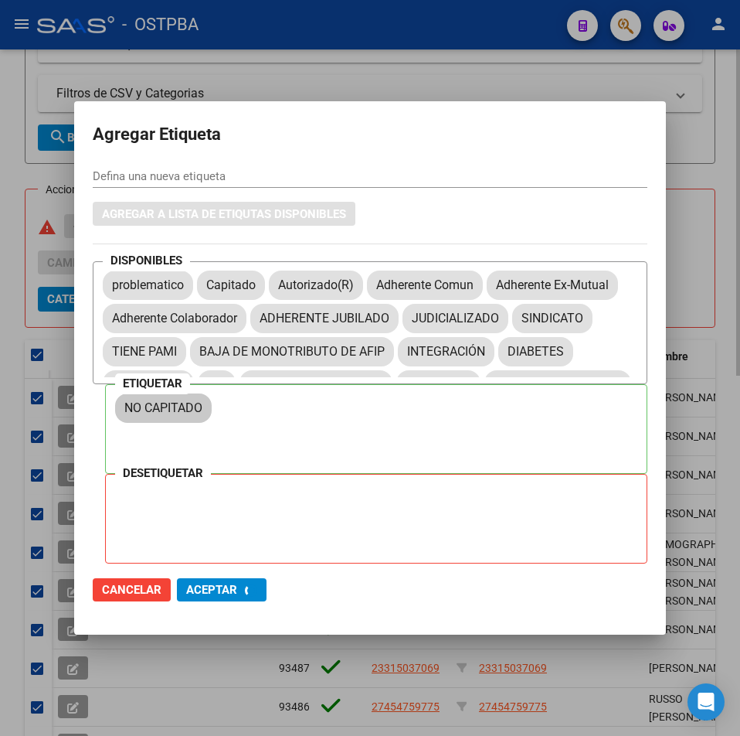
checkbox input "false"
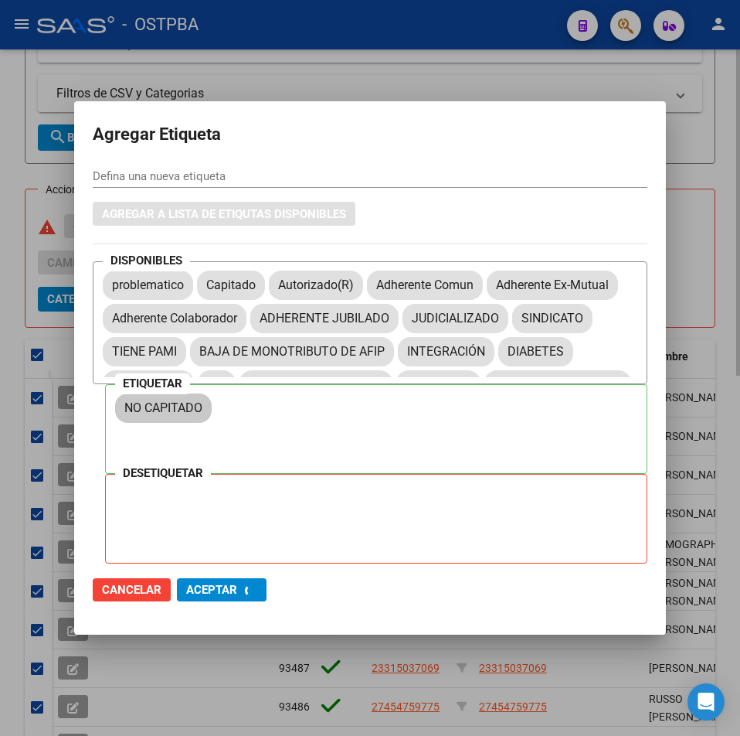
checkbox input "false"
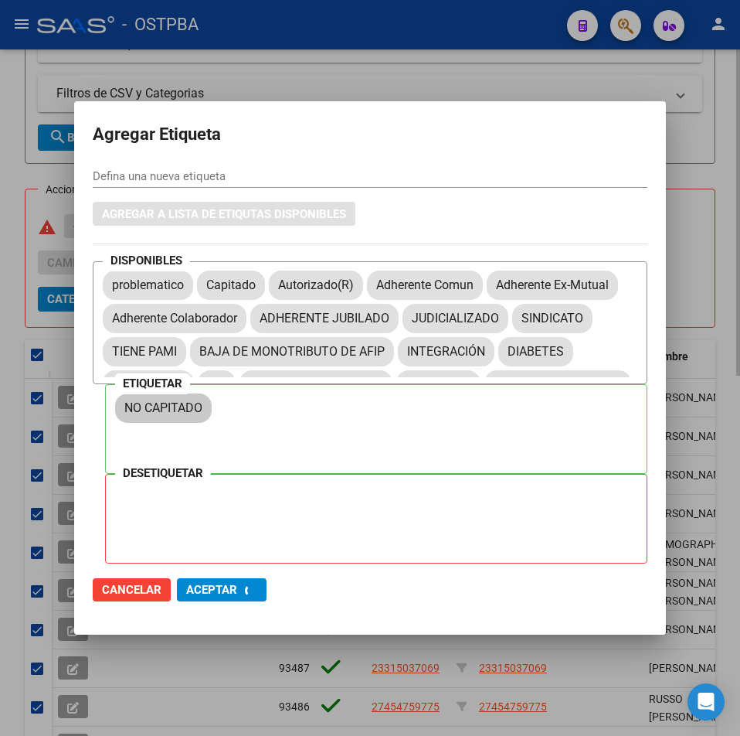
checkbox input "false"
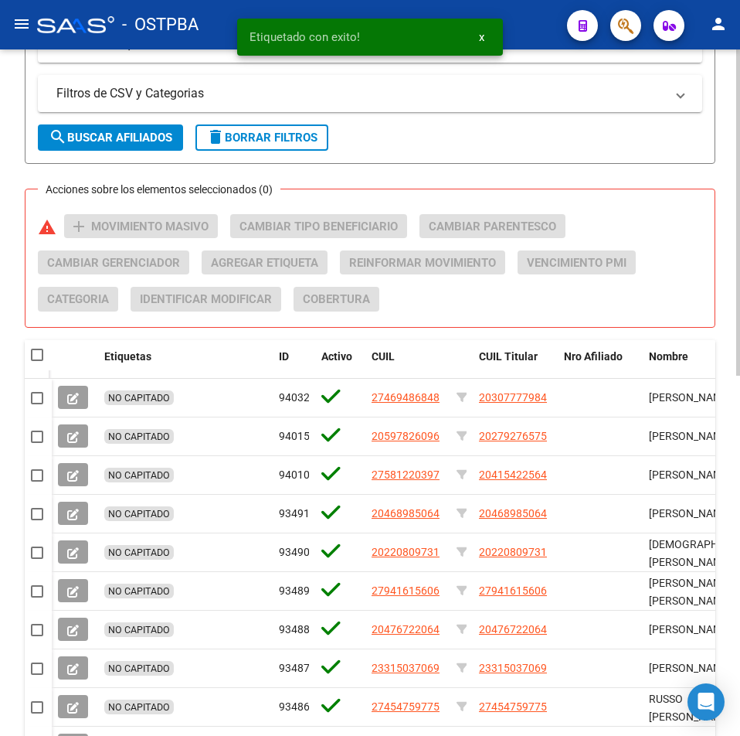
click at [706, 256] on div "Acciones sobre los elementos seleccionados (0) warning add Movimiento Masivo Ca…" at bounding box center [376, 268] width 677 height 109
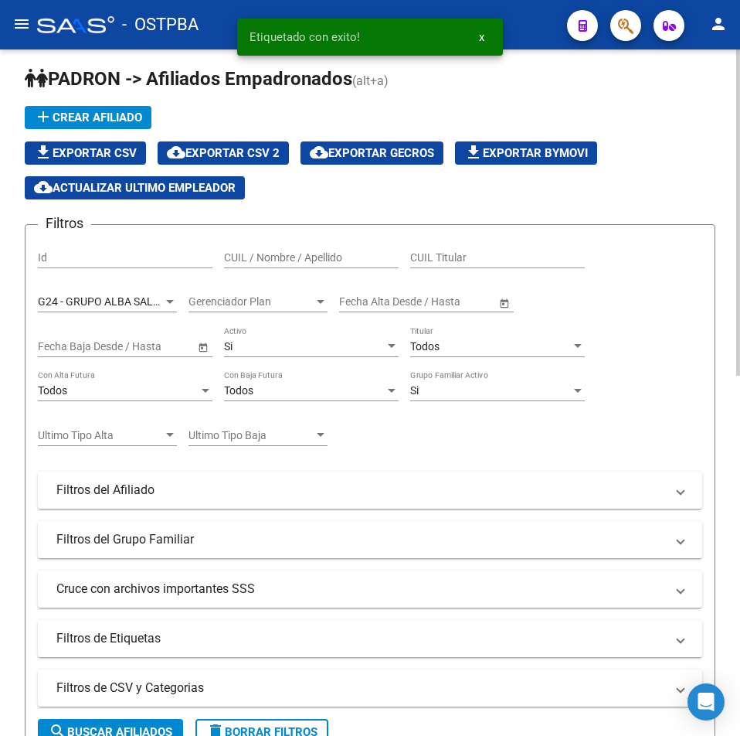
scroll to position [0, 0]
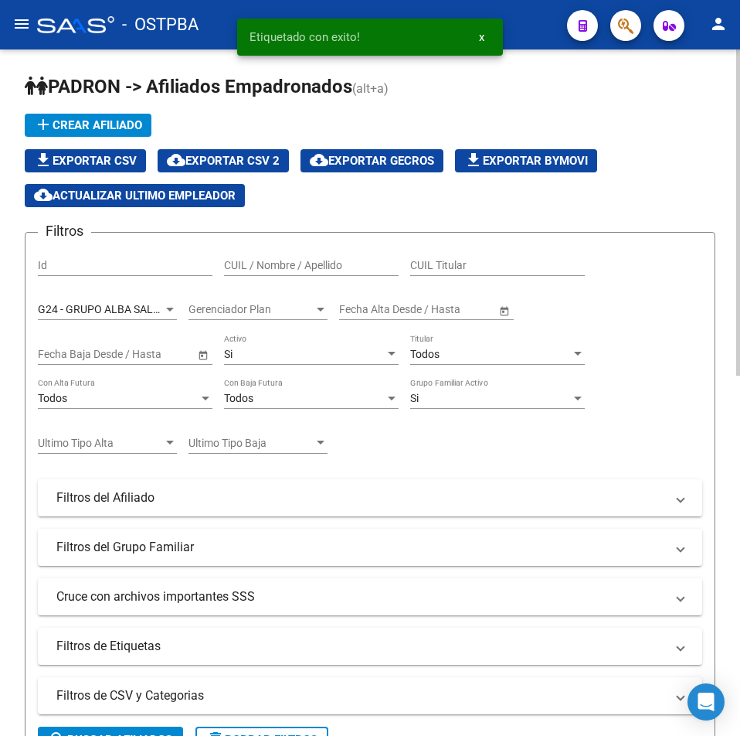
click at [150, 315] on span "G24 - GRUPO ALBA SALUD S.A." at bounding box center [113, 309] width 151 height 12
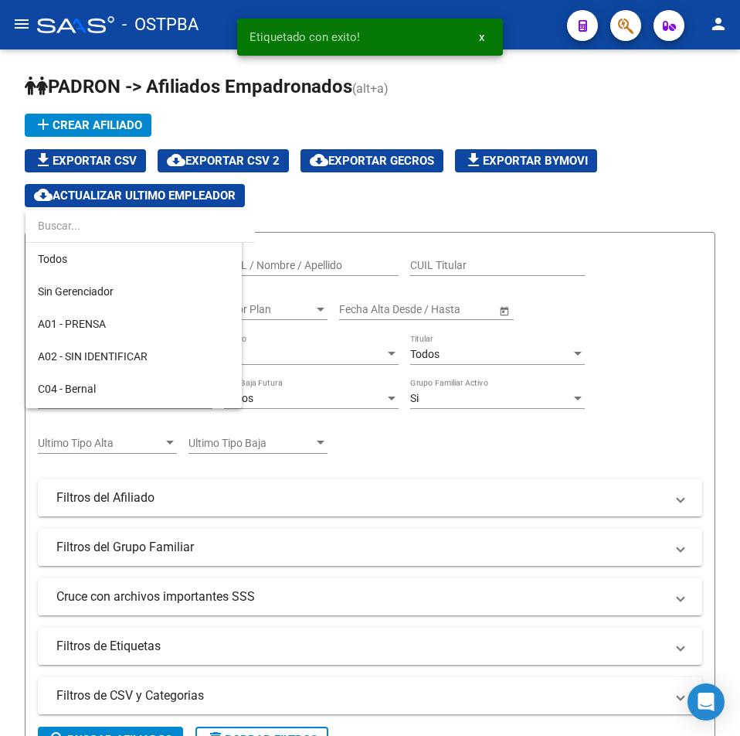
scroll to position [177, 0]
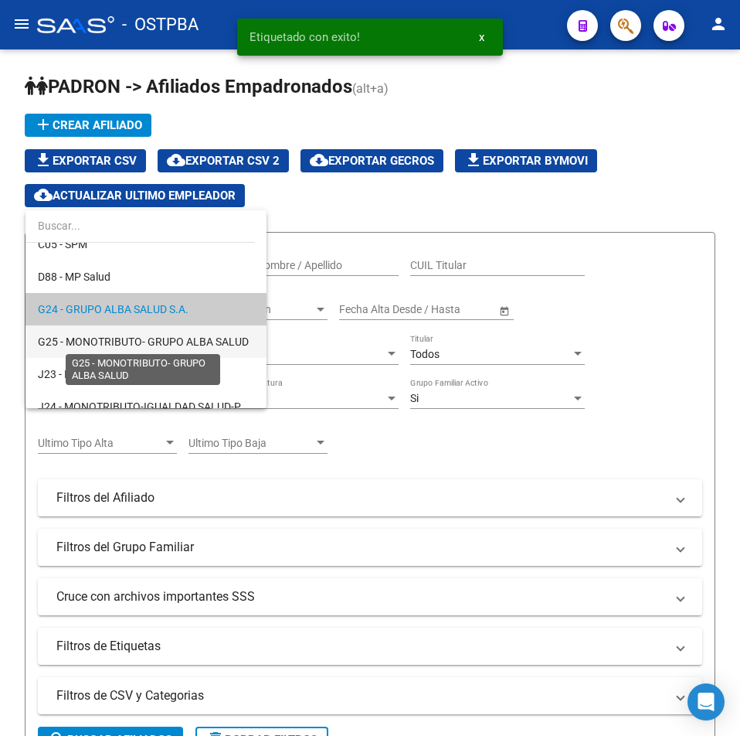
click at [171, 345] on span "G25 - MONOTRIBUTO- GRUPO ALBA SALUD" at bounding box center [143, 341] width 211 height 12
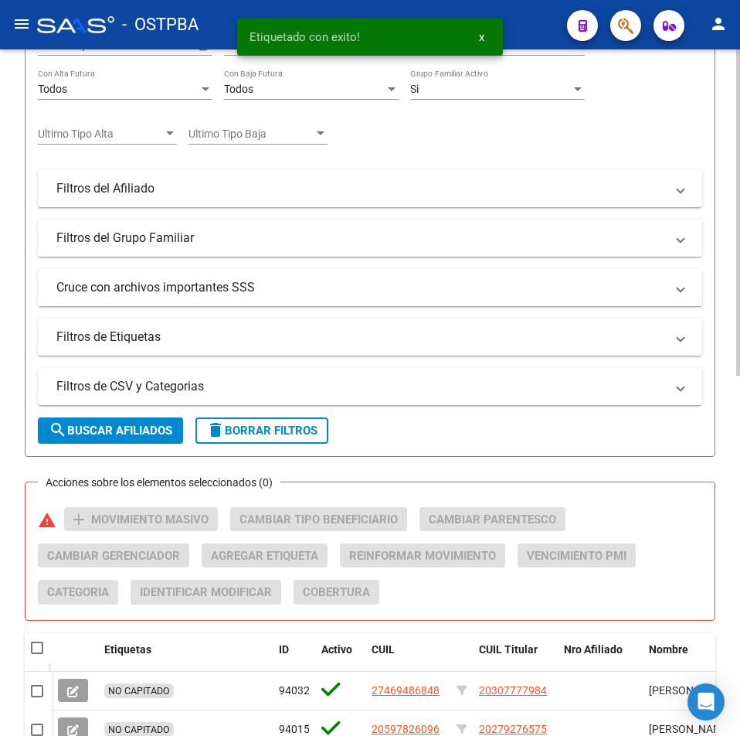
click at [145, 424] on span "search Buscar Afiliados" at bounding box center [111, 430] width 124 height 14
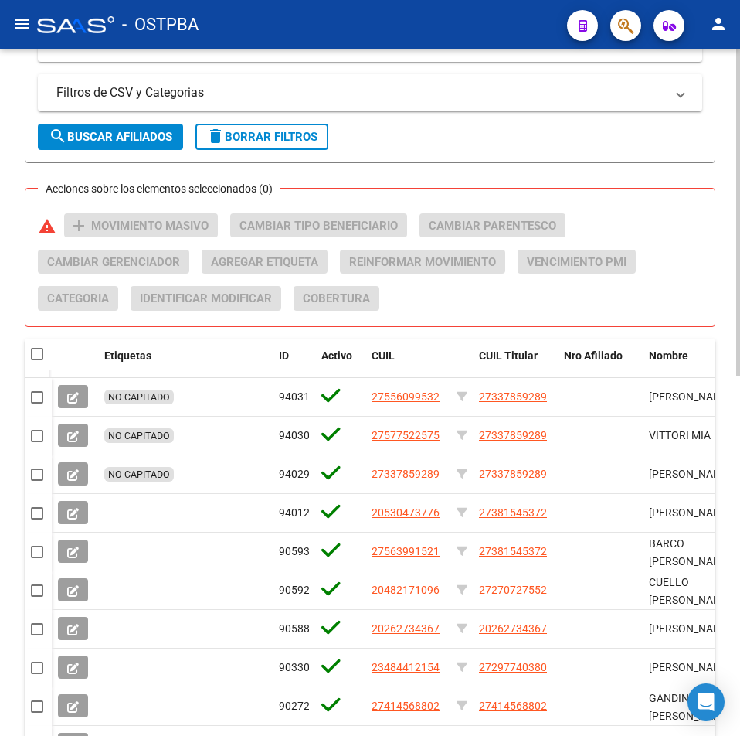
scroll to position [602, 0]
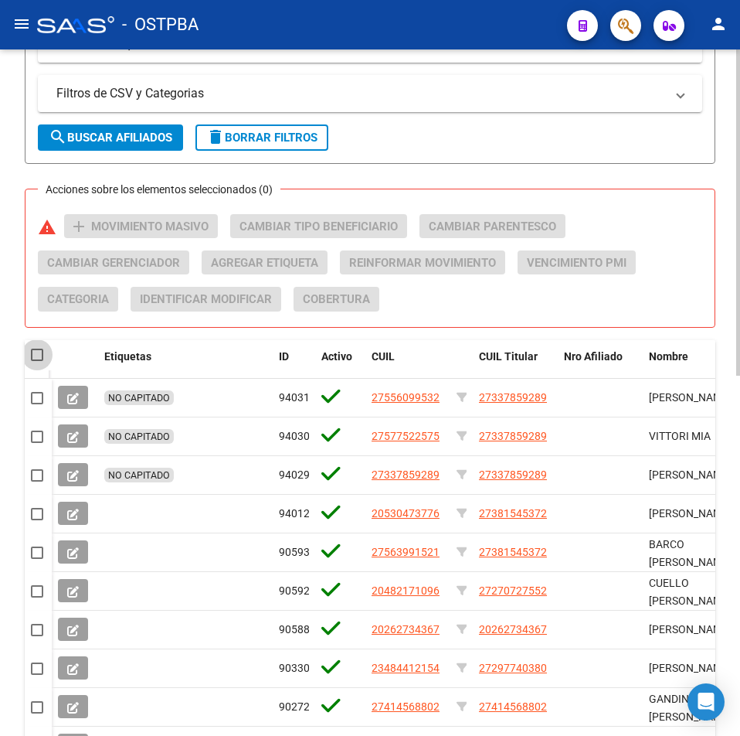
click at [39, 352] on span at bounding box center [37, 355] width 12 height 12
click at [37, 361] on input "checkbox" at bounding box center [36, 361] width 1 height 1
checkbox input "true"
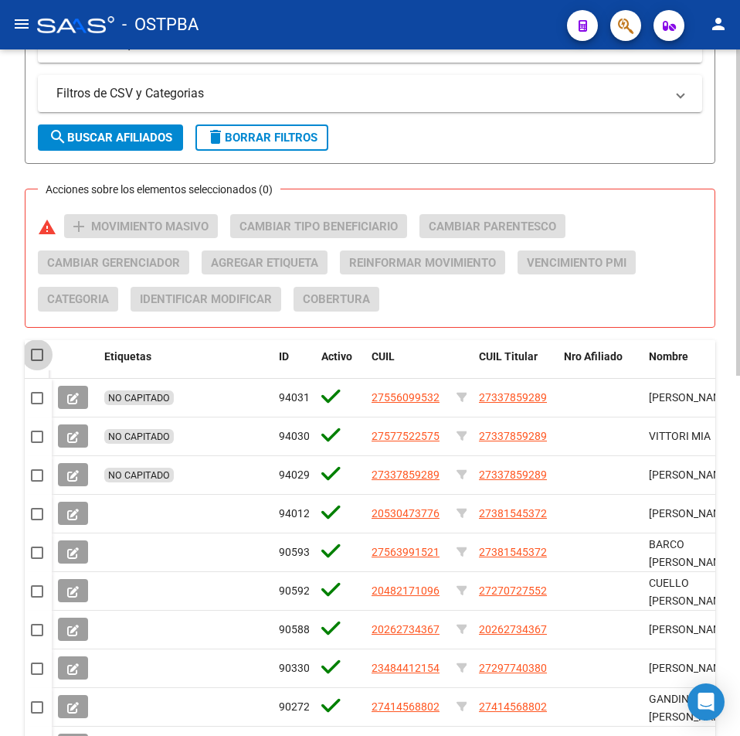
checkbox input "true"
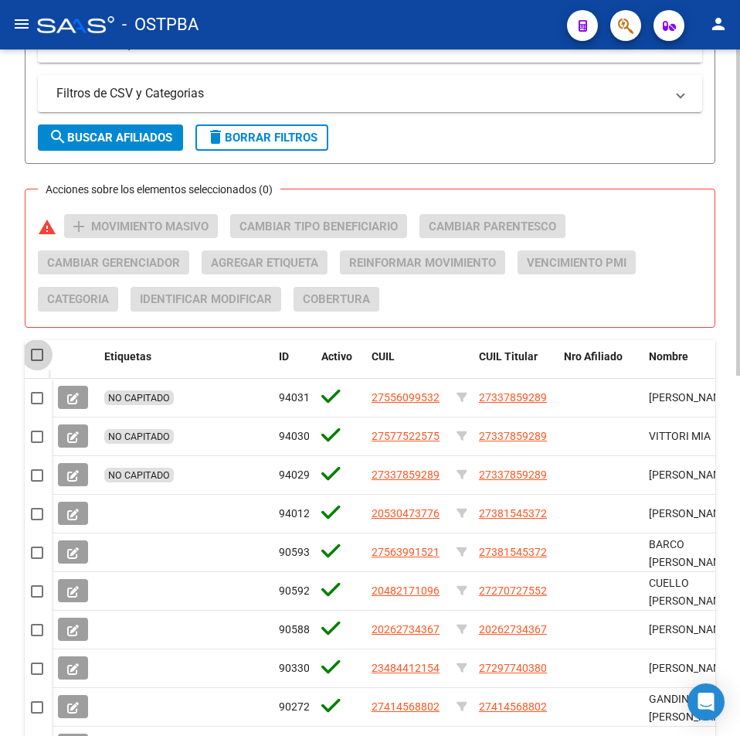
checkbox input "true"
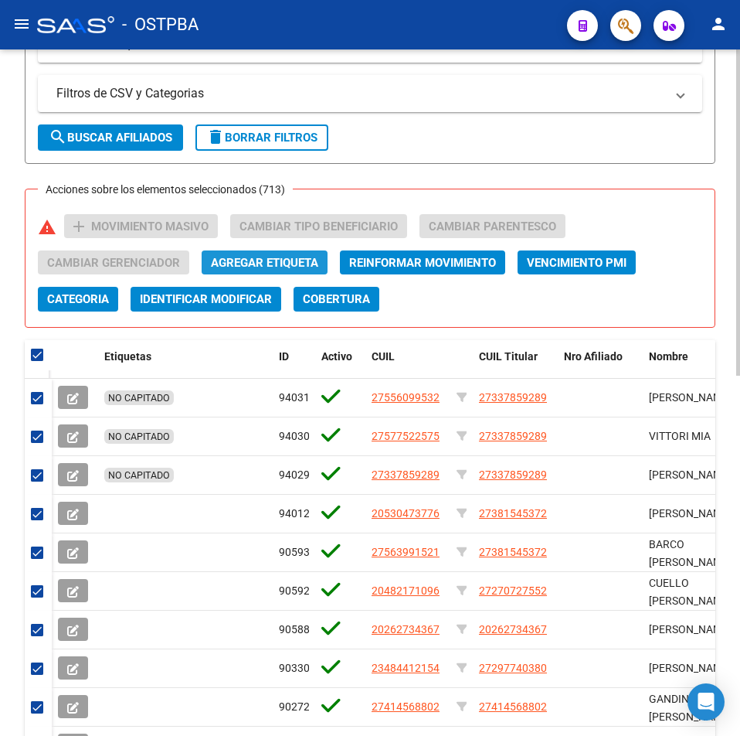
click at [304, 264] on span "Agregar Etiqueta" at bounding box center [264, 263] width 107 height 14
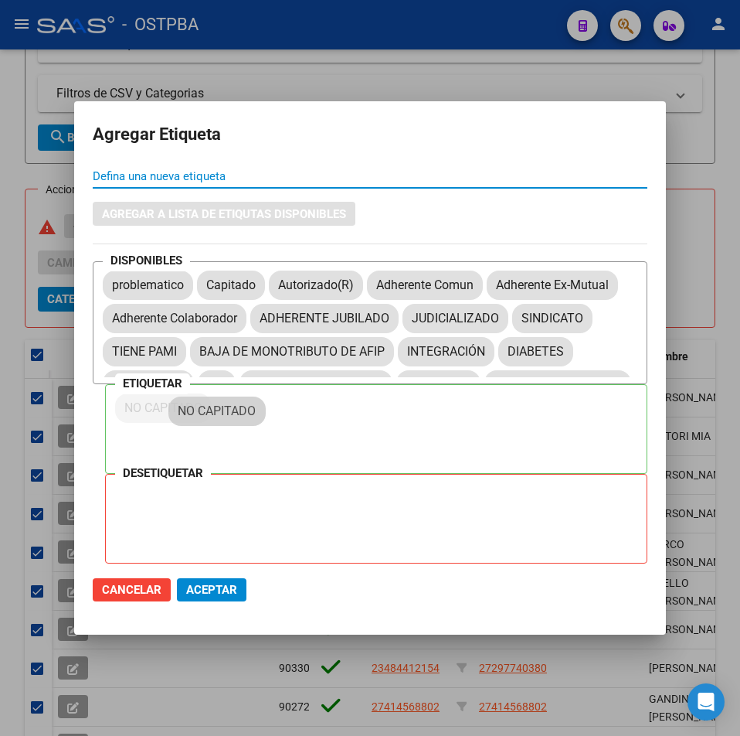
drag, startPoint x: 232, startPoint y: 352, endPoint x: 202, endPoint y: 432, distance: 85.1
click at [215, 583] on span "Aceptar" at bounding box center [211, 590] width 51 height 14
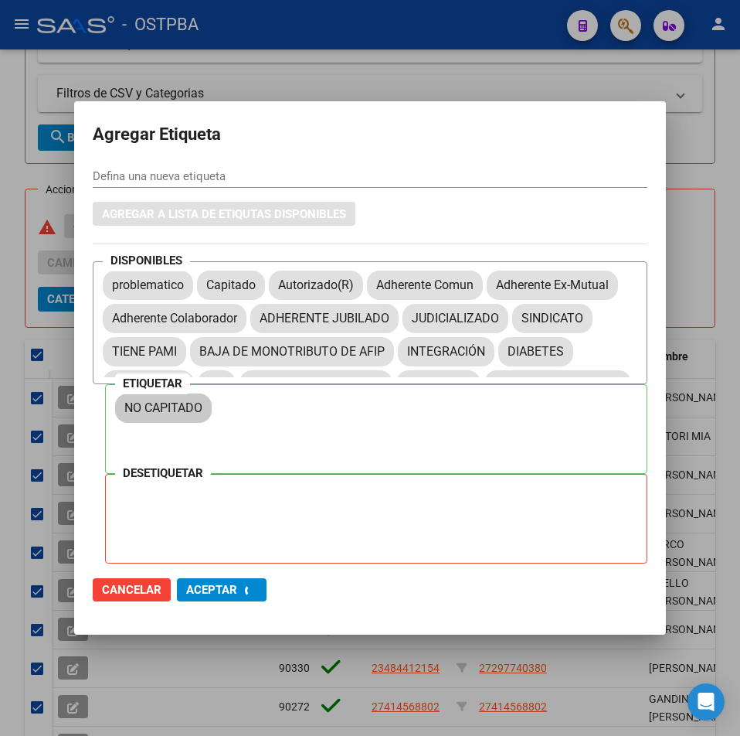
checkbox input "false"
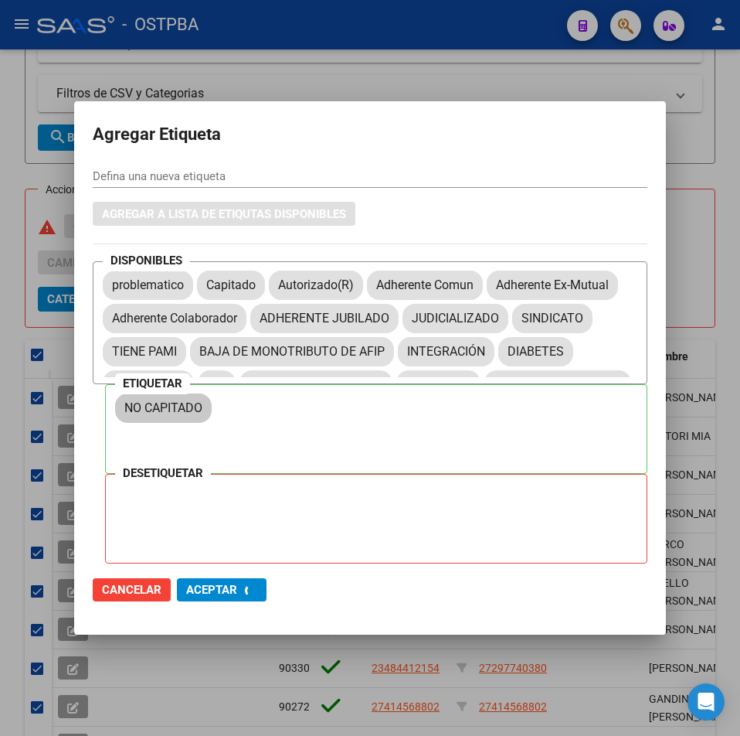
checkbox input "false"
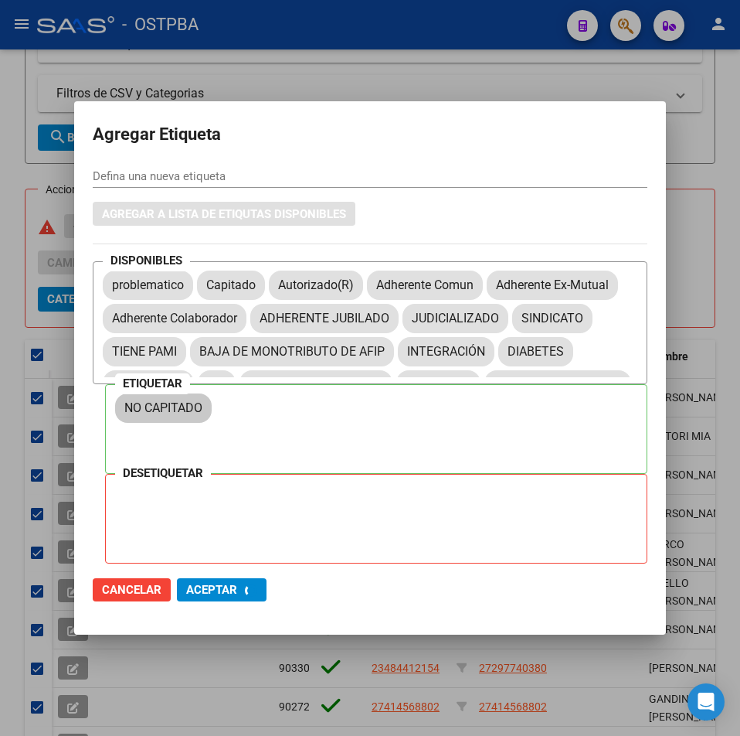
checkbox input "false"
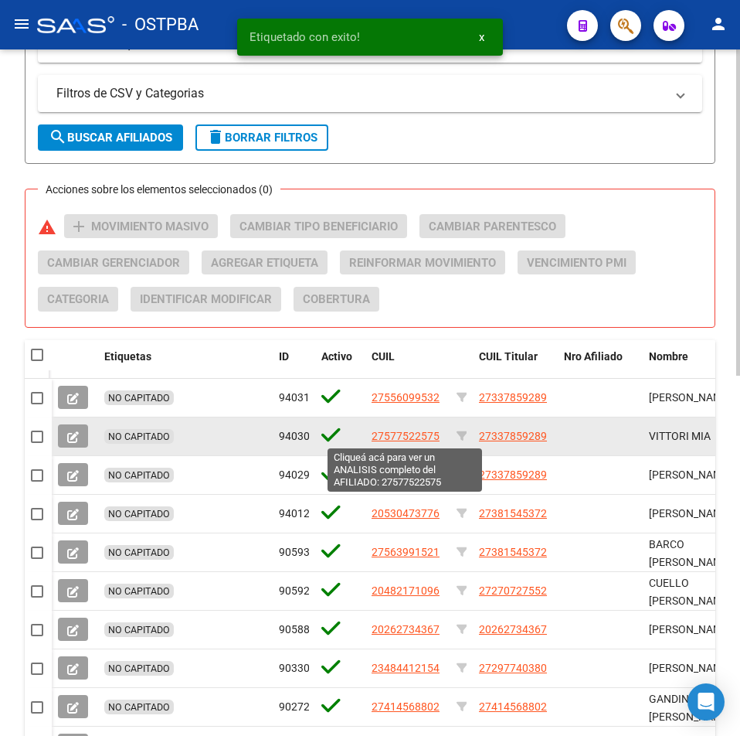
click at [394, 437] on span "27577522575" at bounding box center [406, 436] width 68 height 12
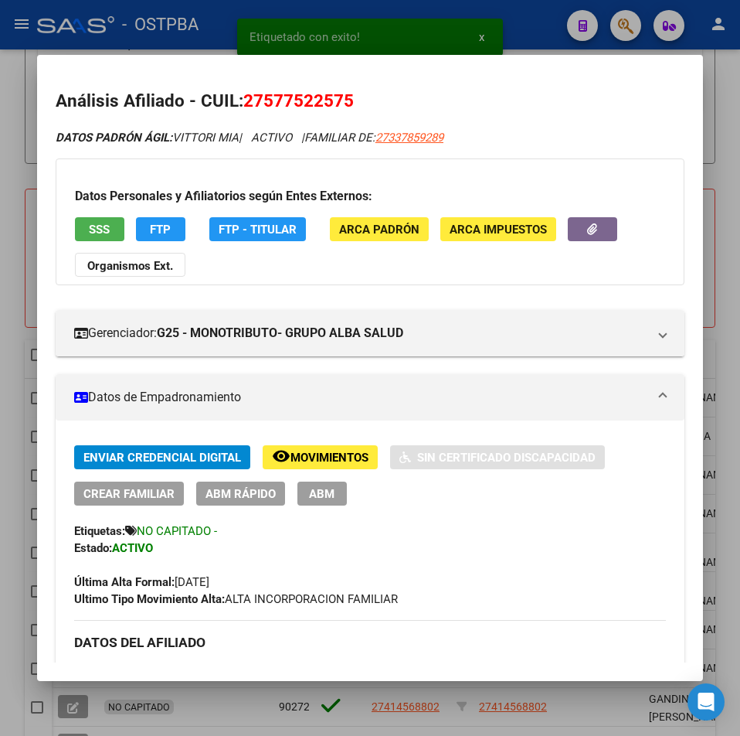
click at [261, 695] on div at bounding box center [370, 368] width 740 height 736
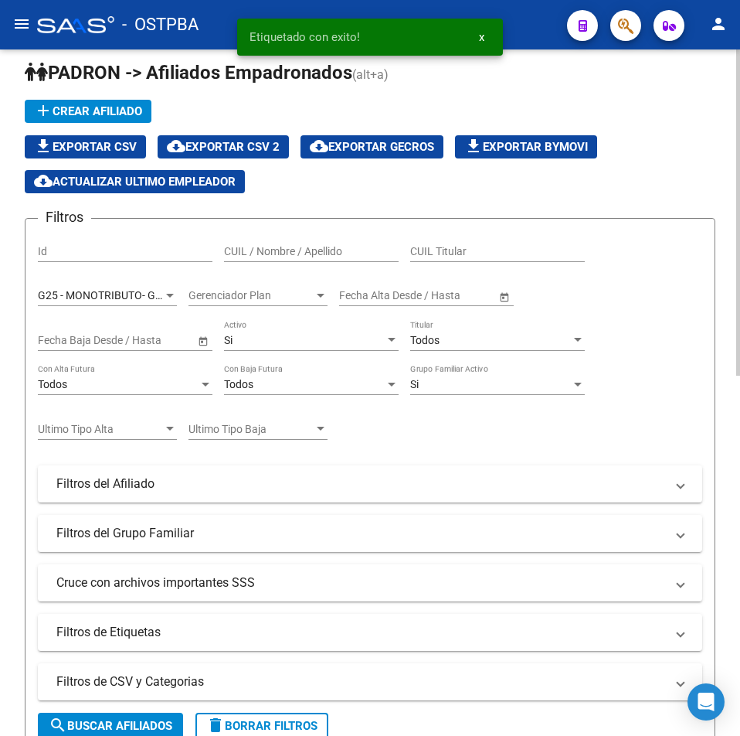
scroll to position [0, 0]
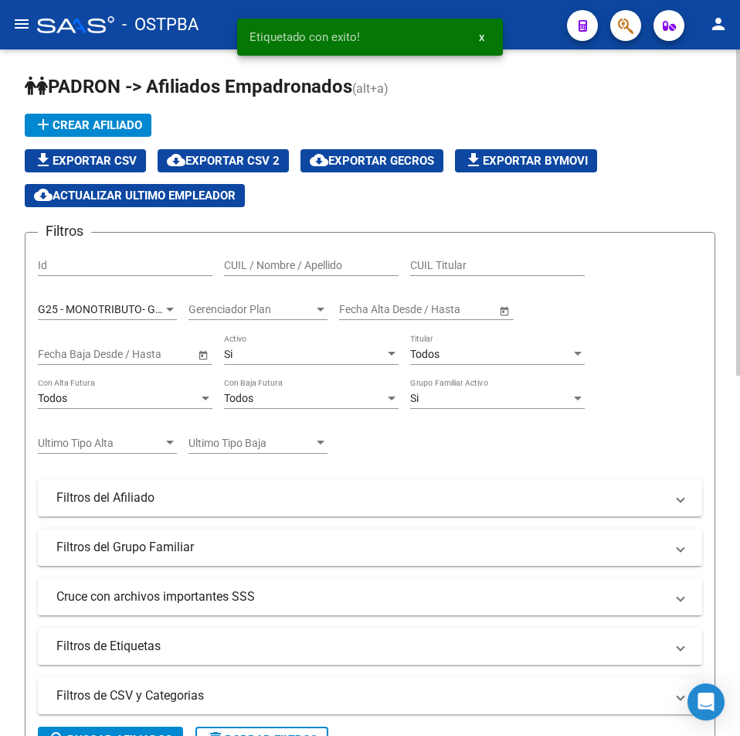
click at [126, 298] on div "G25 - MONOTRIBUTO- GRUPO ALBA SALUD Seleccionar Gerenciador" at bounding box center [107, 304] width 139 height 31
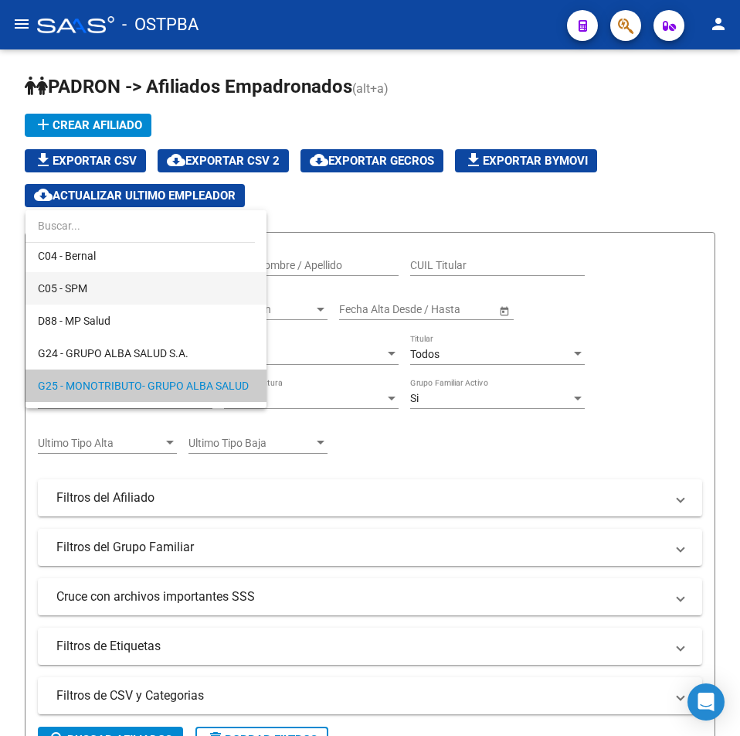
scroll to position [132, 0]
click at [132, 292] on span "C05 - SPM" at bounding box center [146, 289] width 216 height 32
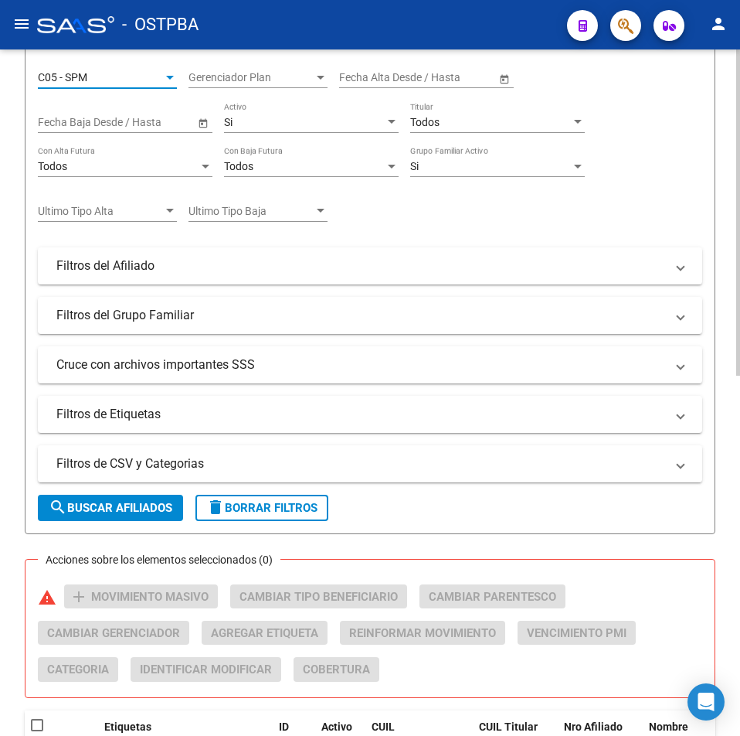
click at [102, 507] on span "search Buscar Afiliados" at bounding box center [111, 508] width 124 height 14
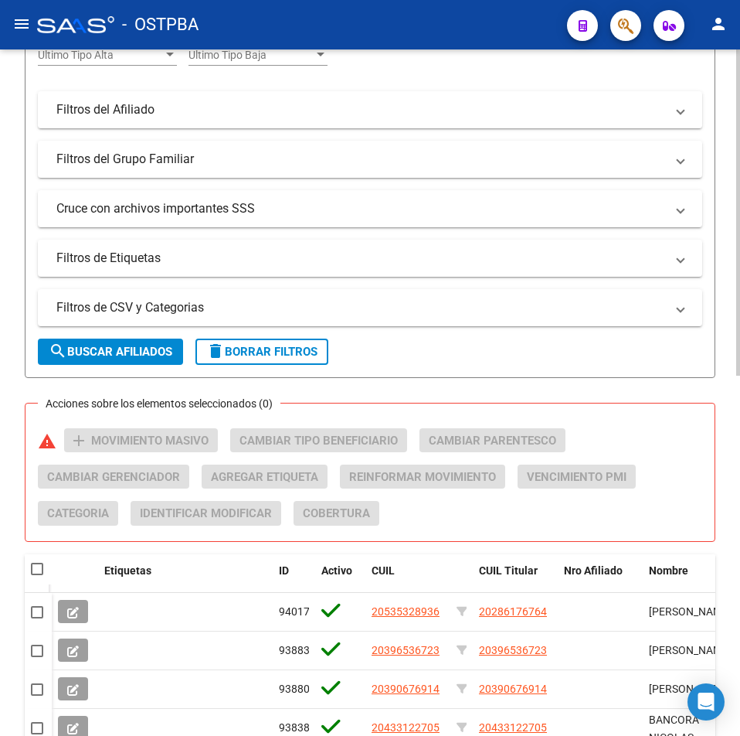
scroll to position [386, 0]
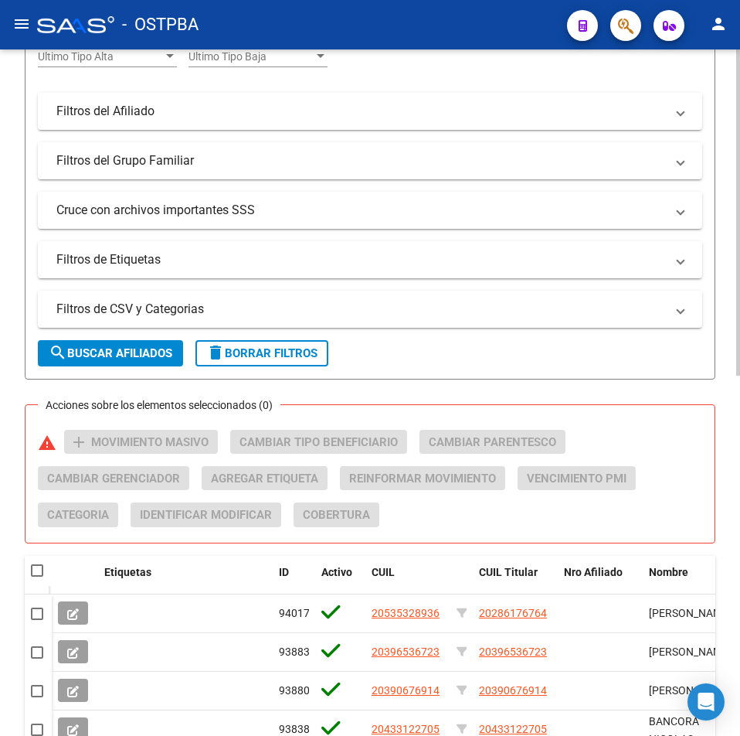
click at [41, 564] on span at bounding box center [37, 570] width 12 height 12
click at [37, 577] on input "checkbox" at bounding box center [36, 577] width 1 height 1
checkbox input "true"
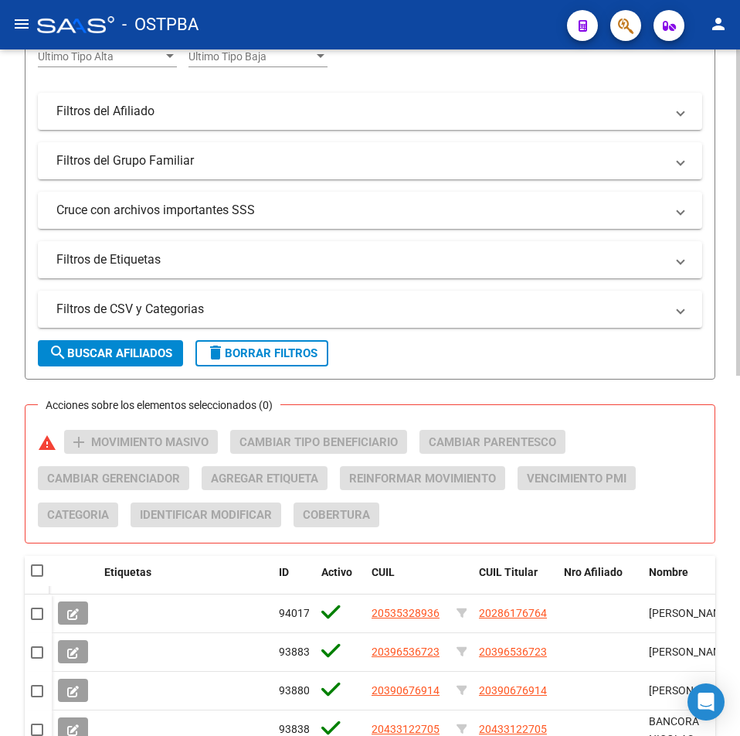
checkbox input "true"
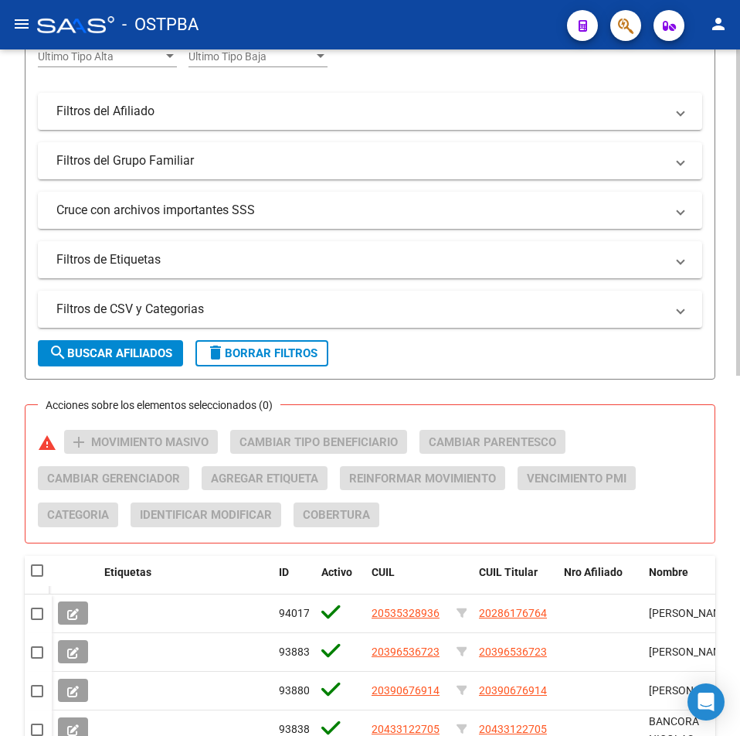
checkbox input "true"
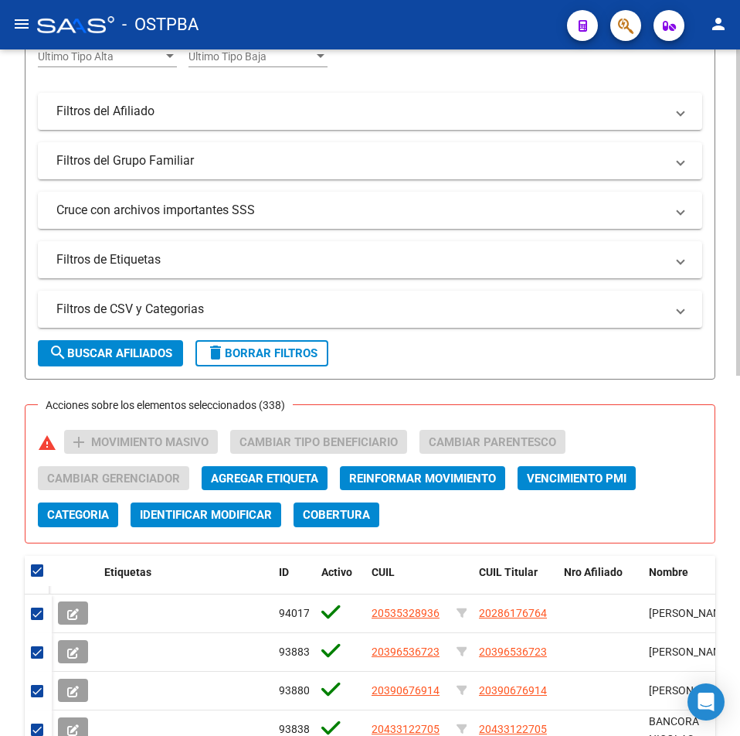
click at [295, 472] on span "Agregar Etiqueta" at bounding box center [264, 478] width 107 height 14
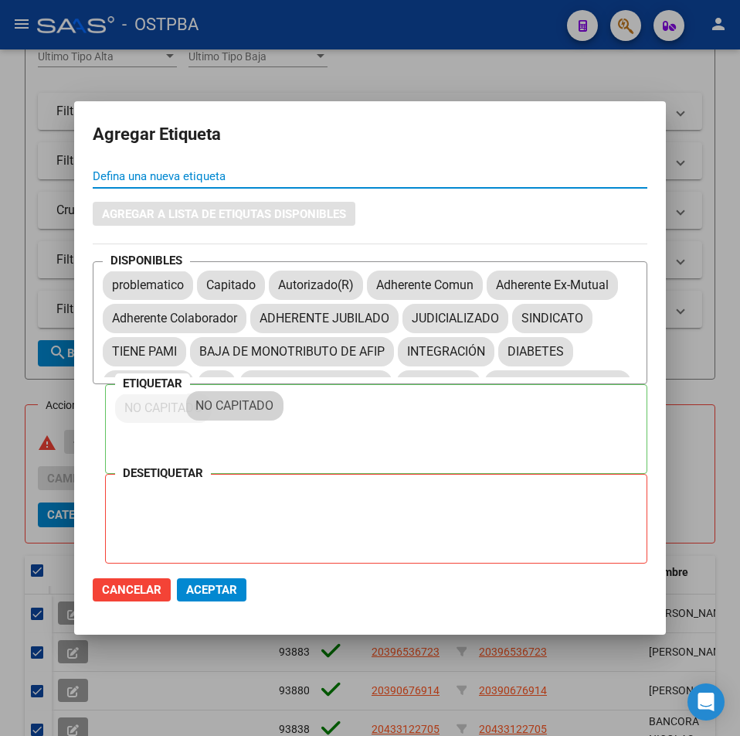
drag, startPoint x: 248, startPoint y: 363, endPoint x: 244, endPoint y: 426, distance: 62.7
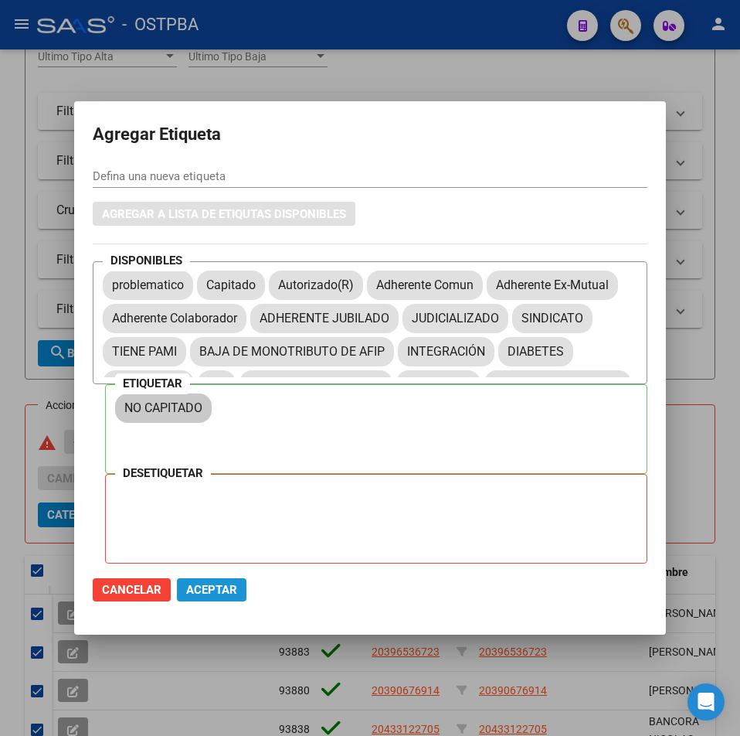
click at [227, 590] on span "Aceptar" at bounding box center [211, 590] width 51 height 14
checkbox input "false"
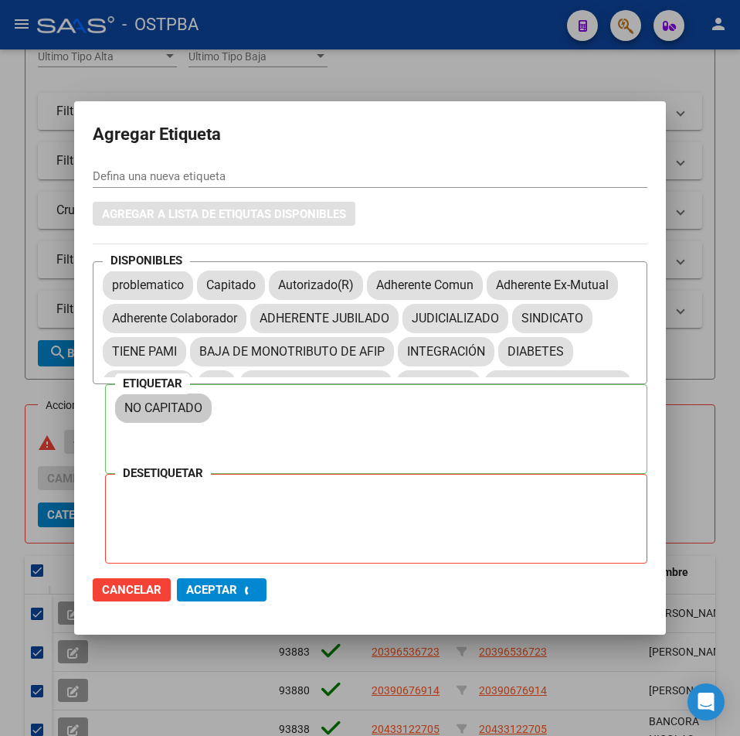
checkbox input "false"
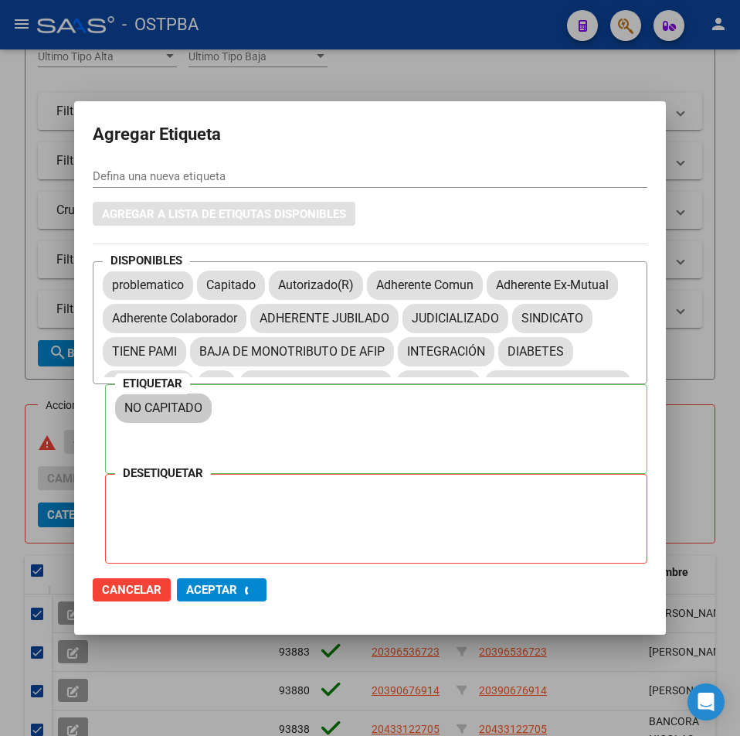
checkbox input "false"
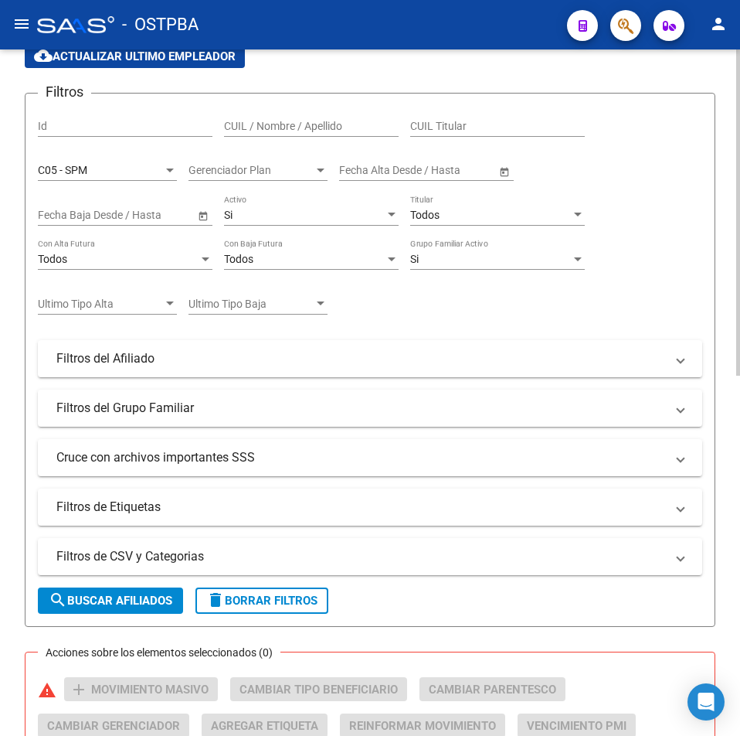
scroll to position [0, 0]
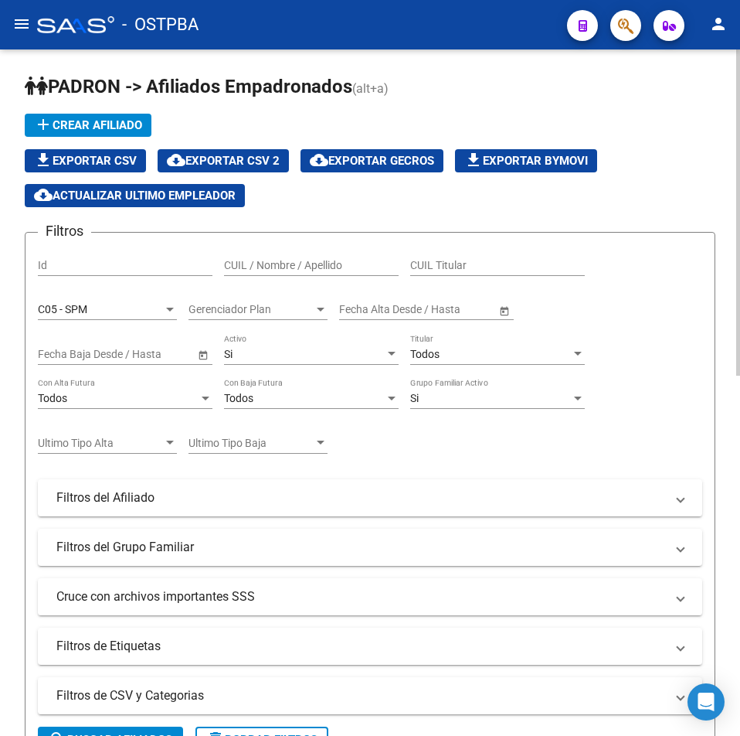
click at [129, 315] on div "C05 - SPM" at bounding box center [100, 309] width 125 height 13
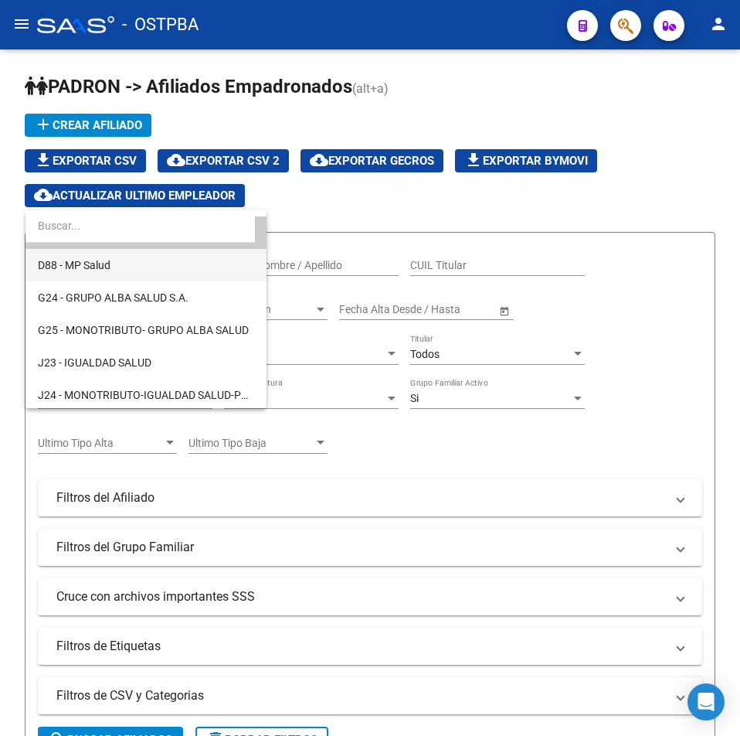
scroll to position [189, 0]
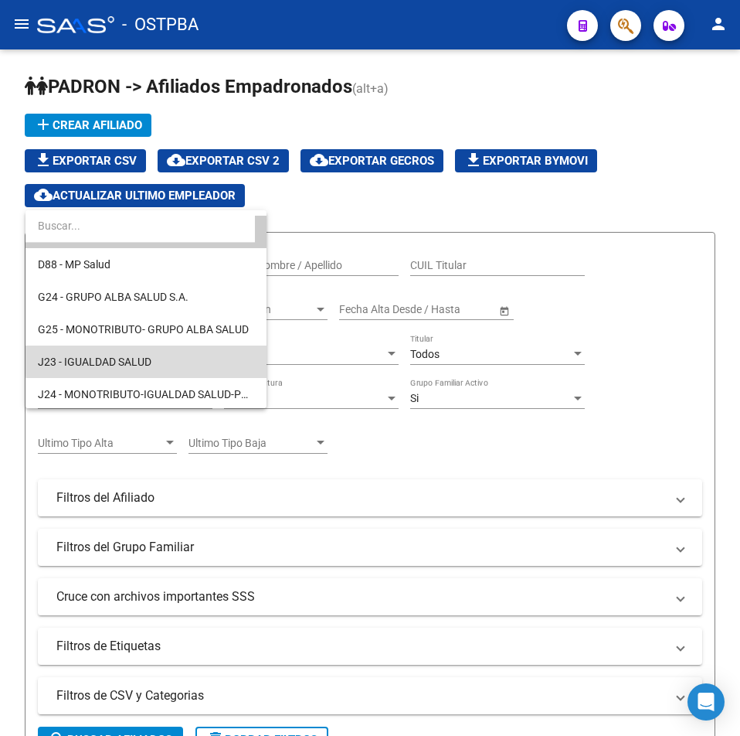
click at [202, 358] on span "J23 - IGUALDAD SALUD" at bounding box center [146, 361] width 216 height 32
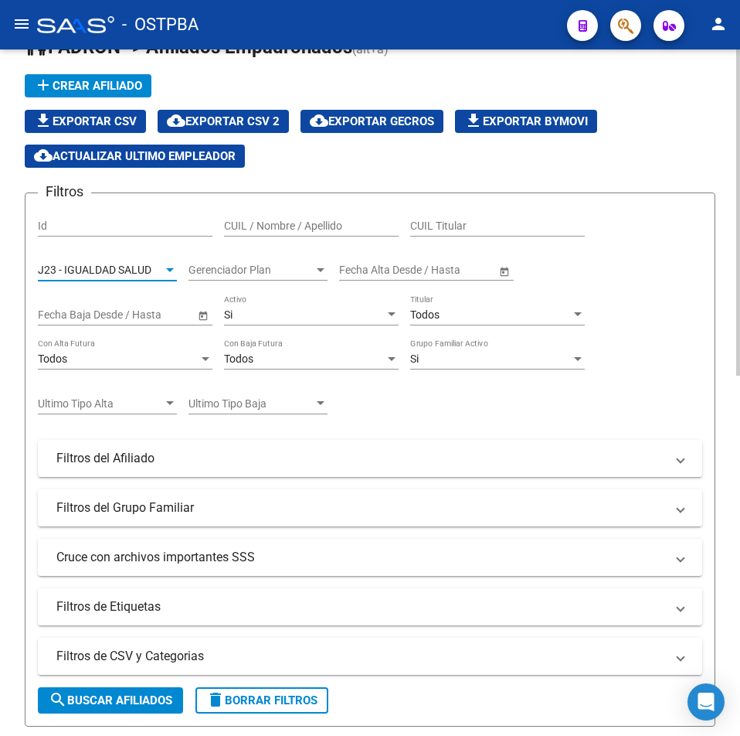
scroll to position [232, 0]
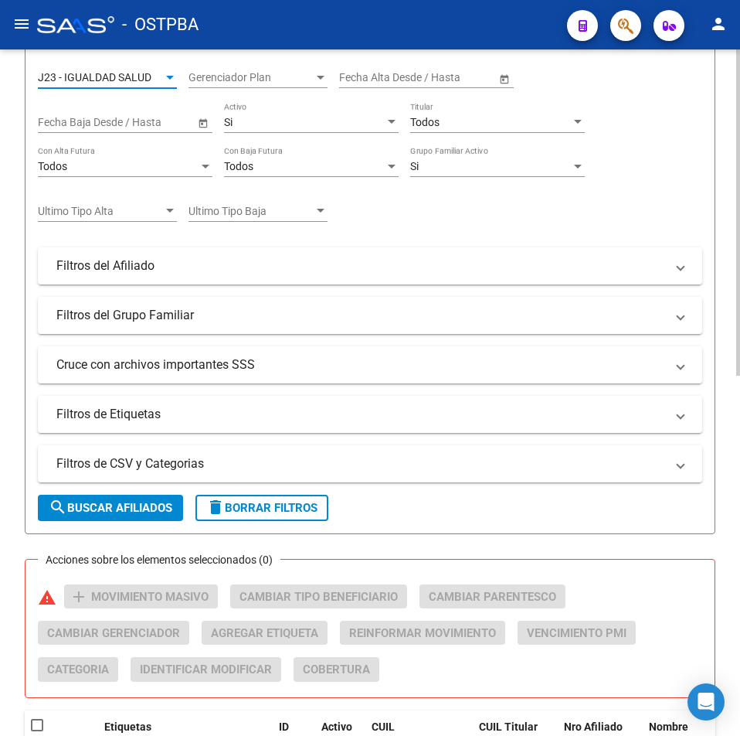
click at [105, 502] on span "search Buscar Afiliados" at bounding box center [111, 508] width 124 height 14
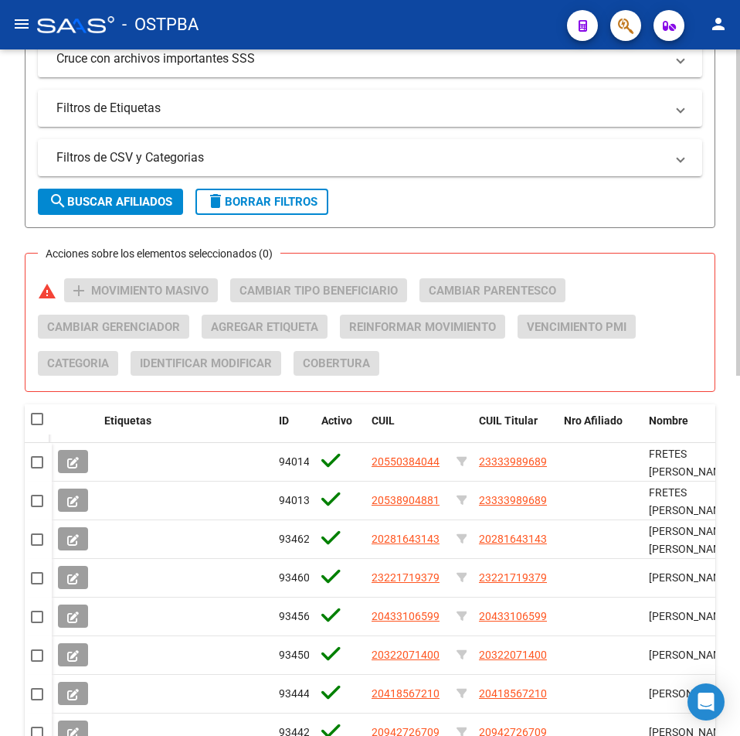
scroll to position [757, 0]
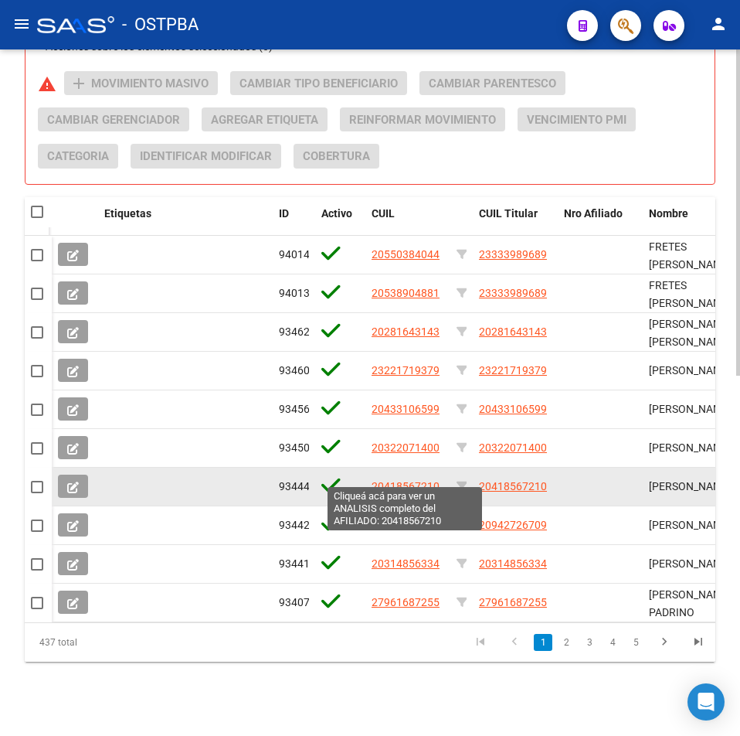
click at [400, 480] on span "20418567210" at bounding box center [406, 486] width 68 height 12
type textarea "20418567210"
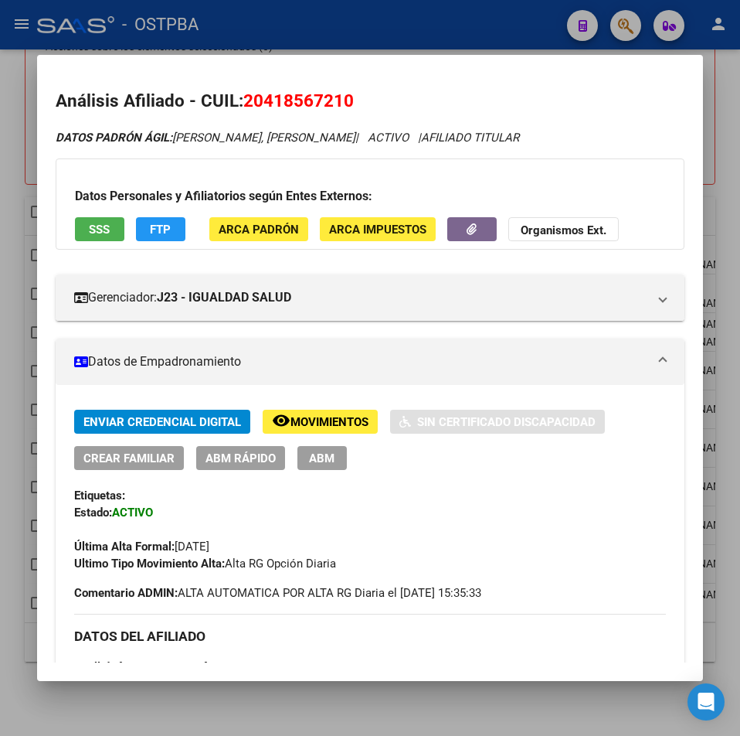
click at [344, 674] on mat-dialog-container "Análisis Afiliado - CUIL: 20418567210 DATOS PADRÓN ÁGIL: [PERSON_NAME], [PERSON…" at bounding box center [370, 367] width 666 height 625
click at [155, 700] on div at bounding box center [370, 368] width 740 height 736
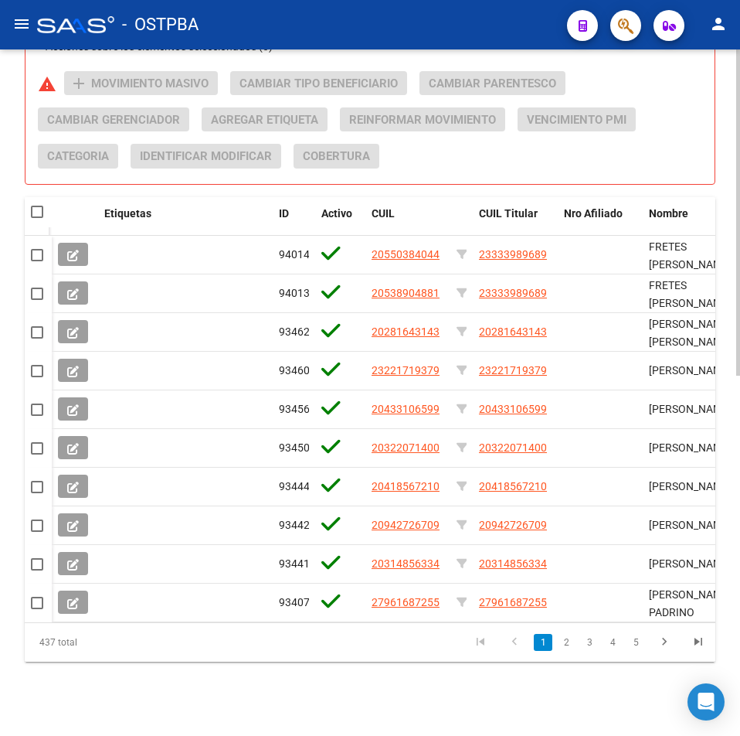
drag, startPoint x: 41, startPoint y: 197, endPoint x: 49, endPoint y: 196, distance: 8.6
click at [42, 206] on span at bounding box center [37, 212] width 12 height 12
click at [37, 218] on input "checkbox" at bounding box center [36, 218] width 1 height 1
checkbox input "true"
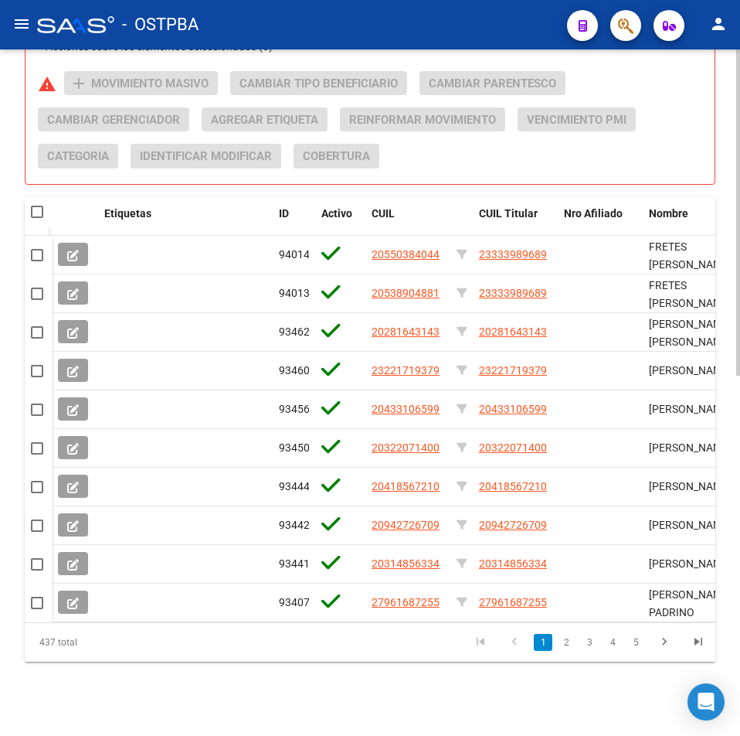
checkbox input "true"
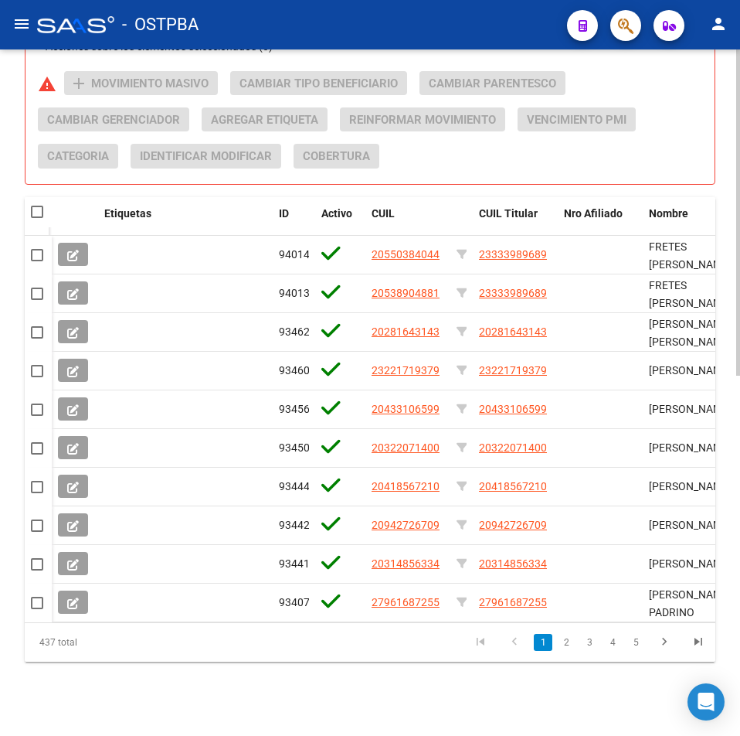
checkbox input "true"
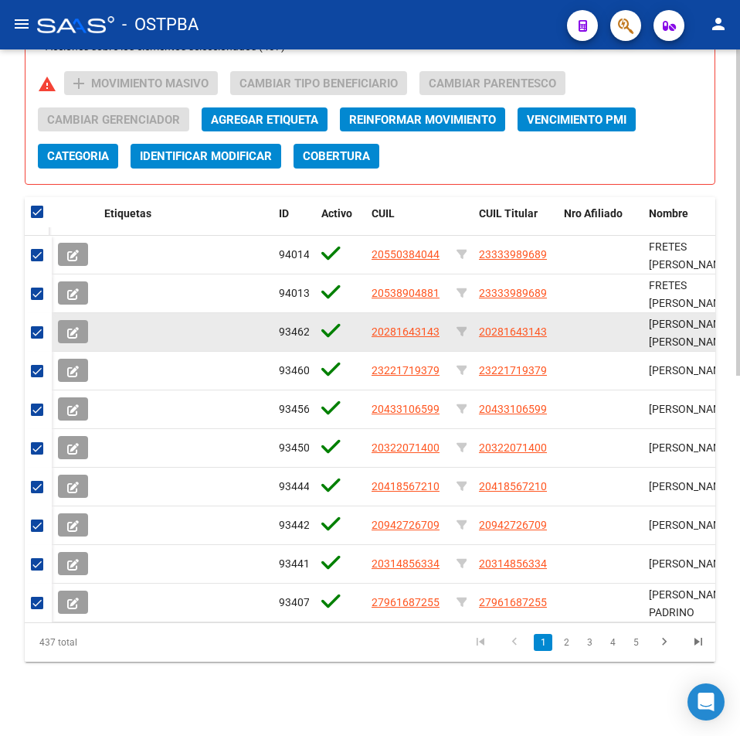
scroll to position [679, 0]
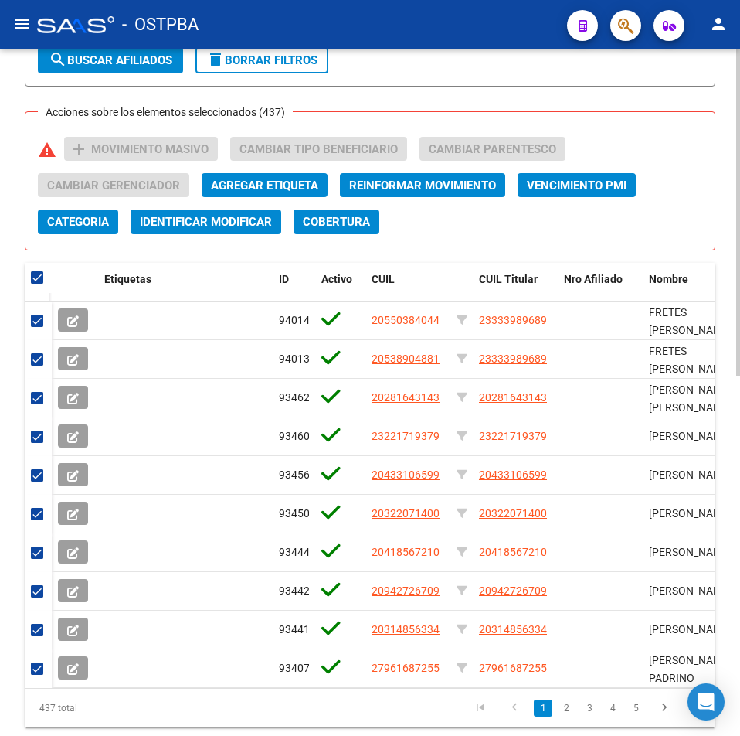
click at [281, 180] on span "Agregar Etiqueta" at bounding box center [264, 186] width 107 height 14
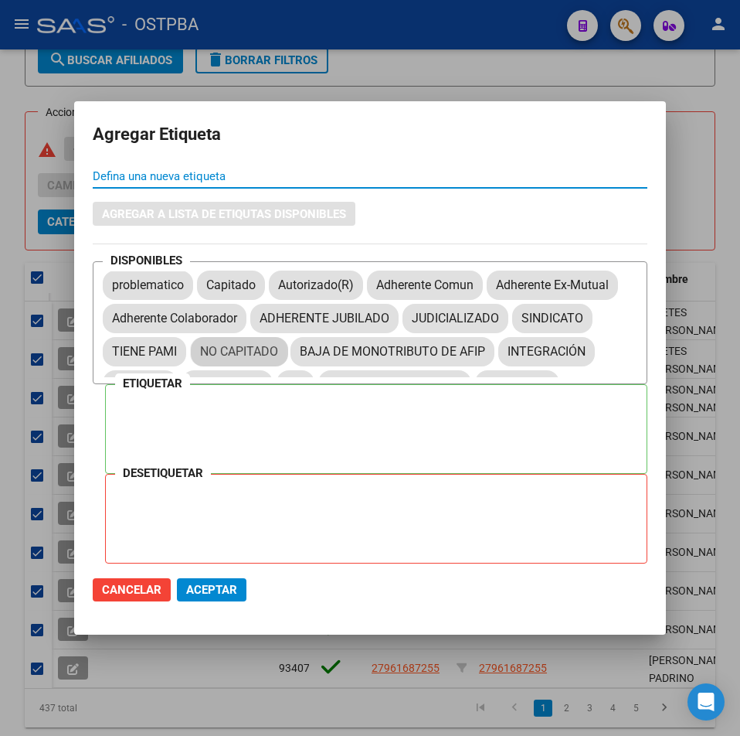
drag, startPoint x: 224, startPoint y: 347, endPoint x: 198, endPoint y: 444, distance: 100.9
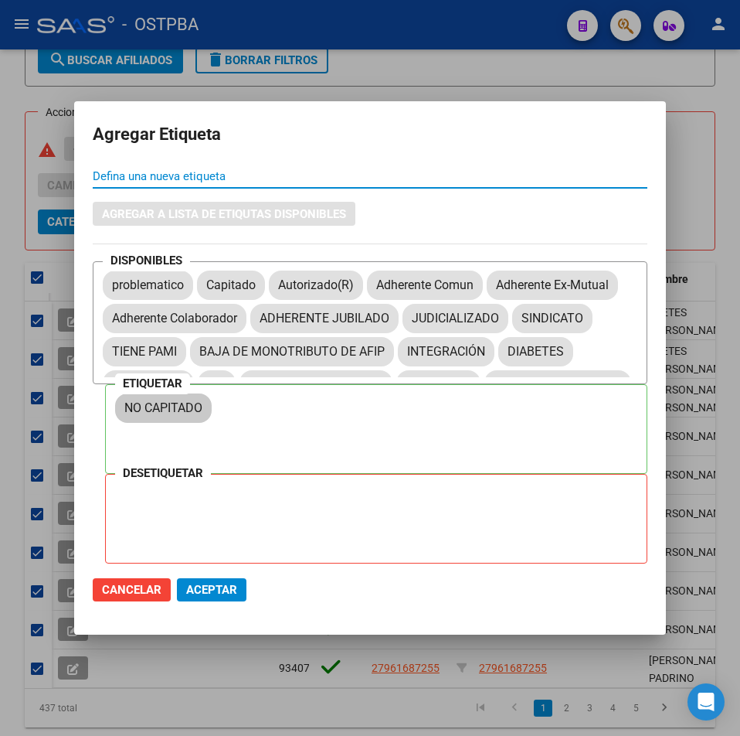
click at [207, 591] on span "Aceptar" at bounding box center [211, 590] width 51 height 14
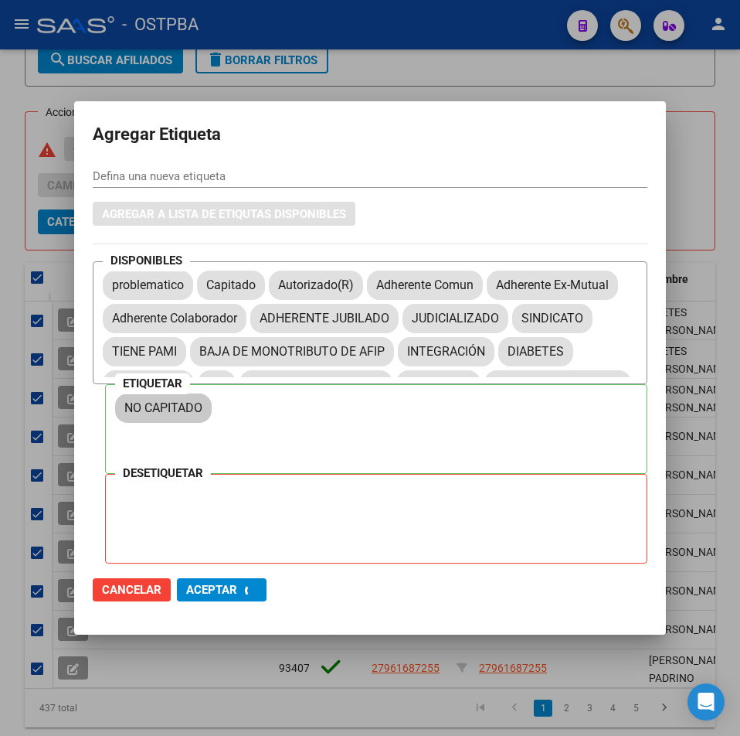
checkbox input "false"
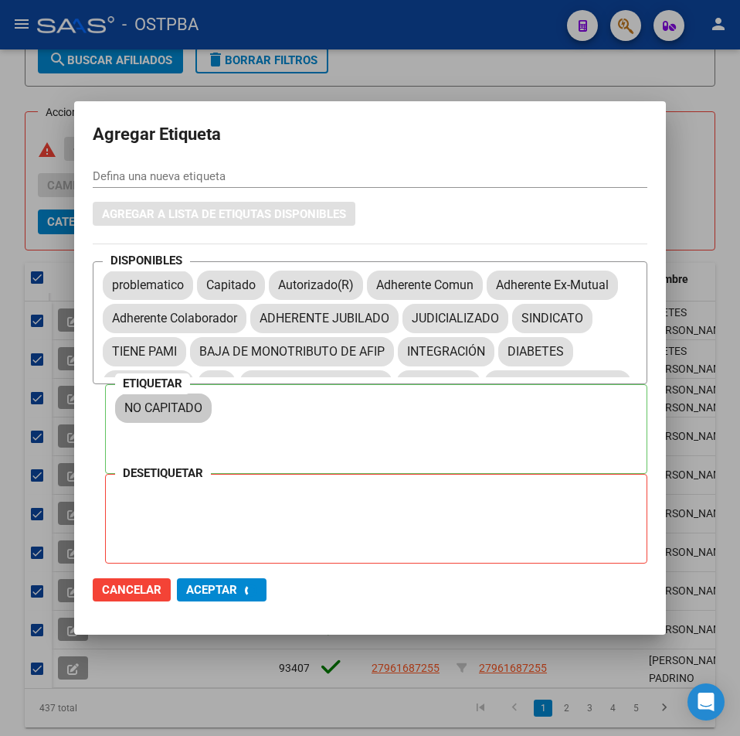
checkbox input "false"
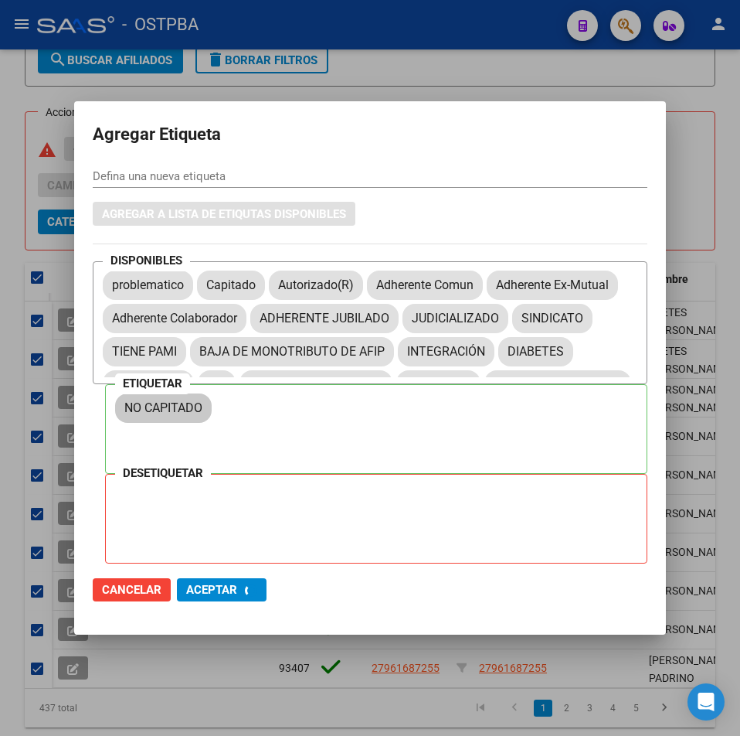
checkbox input "false"
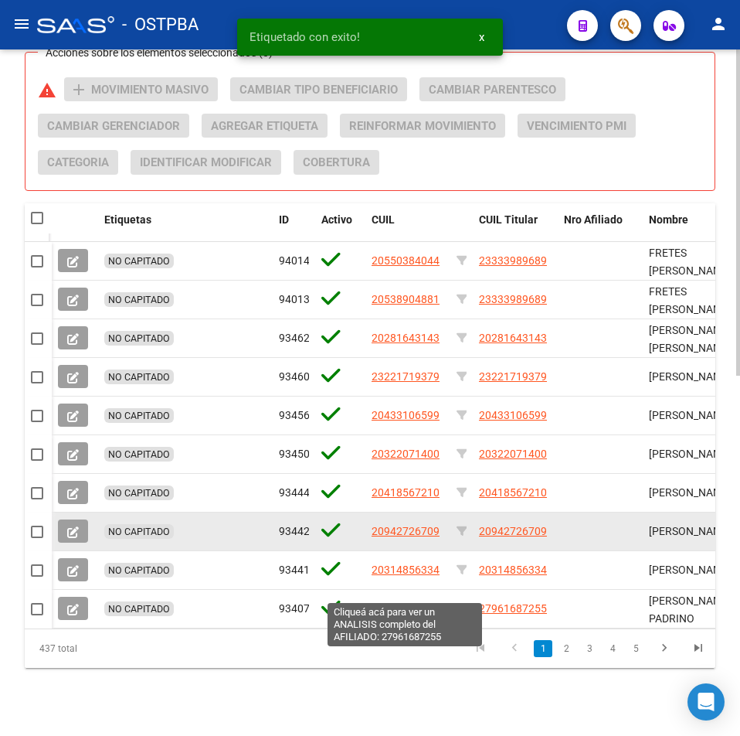
scroll to position [757, 0]
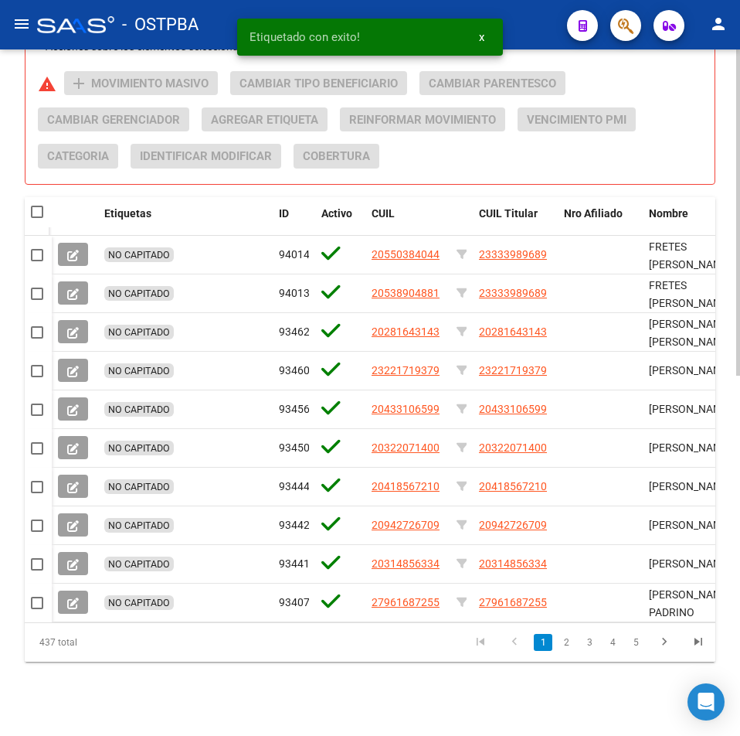
click at [303, 662] on div "PADRON -> Afiliados Empadronados (alt+a) add Crear Afiliado file_download Expor…" at bounding box center [370, 19] width 740 height 1431
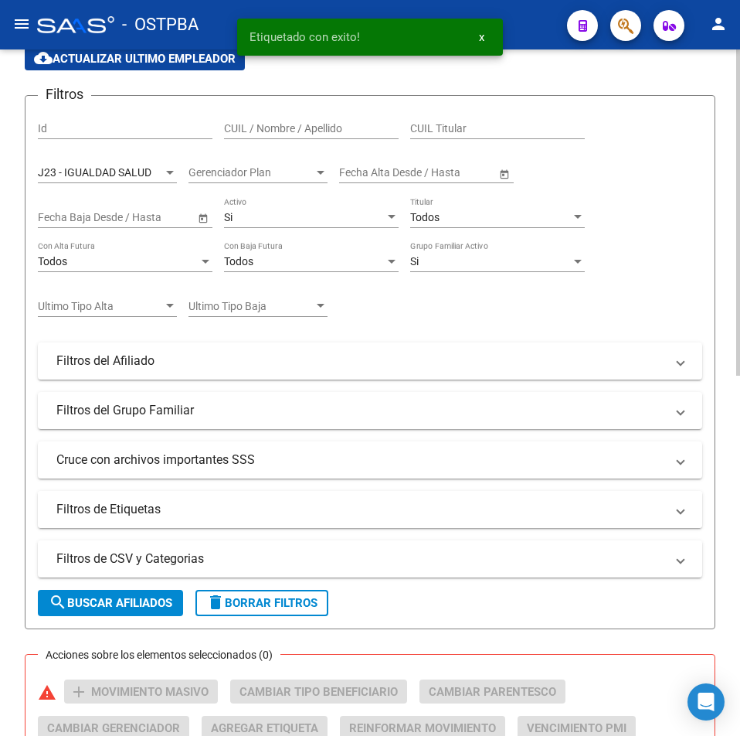
scroll to position [61, 0]
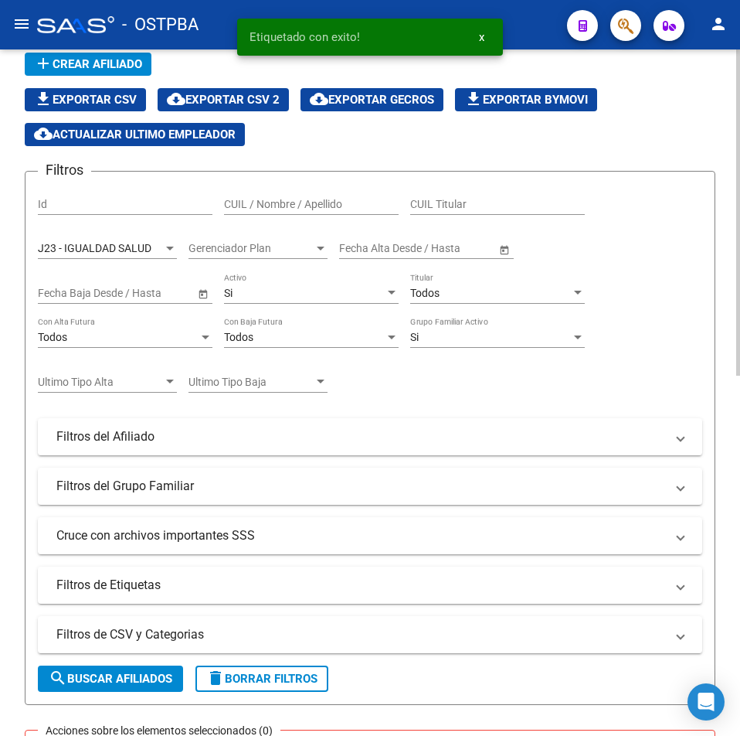
click at [158, 248] on div "J23 - IGUALDAD SALUD" at bounding box center [100, 248] width 125 height 13
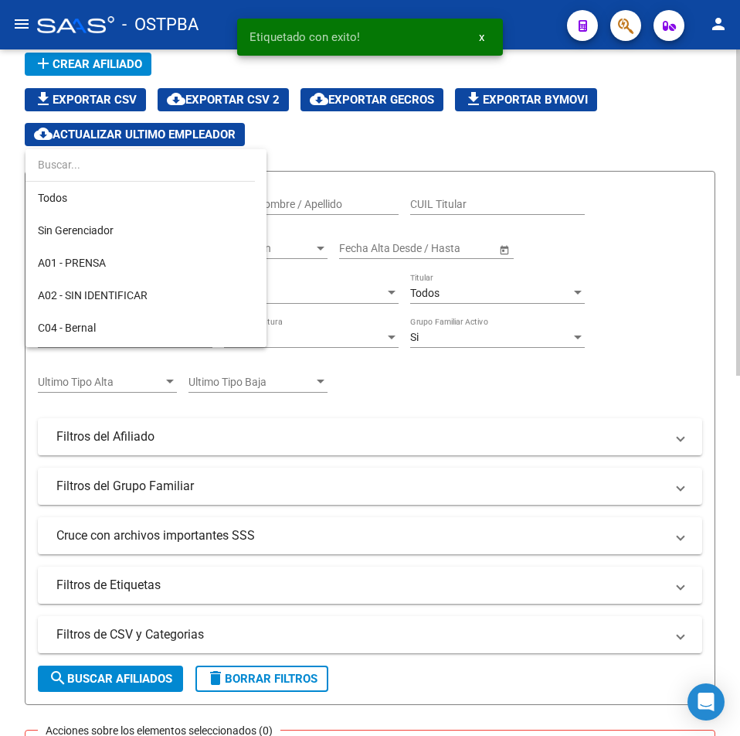
scroll to position [242, 0]
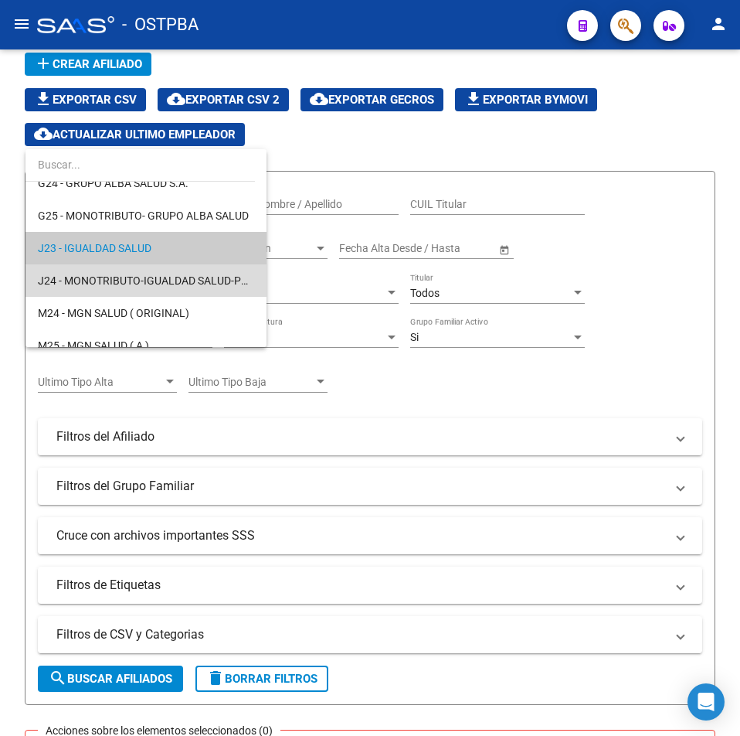
click at [201, 289] on span "J24 - MONOTRIBUTO-IGUALDAD SALUD-PRENSA" at bounding box center [146, 280] width 216 height 32
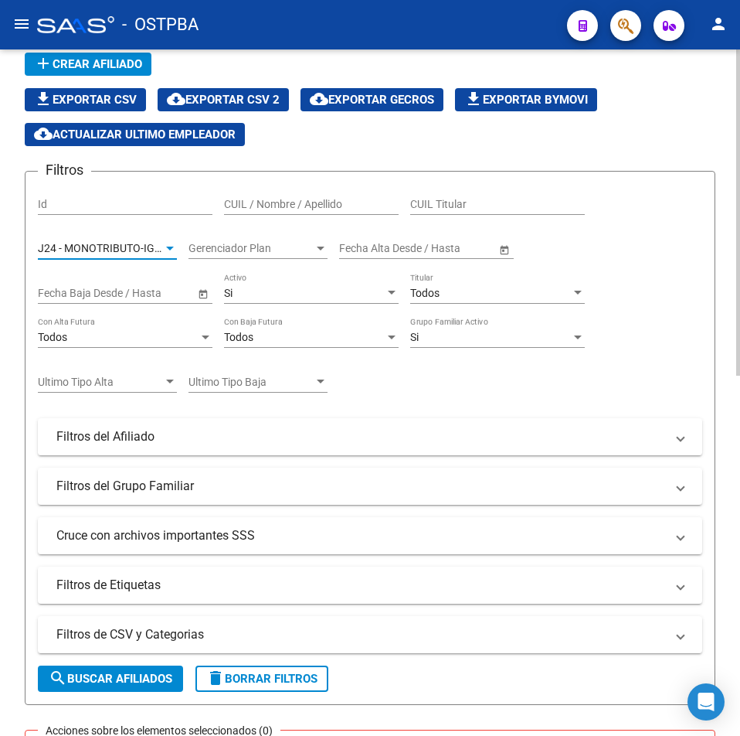
click at [155, 245] on span "J24 - MONOTRIBUTO-IGUALDAD SALUD-PRENSA" at bounding box center [156, 248] width 237 height 12
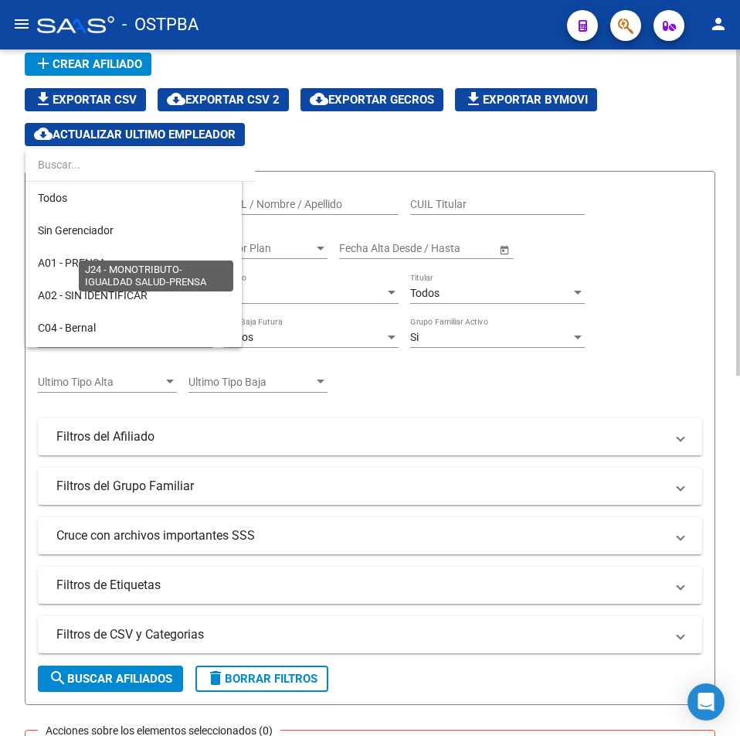
scroll to position [274, 0]
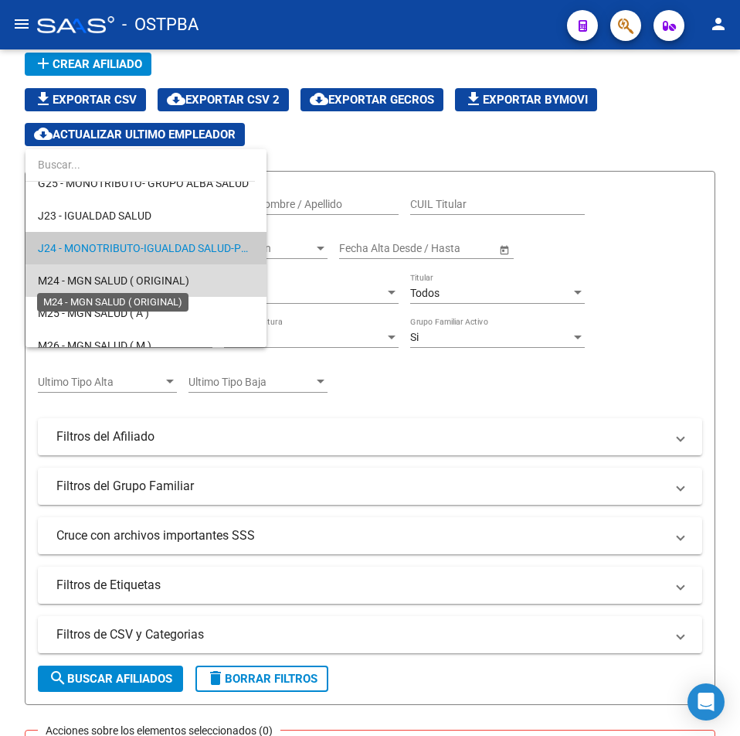
click at [165, 281] on span "M24 - MGN SALUD ( ORIGINAL)" at bounding box center [113, 280] width 151 height 12
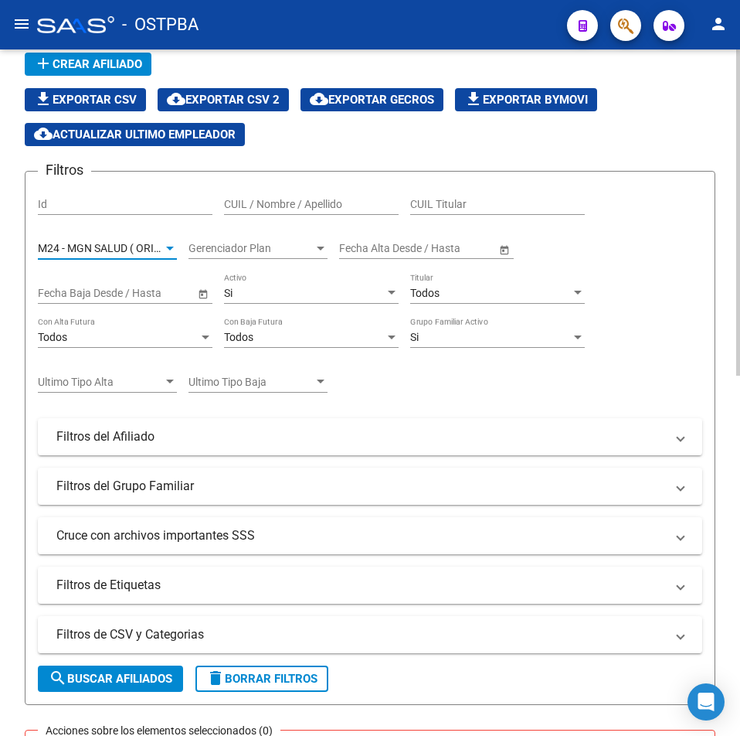
click at [114, 676] on span "search Buscar Afiliados" at bounding box center [111, 679] width 124 height 14
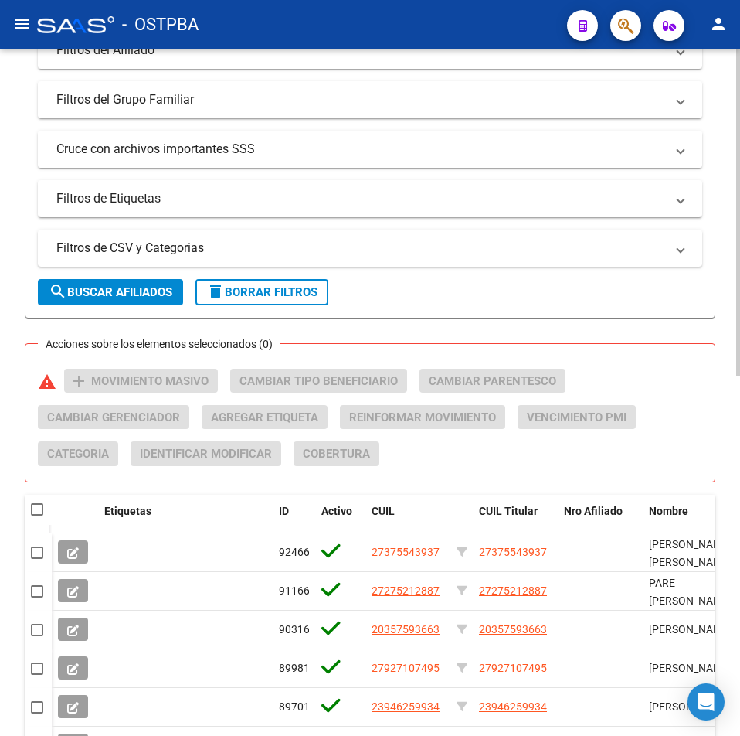
scroll to position [757, 0]
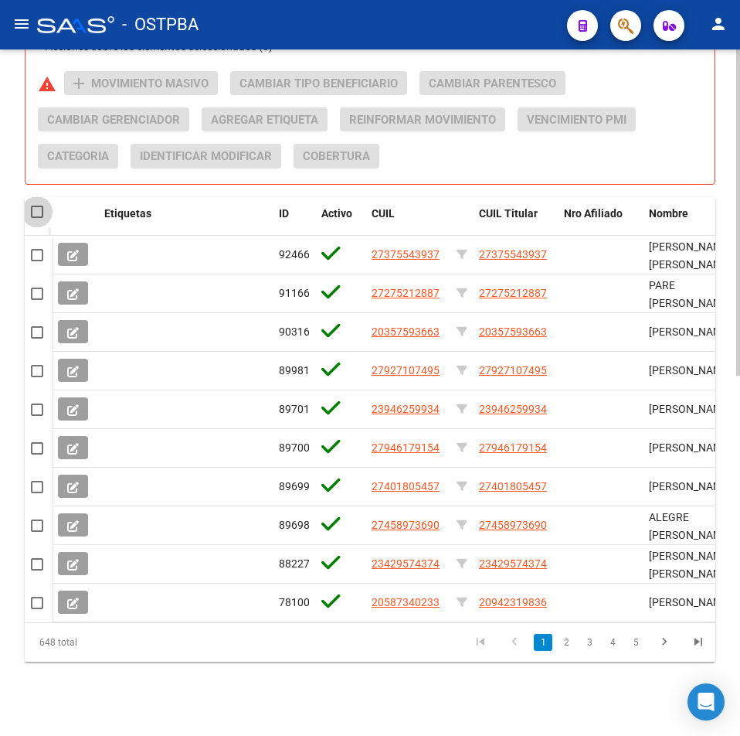
click at [39, 206] on span at bounding box center [37, 212] width 12 height 12
click at [37, 218] on input "checkbox" at bounding box center [36, 218] width 1 height 1
checkbox input "true"
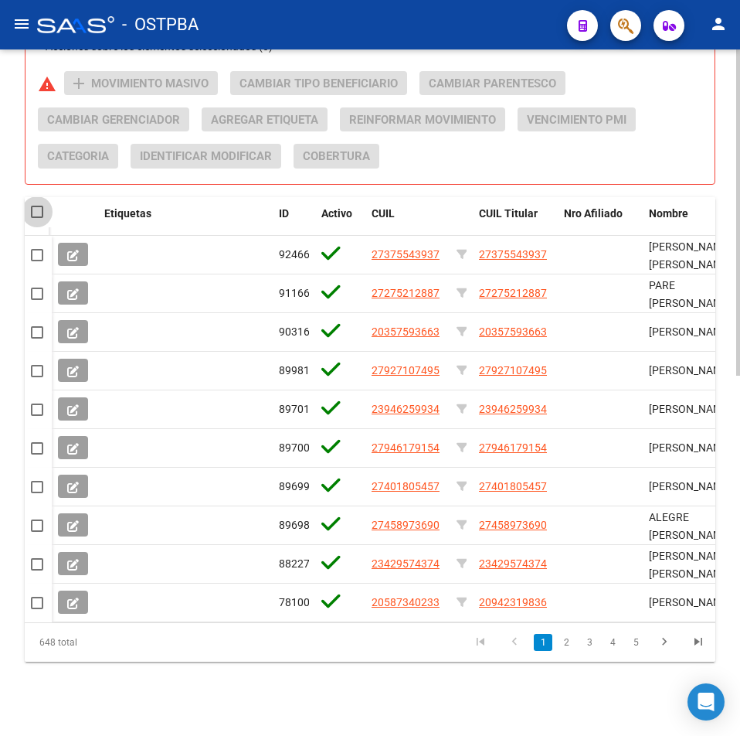
checkbox input "true"
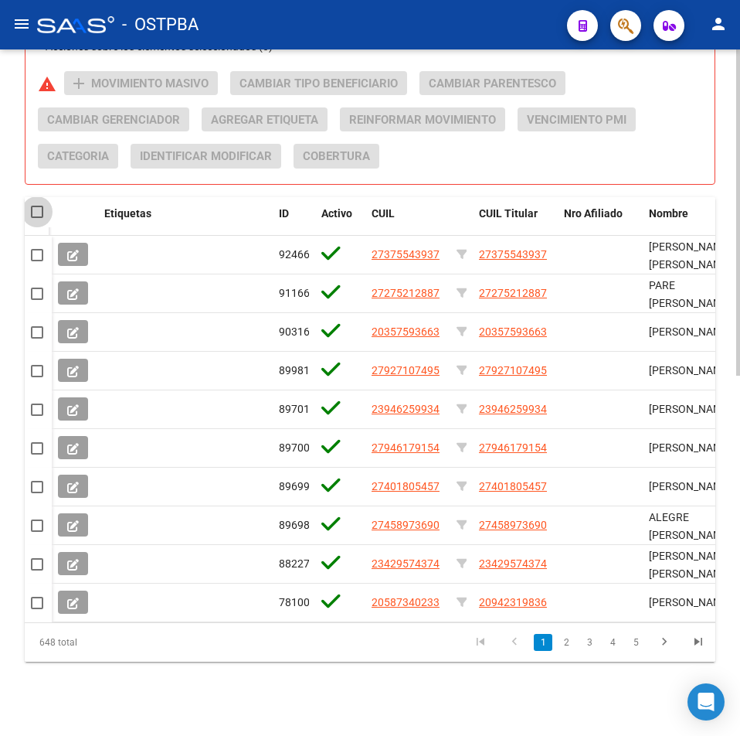
checkbox input "true"
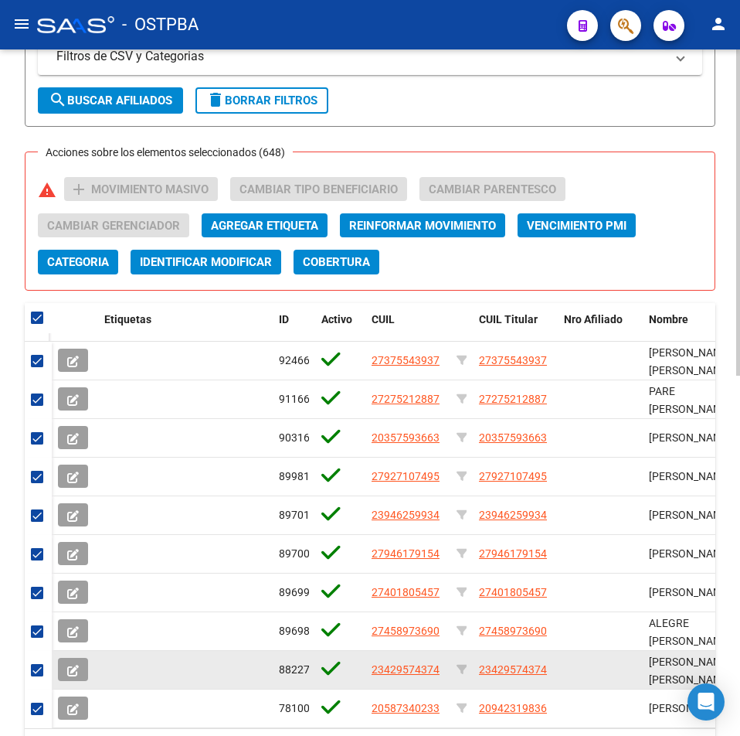
scroll to position [602, 0]
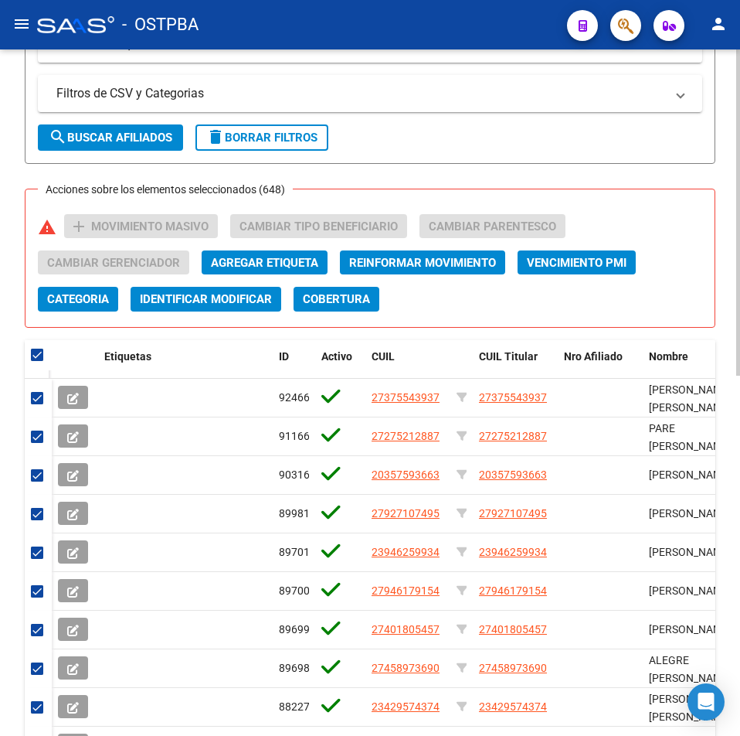
click at [277, 265] on span "Agregar Etiqueta" at bounding box center [264, 263] width 107 height 14
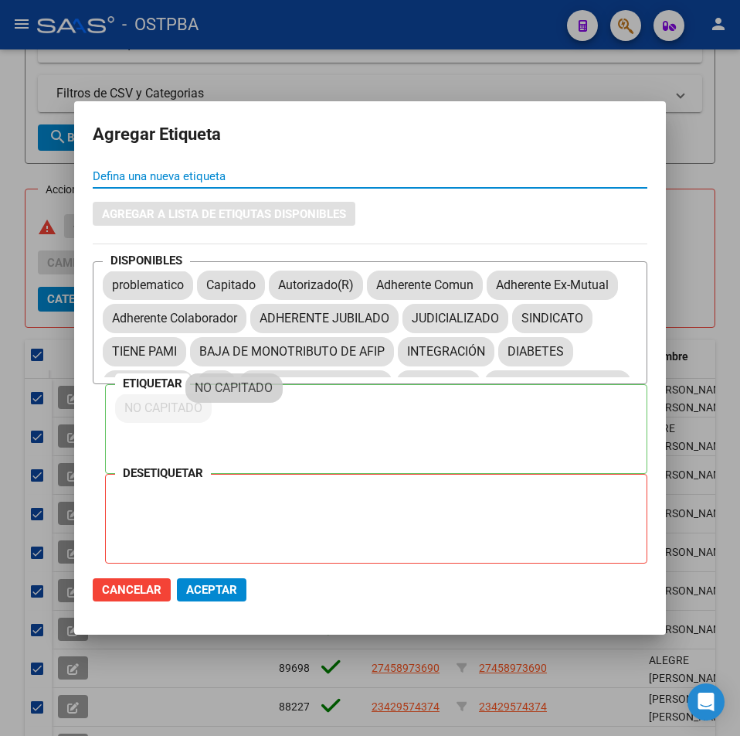
drag, startPoint x: 234, startPoint y: 351, endPoint x: 223, endPoint y: 420, distance: 70.4
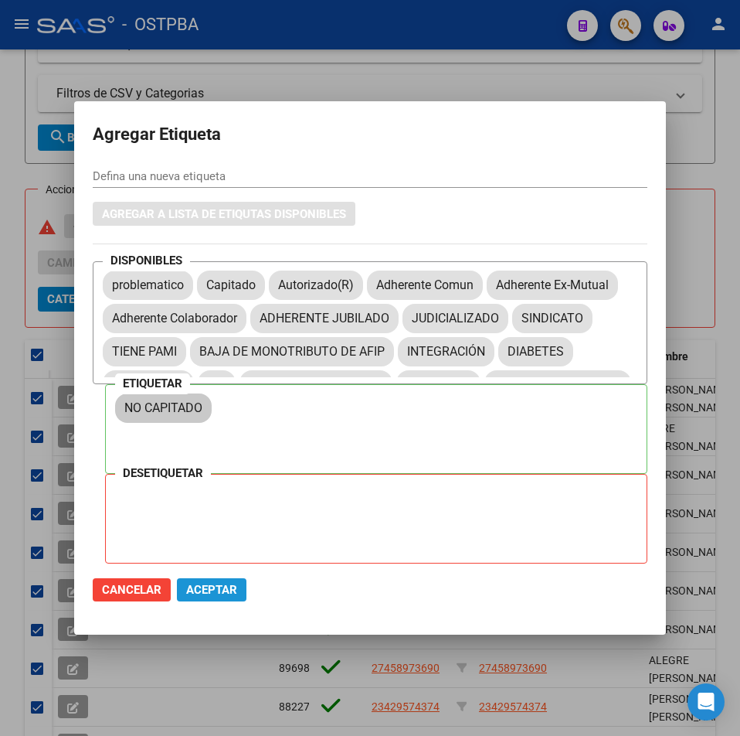
click at [223, 586] on span "Aceptar" at bounding box center [211, 590] width 51 height 14
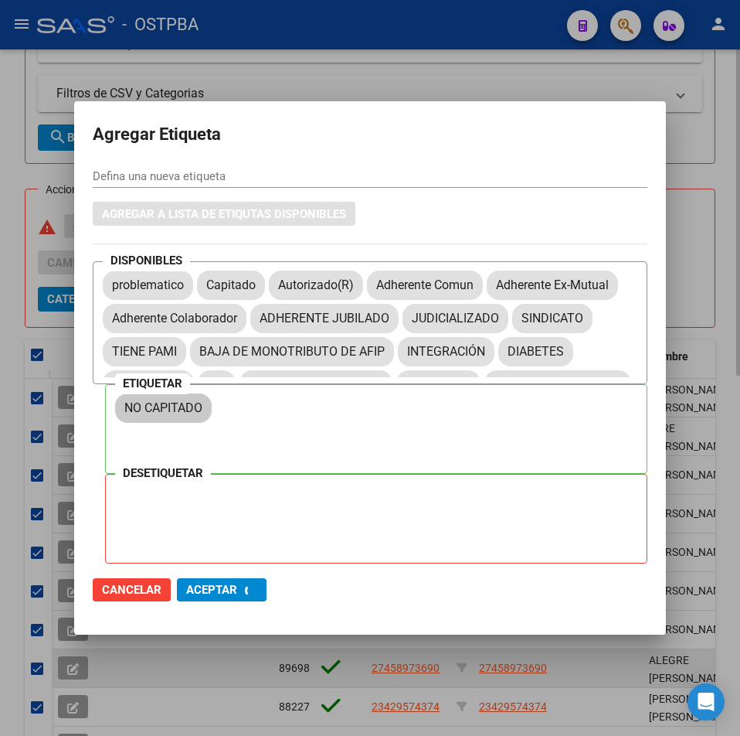
checkbox input "false"
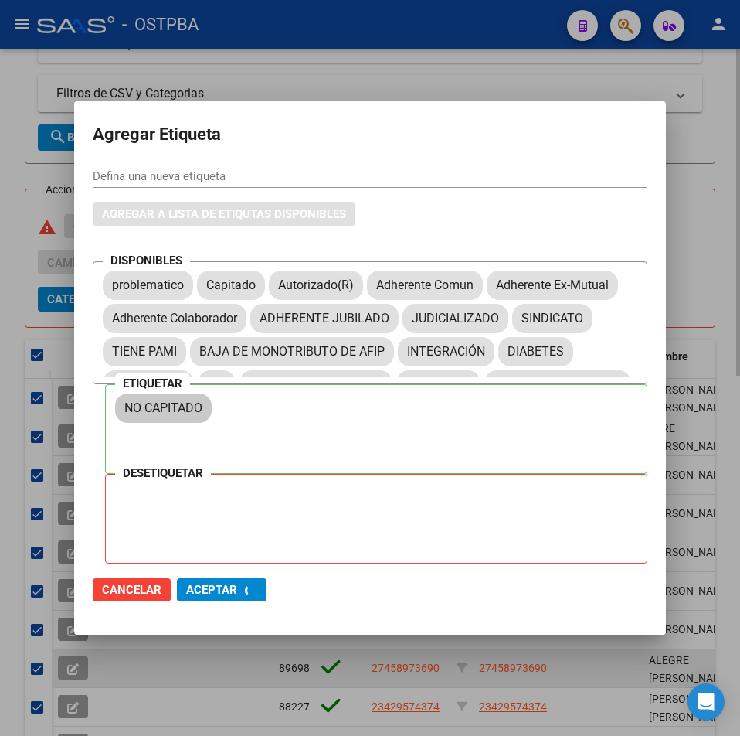
checkbox input "false"
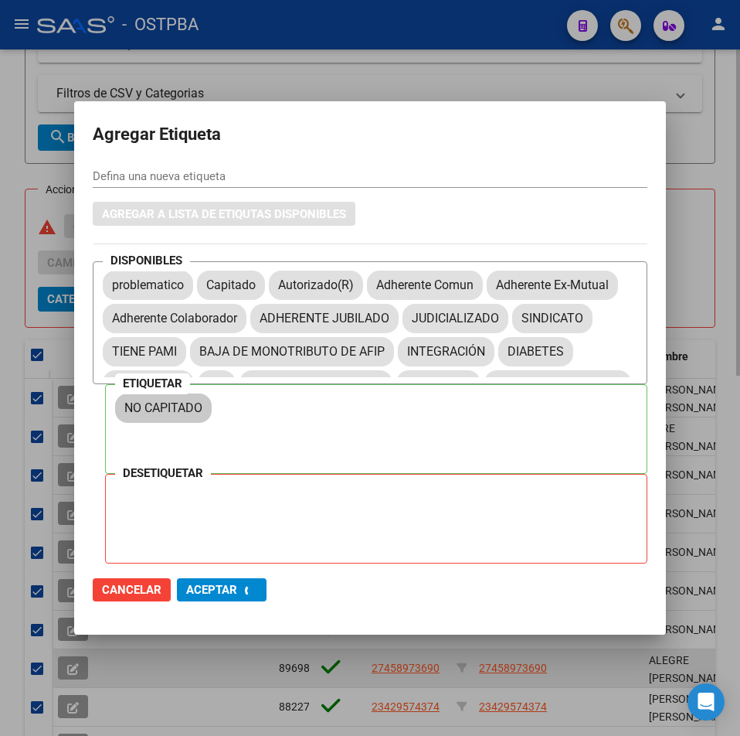
checkbox input "false"
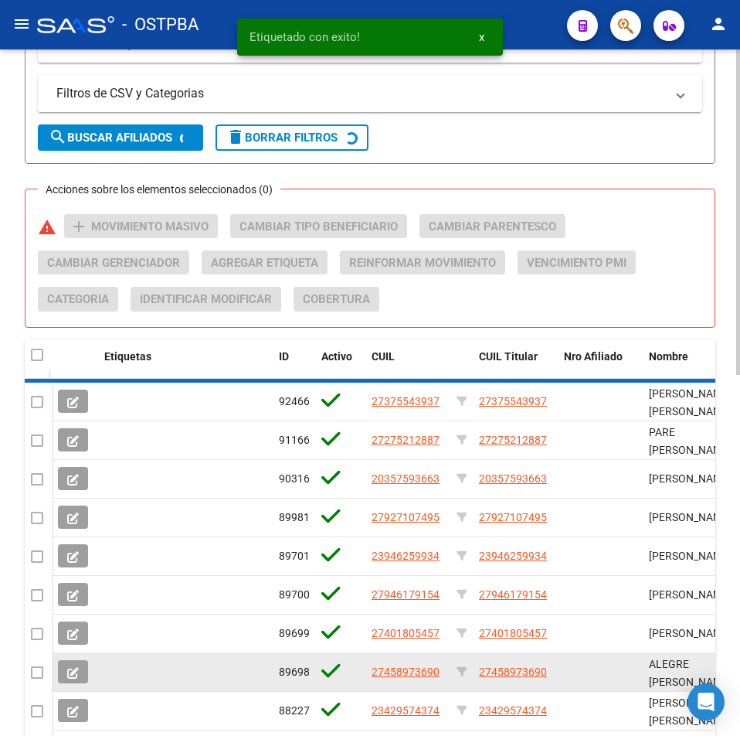
click at [230, 690] on datatable-body-cell at bounding box center [185, 672] width 175 height 38
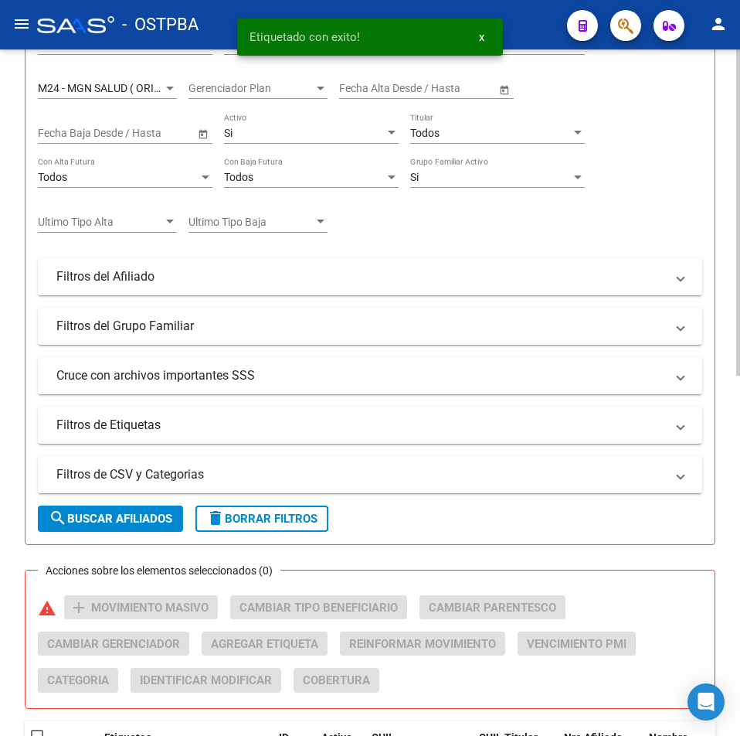
scroll to position [216, 0]
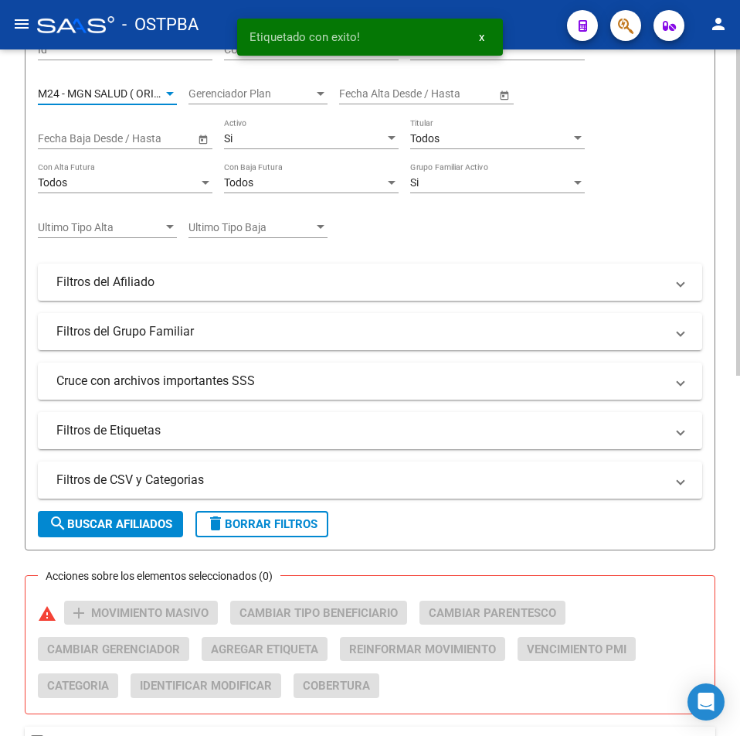
click at [145, 94] on span "M24 - MGN SALUD ( ORIGINAL)" at bounding box center [113, 93] width 151 height 12
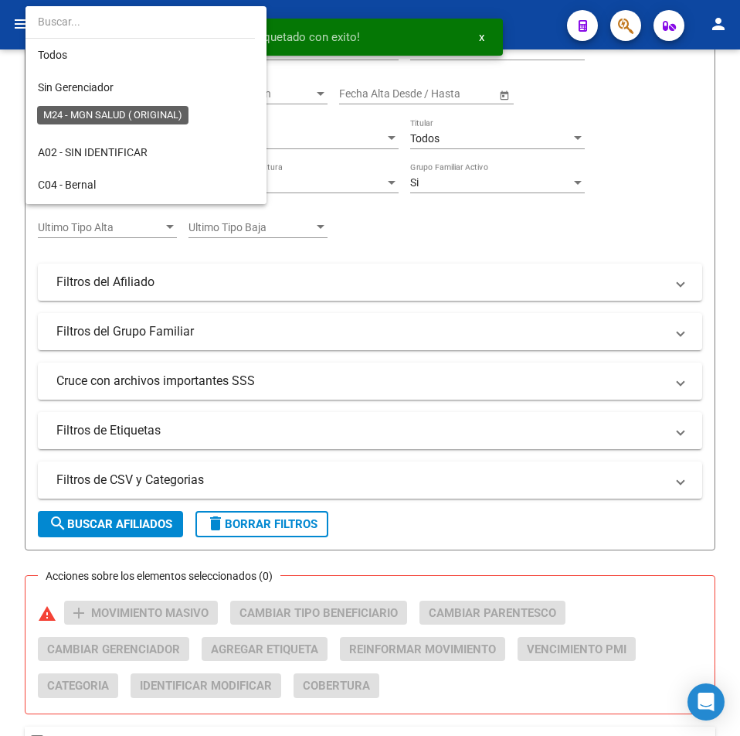
scroll to position [318, 0]
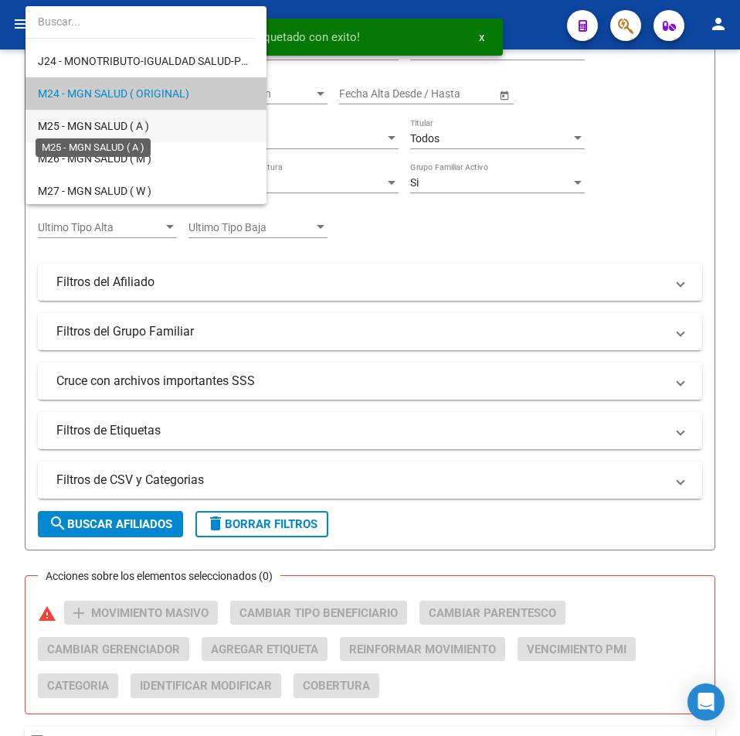
click at [121, 131] on span "M25 - MGN SALUD ( A )" at bounding box center [93, 126] width 111 height 12
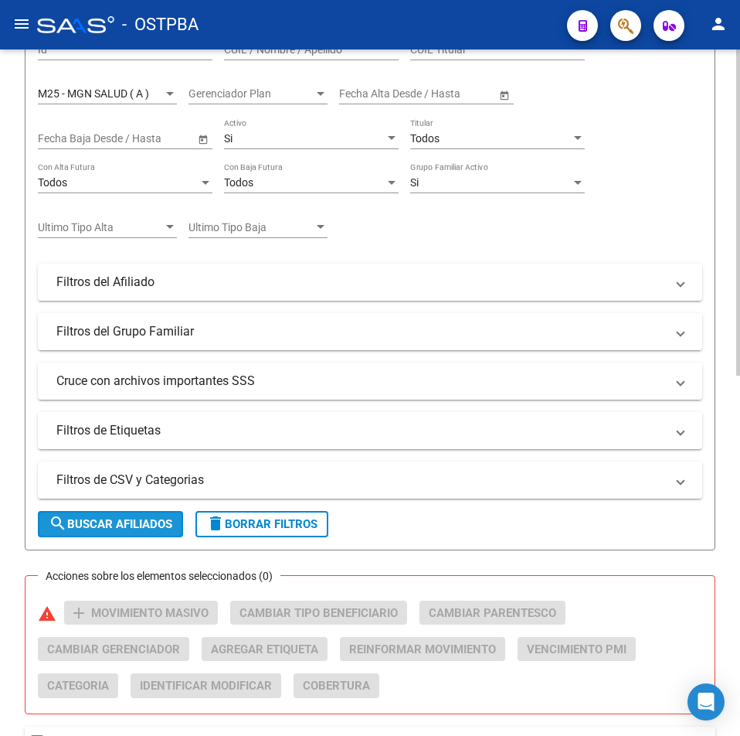
click at [120, 532] on button "search Buscar Afiliados" at bounding box center [110, 524] width 145 height 26
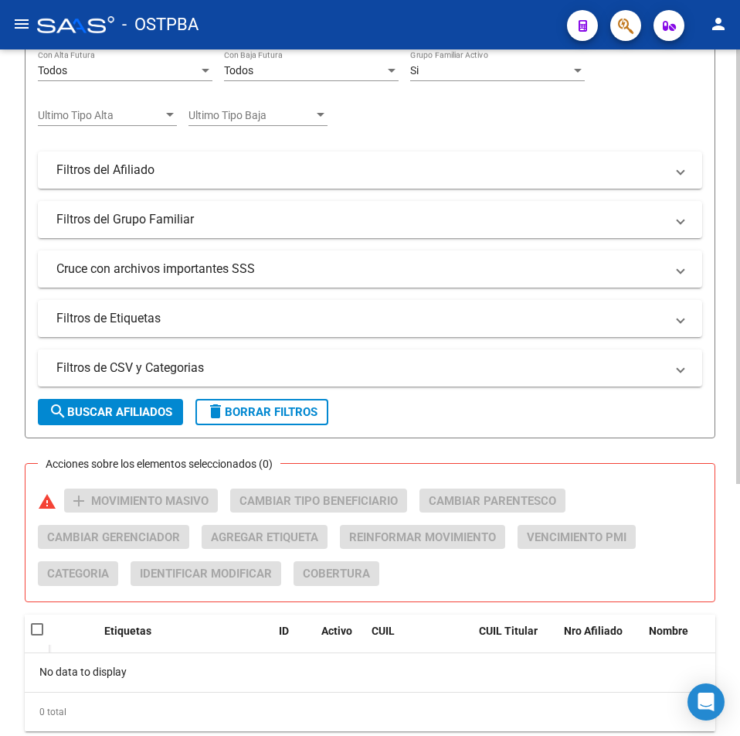
scroll to position [11, 0]
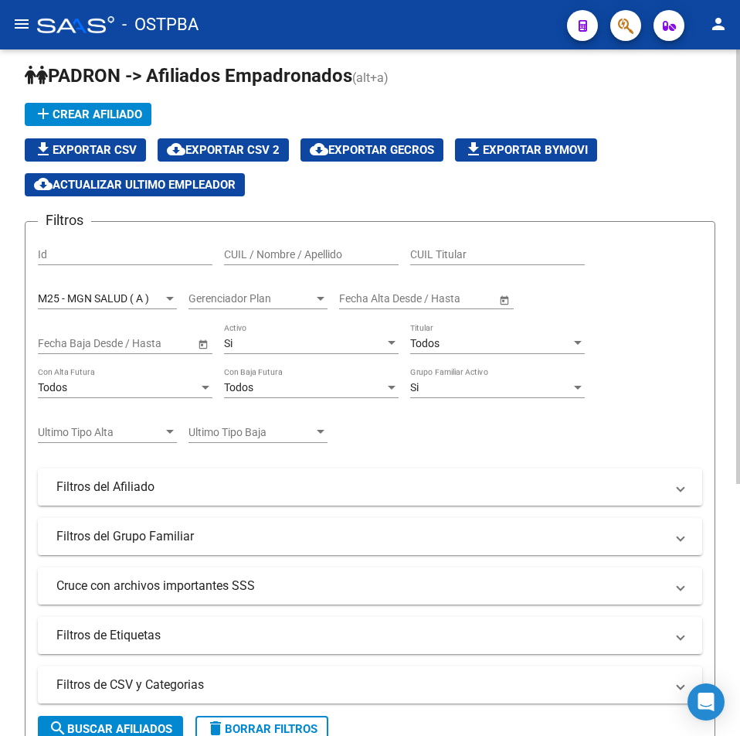
click at [83, 303] on span "M25 - MGN SALUD ( A )" at bounding box center [93, 298] width 111 height 12
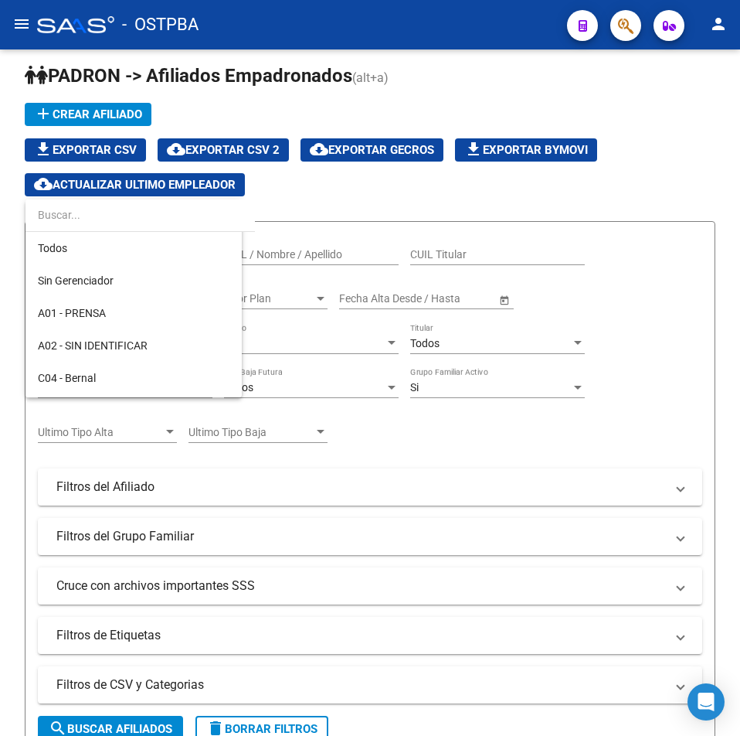
scroll to position [339, 0]
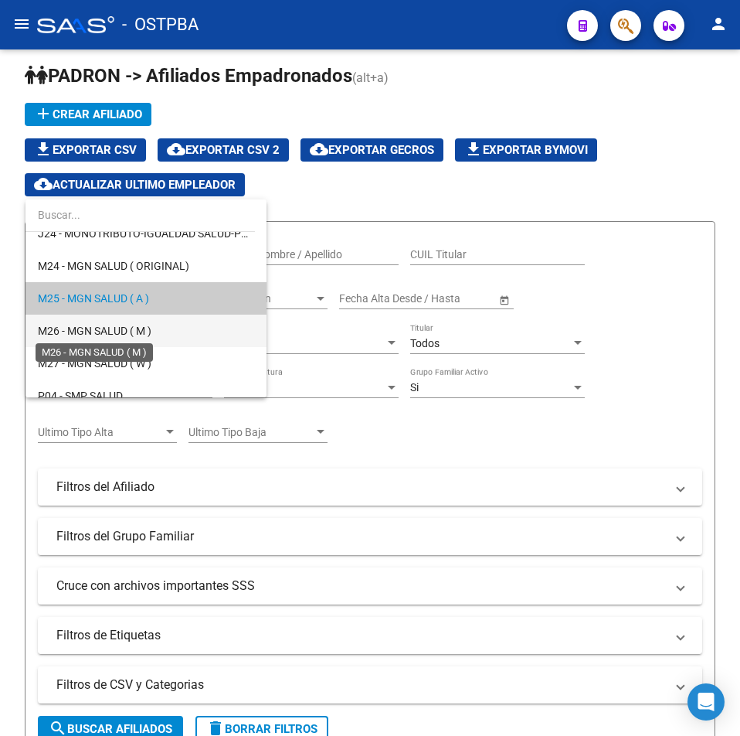
click at [93, 335] on span "M26 - MGN SALUD ( M )" at bounding box center [95, 331] width 114 height 12
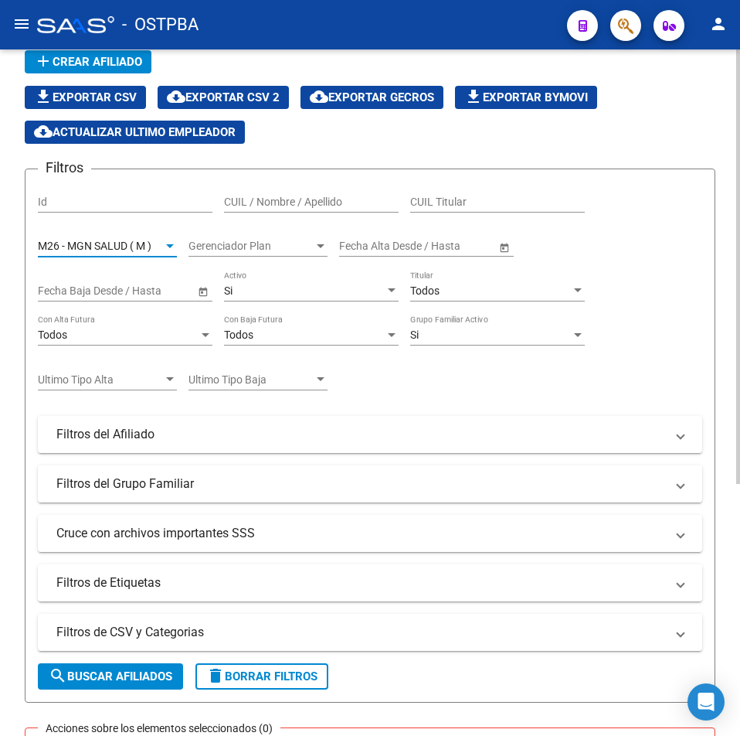
scroll to position [243, 0]
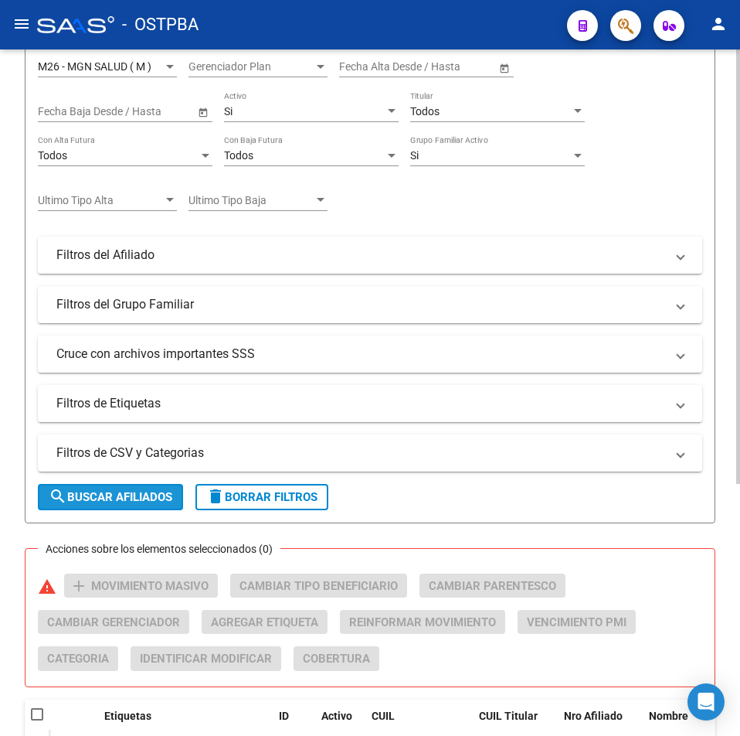
click at [104, 502] on span "search Buscar Afiliados" at bounding box center [111, 497] width 124 height 14
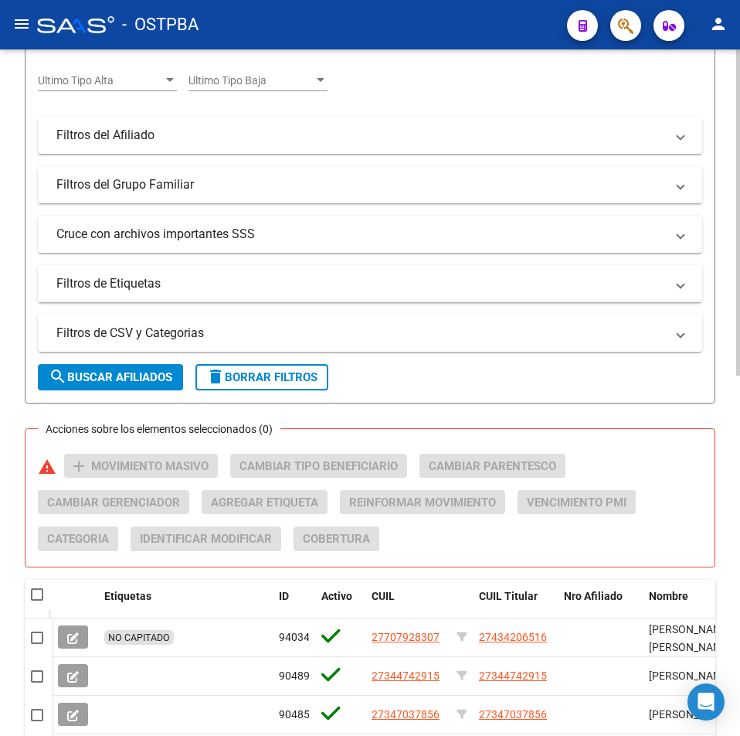
scroll to position [749, 0]
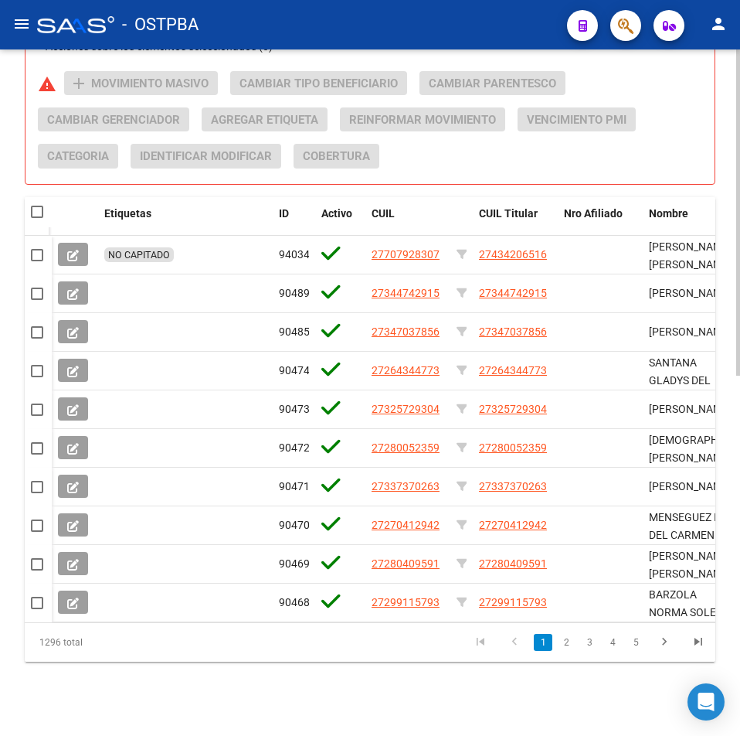
click at [43, 205] on div at bounding box center [38, 212] width 15 height 15
drag, startPoint x: 41, startPoint y: 201, endPoint x: 38, endPoint y: 192, distance: 9.0
click at [40, 197] on datatable-header-cell at bounding box center [38, 212] width 27 height 31
click at [38, 206] on span at bounding box center [37, 212] width 12 height 12
click at [37, 218] on input "checkbox" at bounding box center [36, 218] width 1 height 1
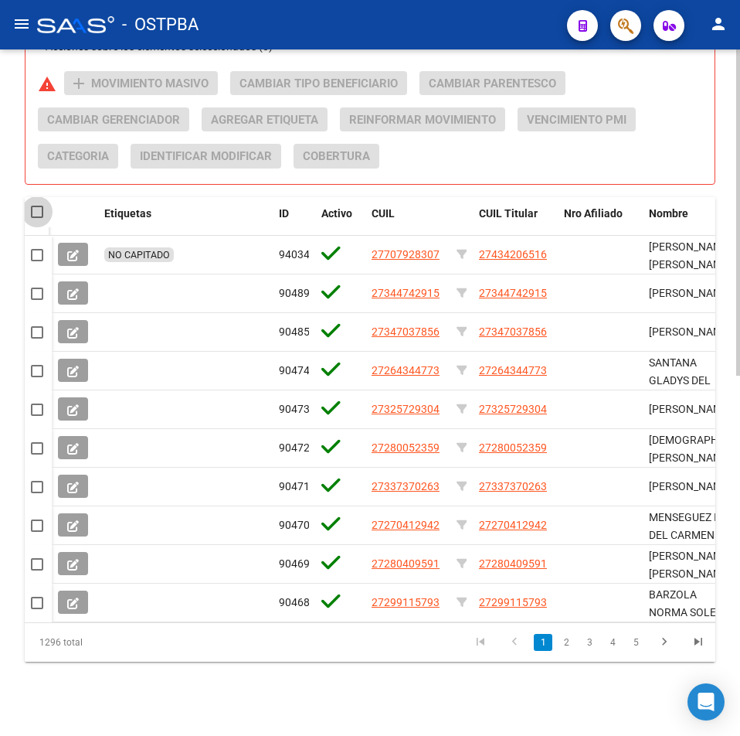
checkbox input "true"
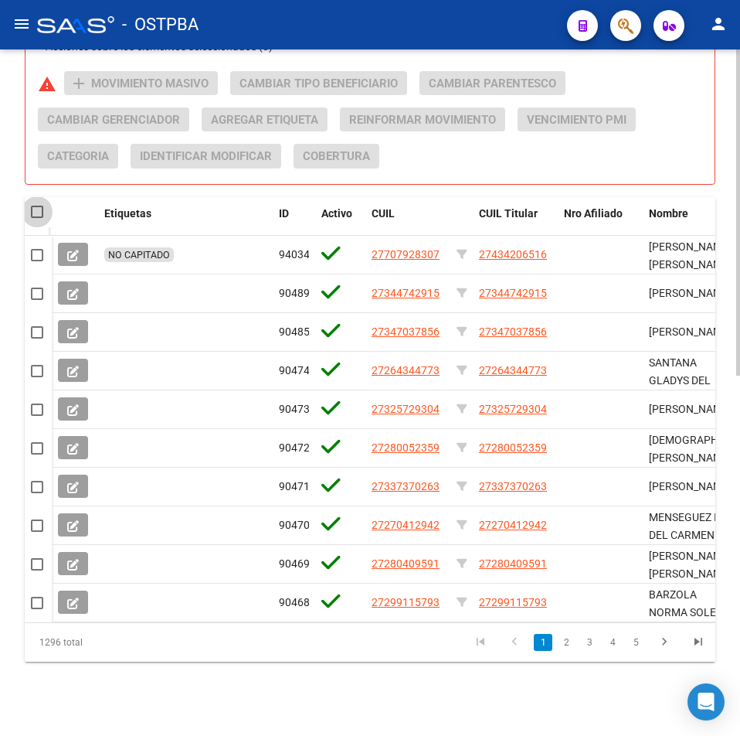
checkbox input "true"
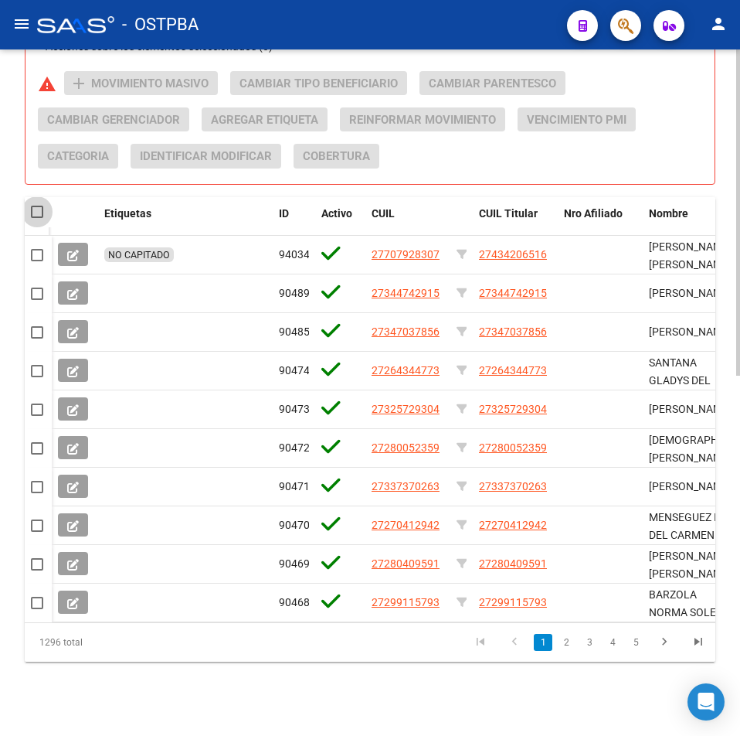
checkbox input "true"
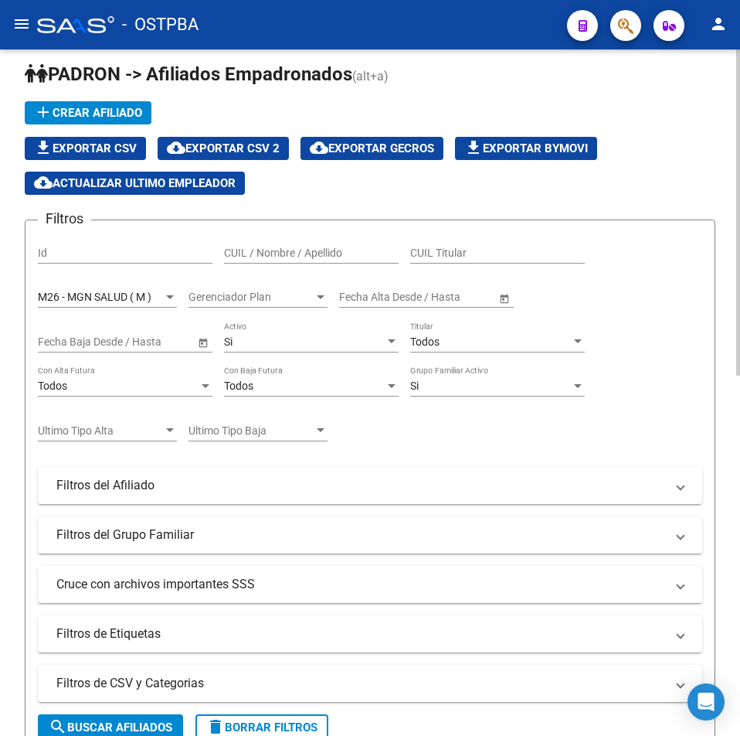
scroll to position [0, 0]
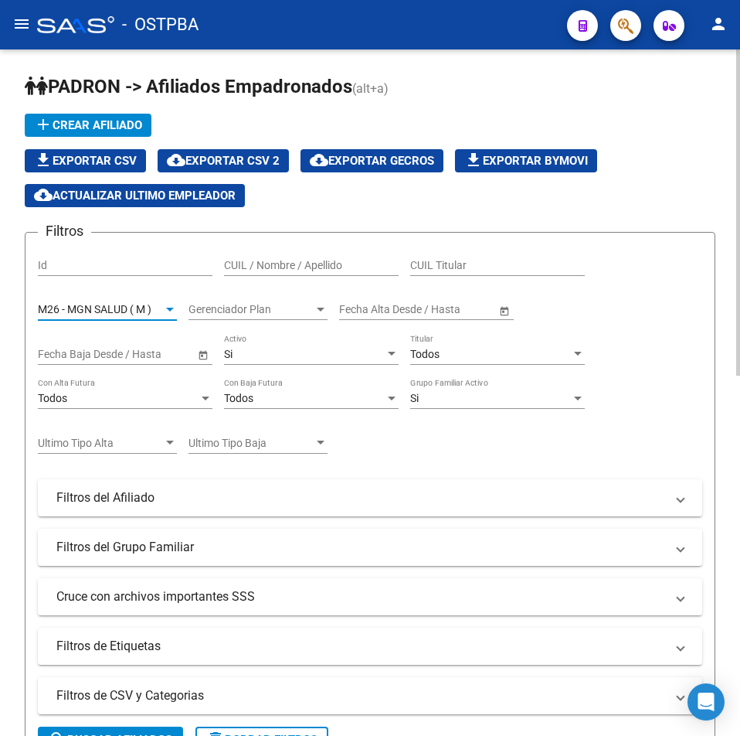
click at [142, 315] on span "M26 - MGN SALUD ( M )" at bounding box center [95, 309] width 114 height 12
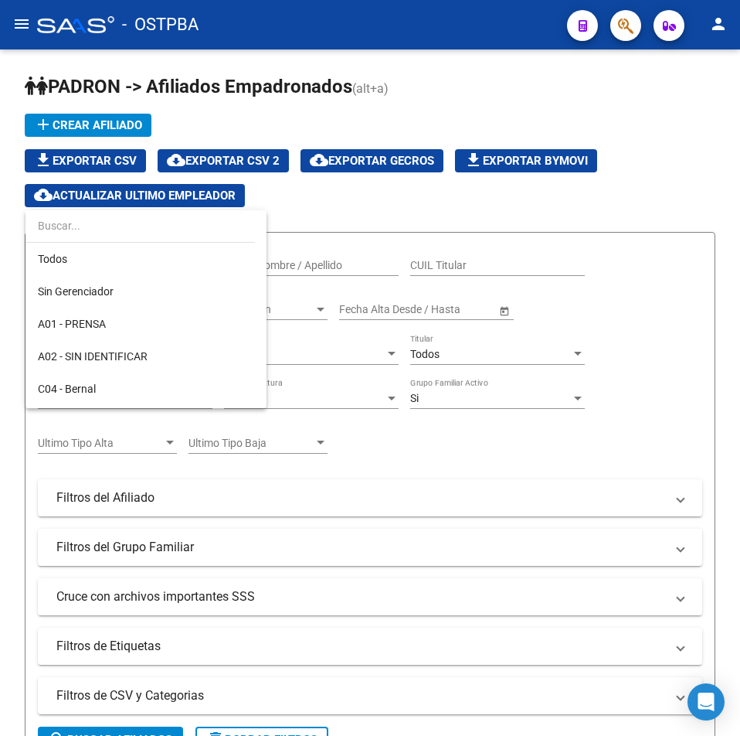
scroll to position [372, 0]
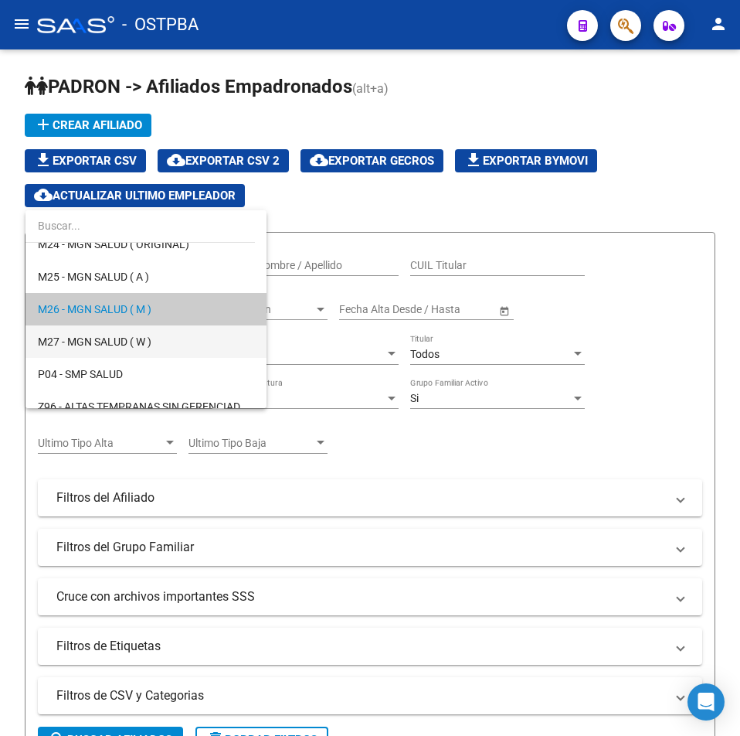
click at [126, 332] on span "M27 - MGN SALUD ( W )" at bounding box center [146, 341] width 216 height 32
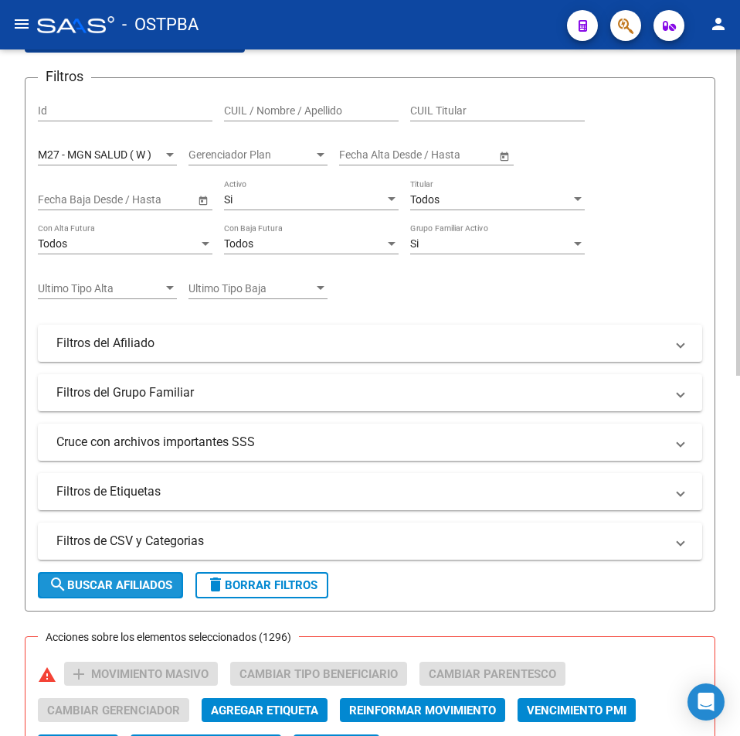
click at [159, 590] on span "search Buscar Afiliados" at bounding box center [111, 585] width 124 height 14
checkbox input "false"
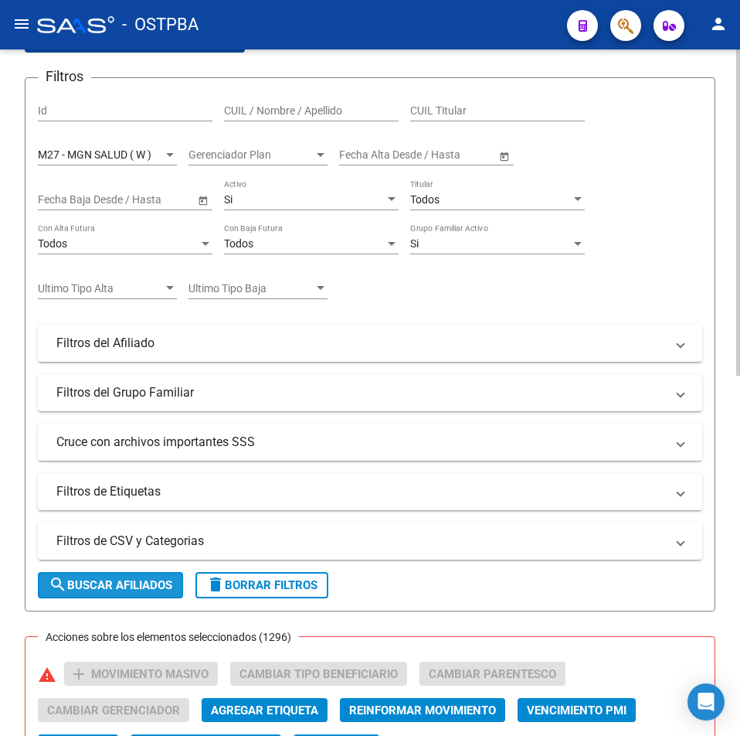
checkbox input "false"
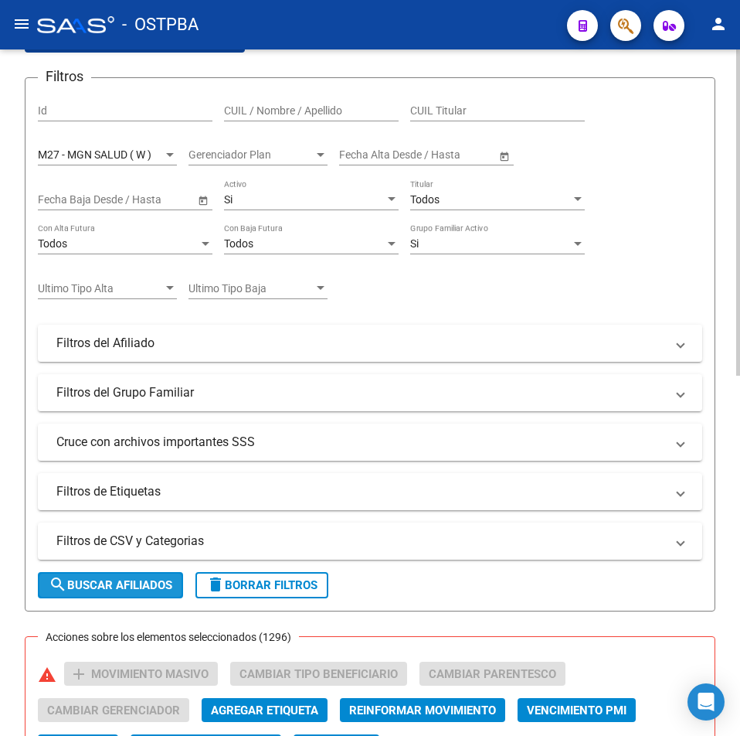
checkbox input "false"
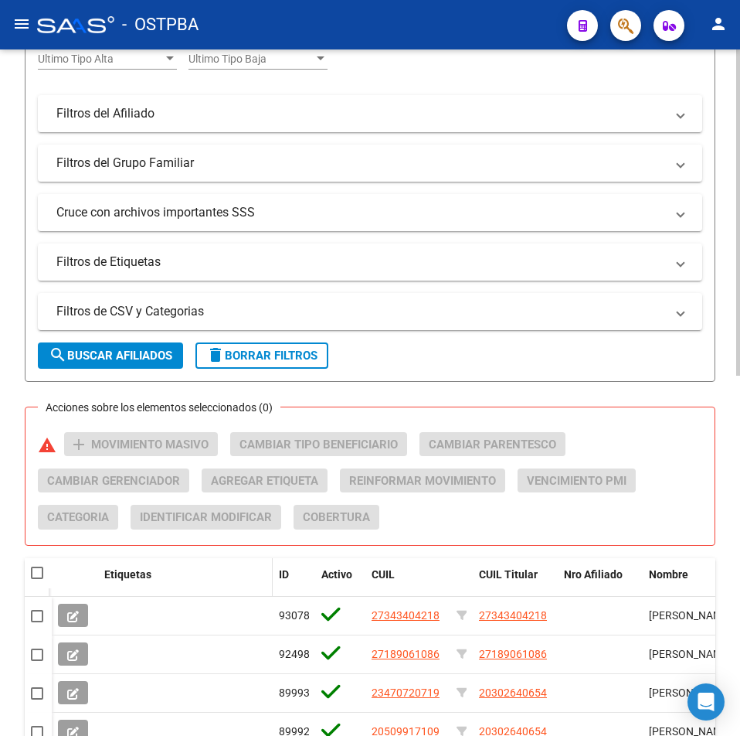
scroll to position [447, 0]
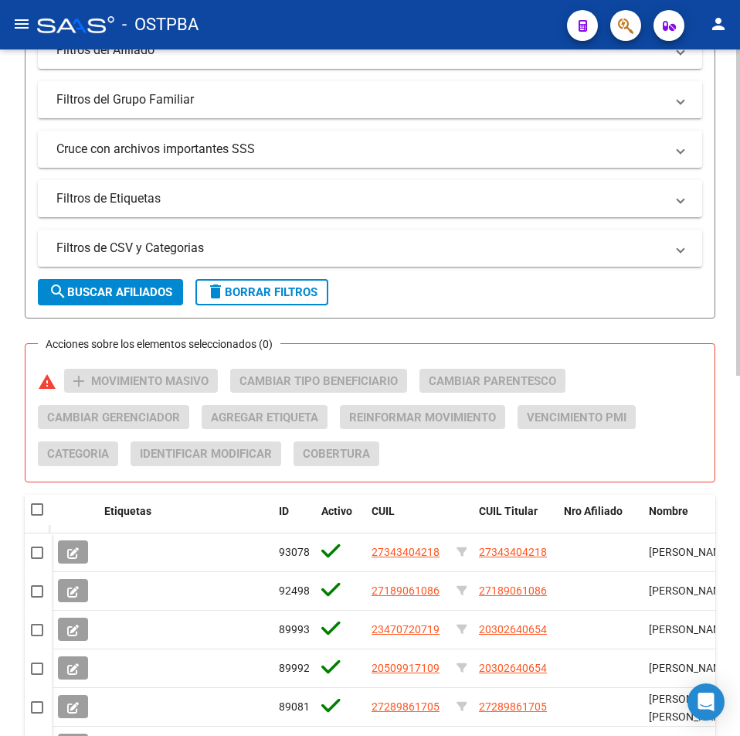
click at [41, 509] on span at bounding box center [37, 509] width 12 height 12
click at [37, 515] on input "checkbox" at bounding box center [36, 515] width 1 height 1
checkbox input "true"
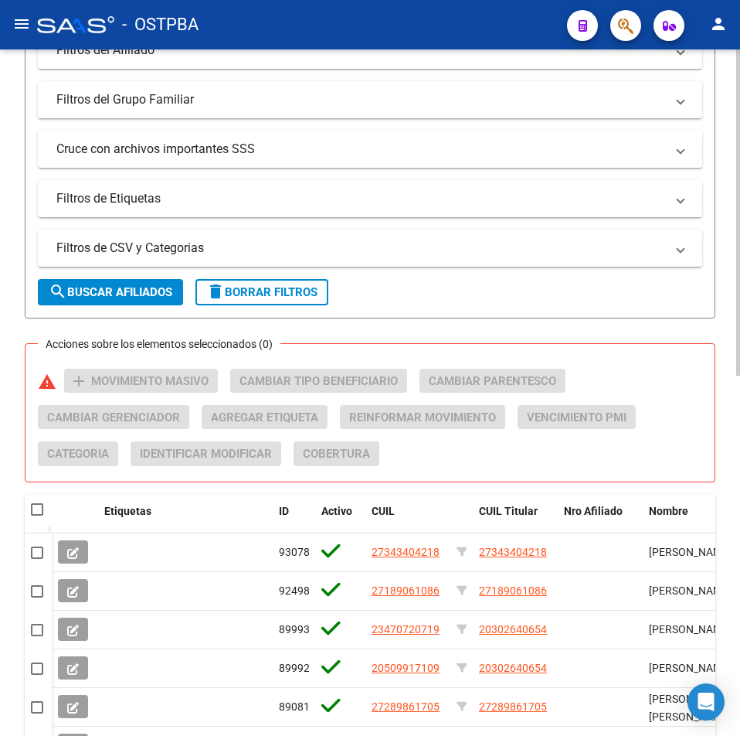
checkbox input "true"
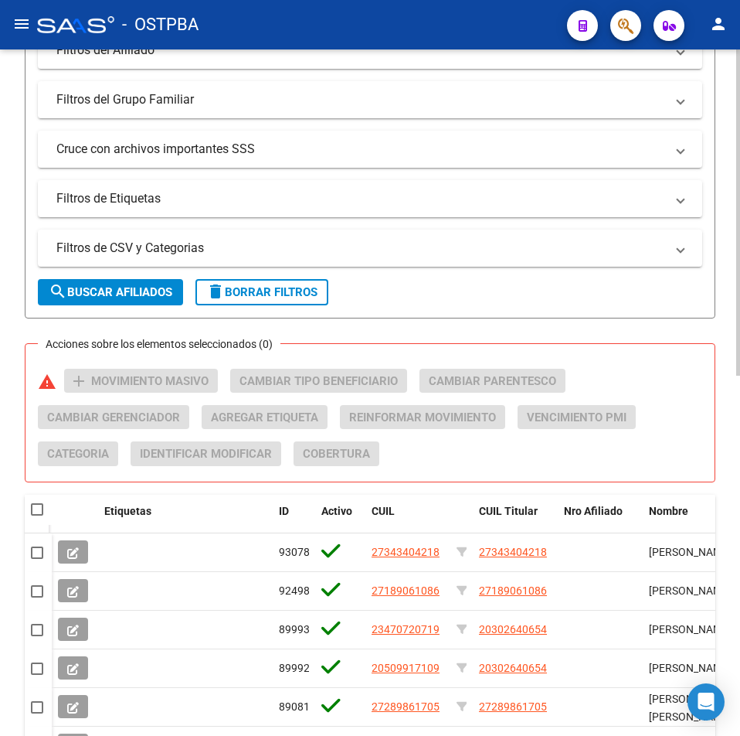
checkbox input "true"
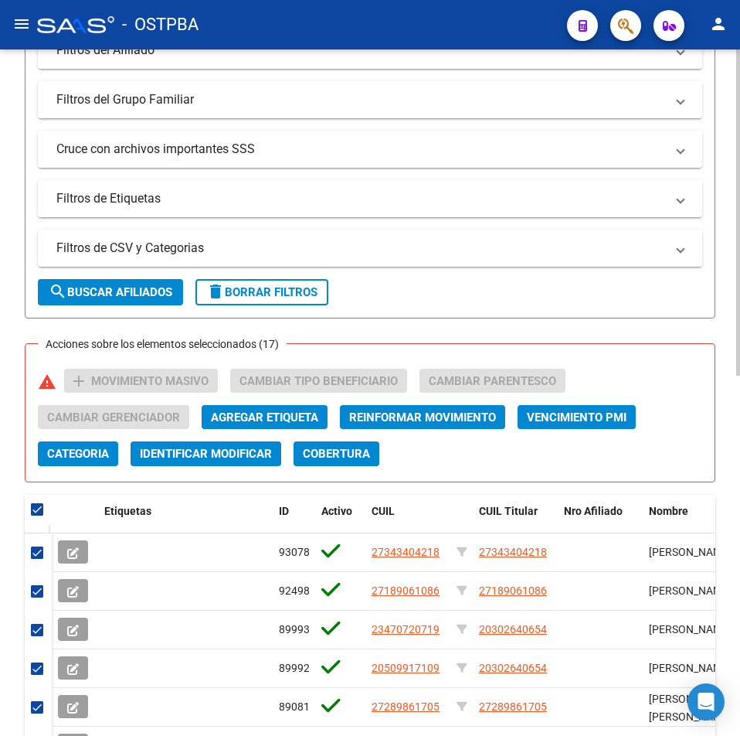
click at [289, 428] on button "Agregar Etiqueta" at bounding box center [265, 417] width 126 height 24
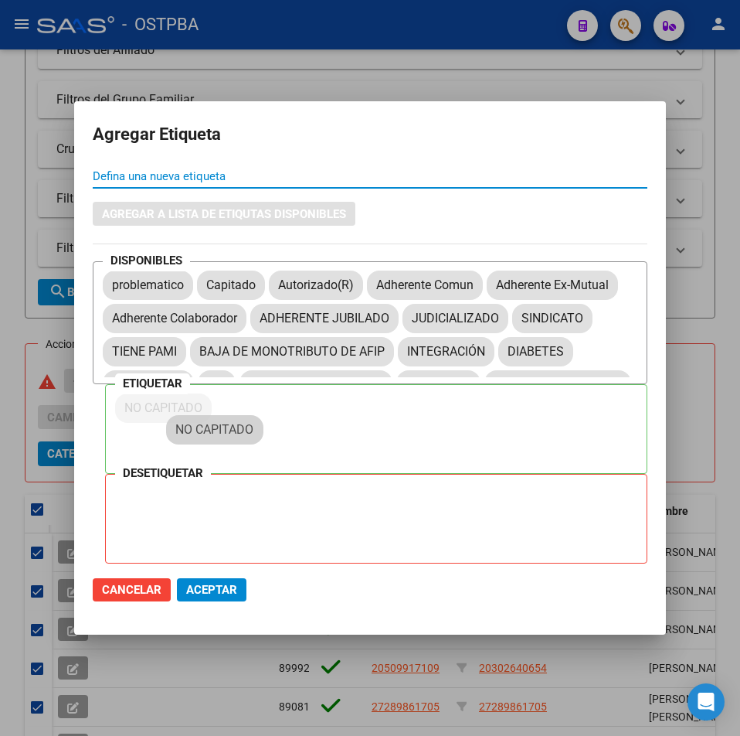
drag, startPoint x: 217, startPoint y: 349, endPoint x: 192, endPoint y: 432, distance: 87.0
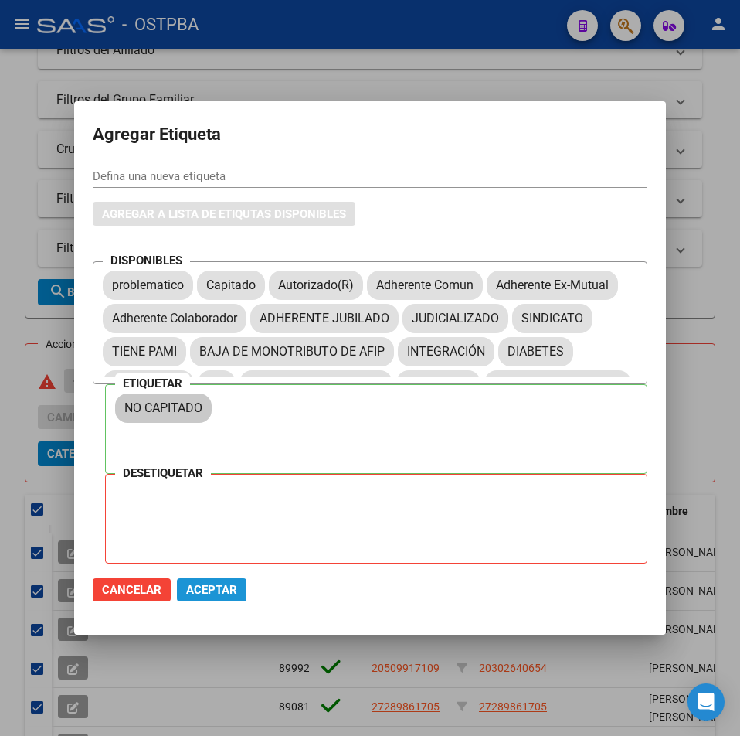
click at [208, 582] on button "Aceptar" at bounding box center [212, 589] width 70 height 23
checkbox input "false"
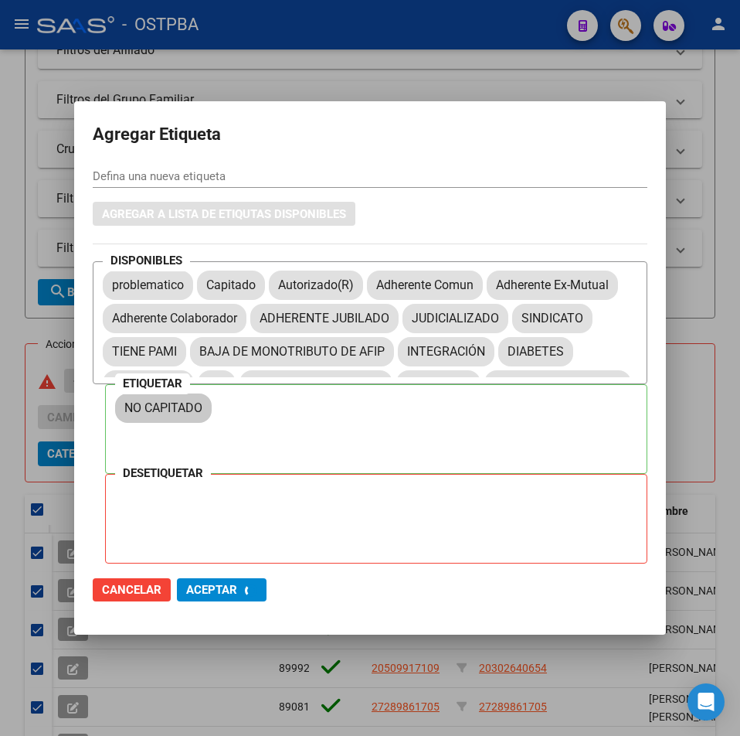
checkbox input "false"
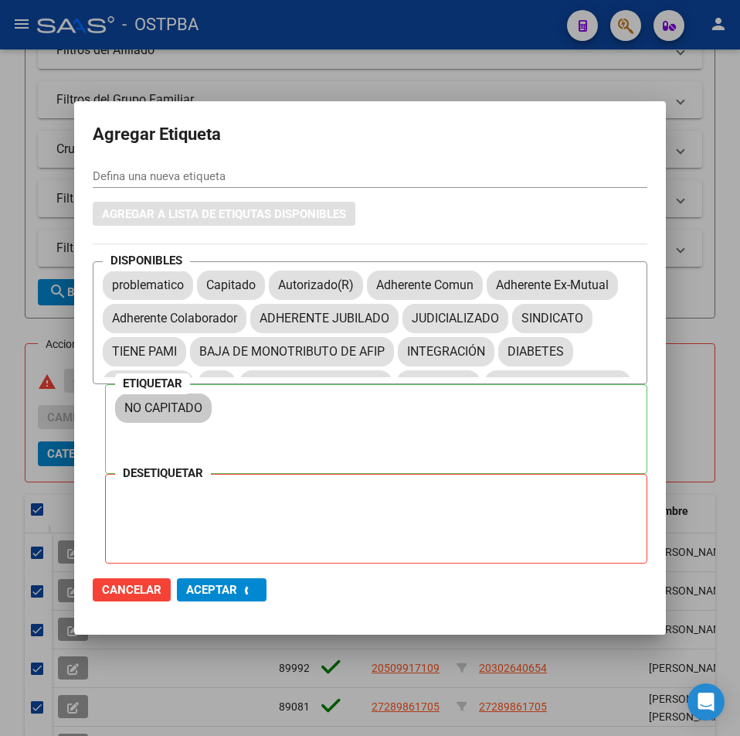
checkbox input "false"
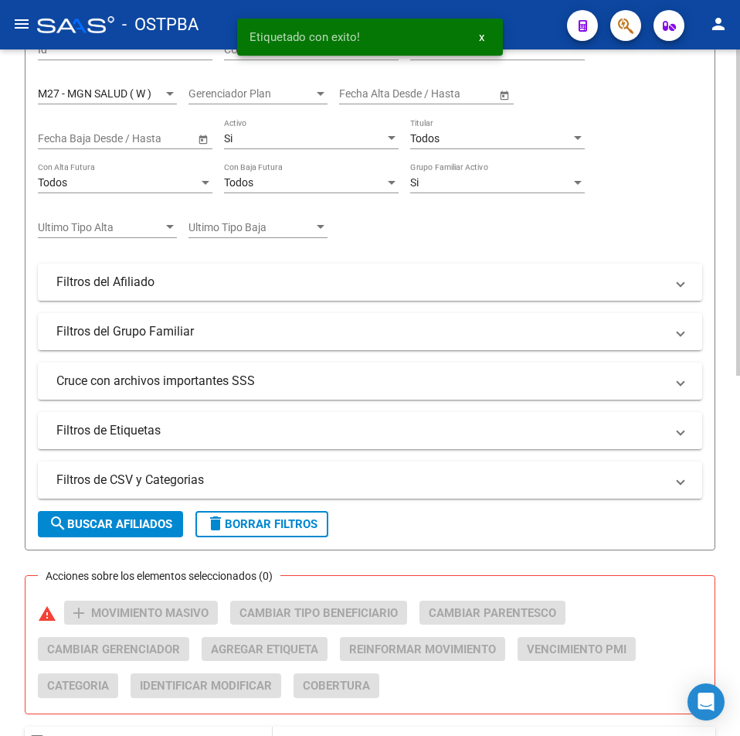
scroll to position [370, 0]
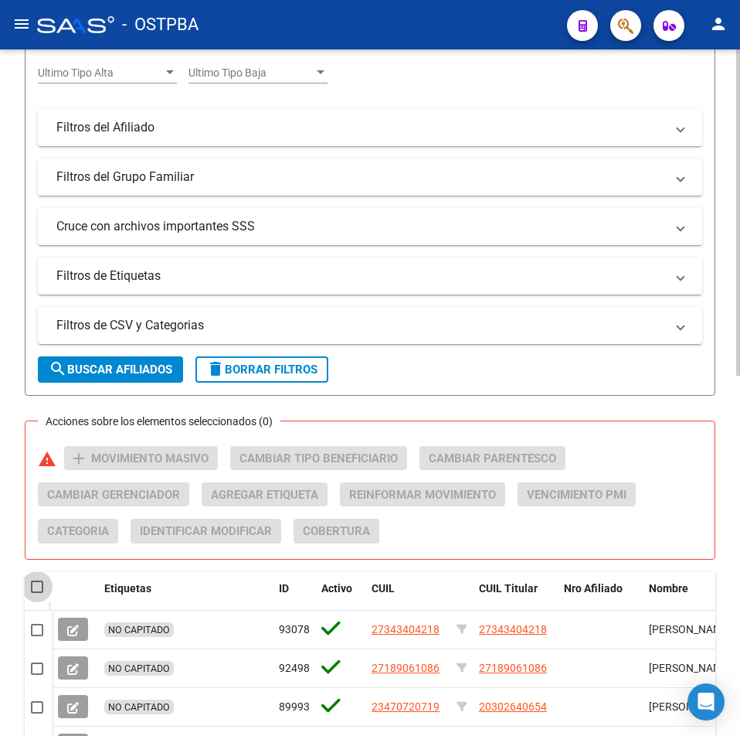
click at [35, 592] on span at bounding box center [37, 586] width 12 height 12
click at [36, 593] on input "checkbox" at bounding box center [36, 593] width 1 height 1
checkbox input "true"
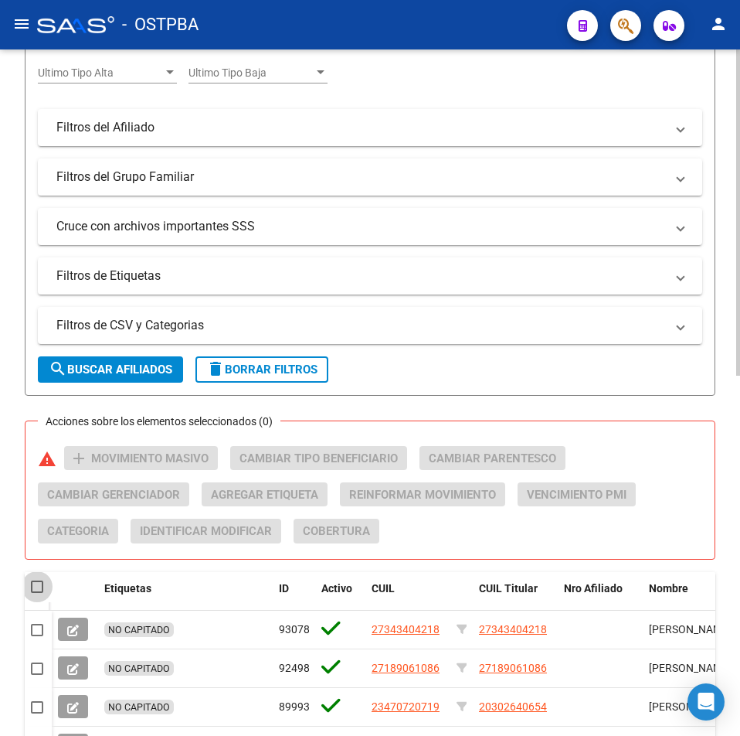
checkbox input "true"
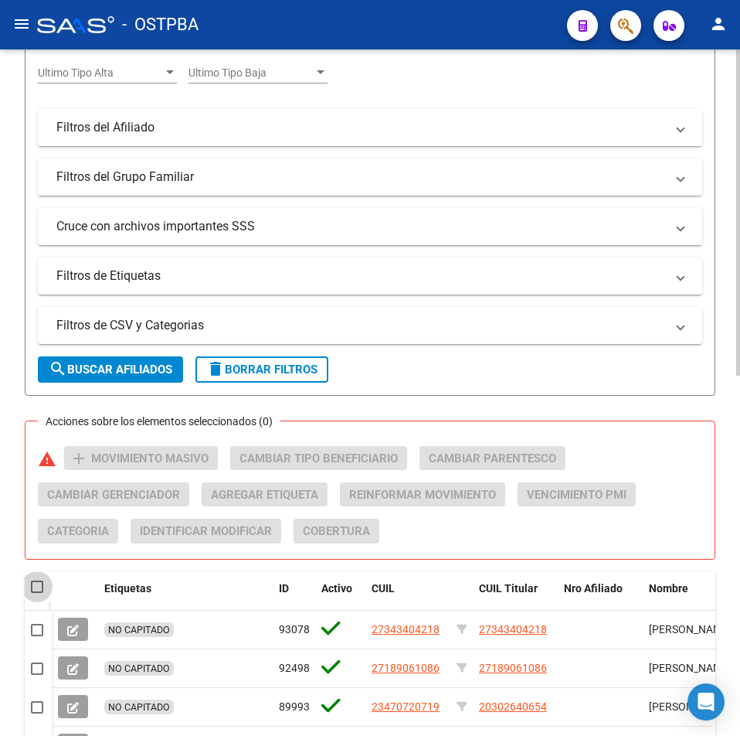
checkbox input "true"
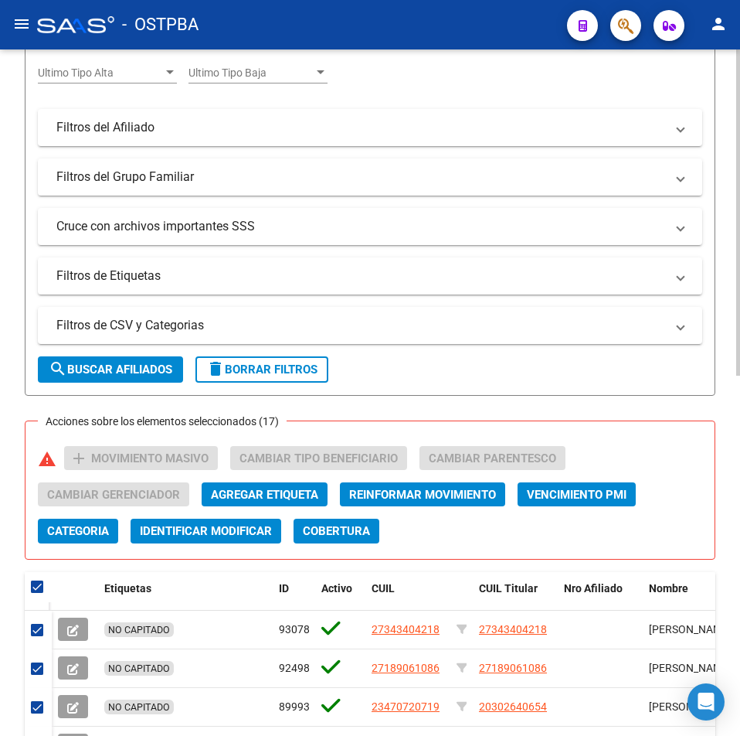
click at [298, 501] on span "Agregar Etiqueta" at bounding box center [264, 495] width 107 height 14
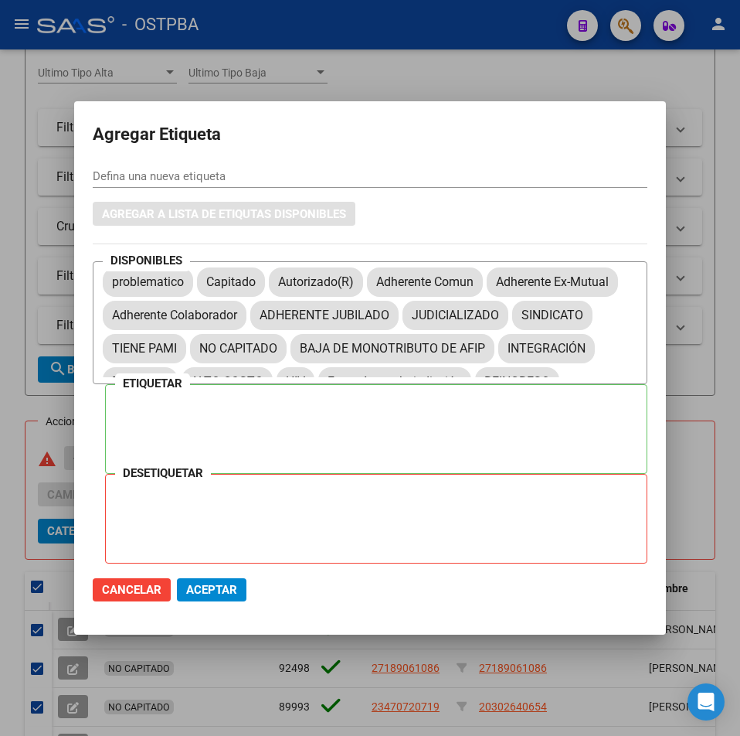
scroll to position [0, 0]
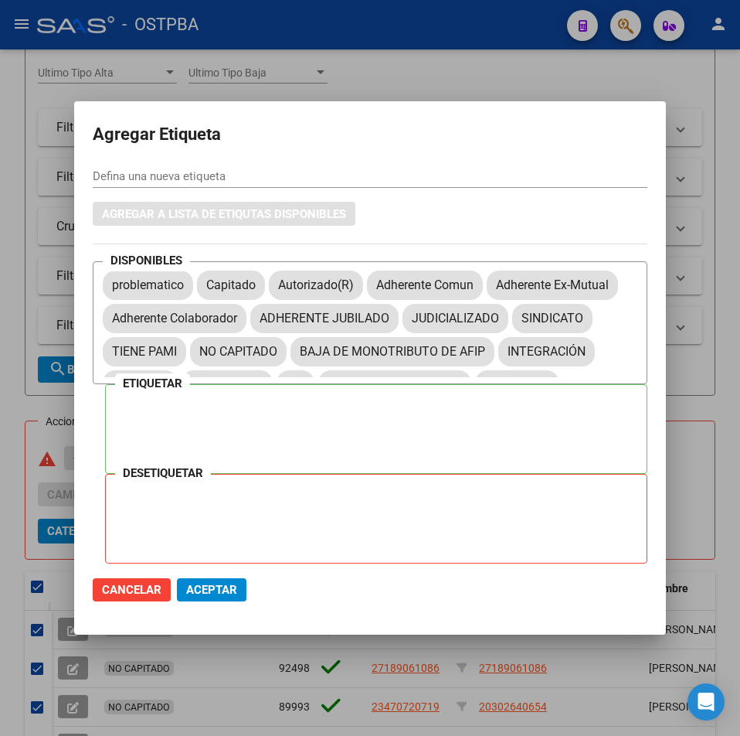
drag, startPoint x: 332, startPoint y: 317, endPoint x: 287, endPoint y: 401, distance: 95.4
click at [287, 401] on div at bounding box center [381, 427] width 532 height 77
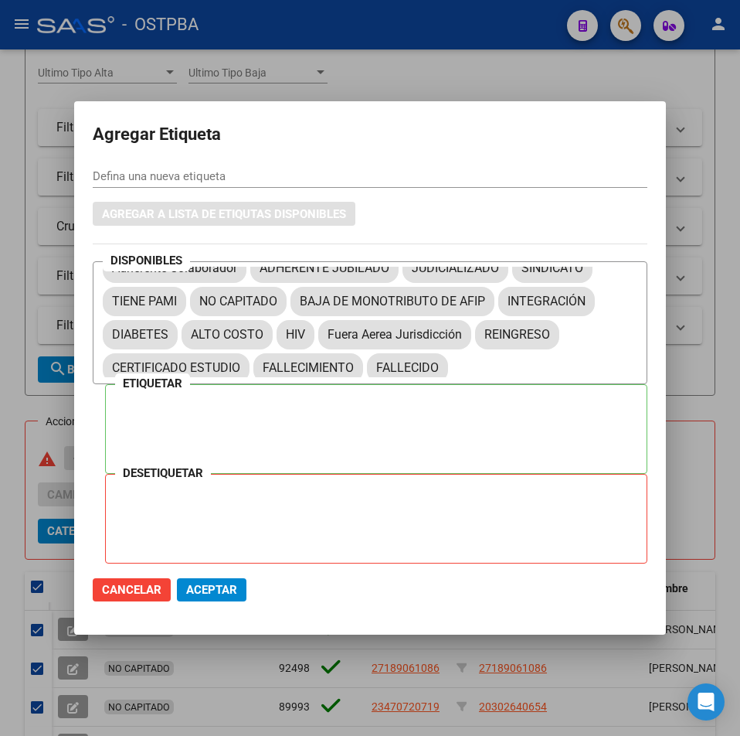
scroll to position [122, 0]
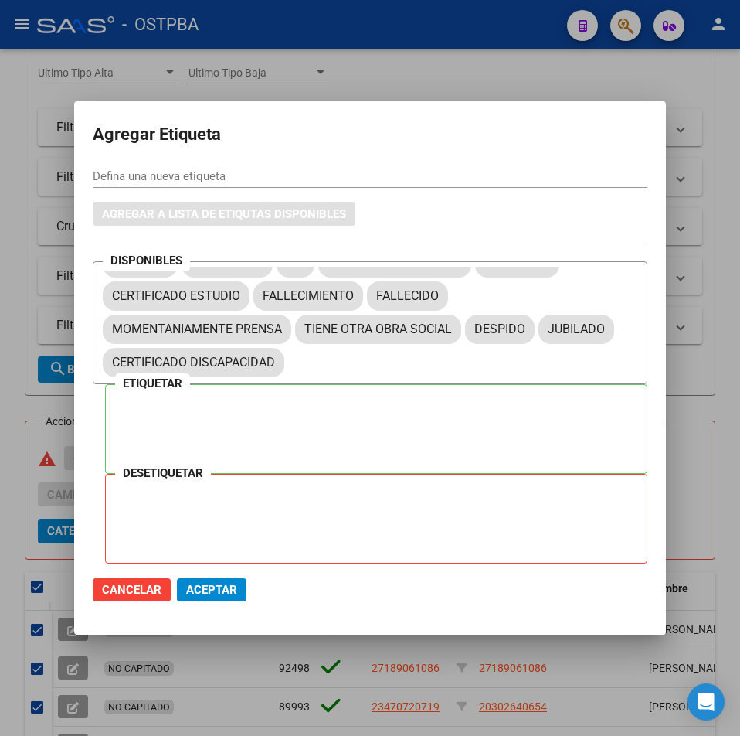
click at [687, 400] on div at bounding box center [370, 368] width 740 height 736
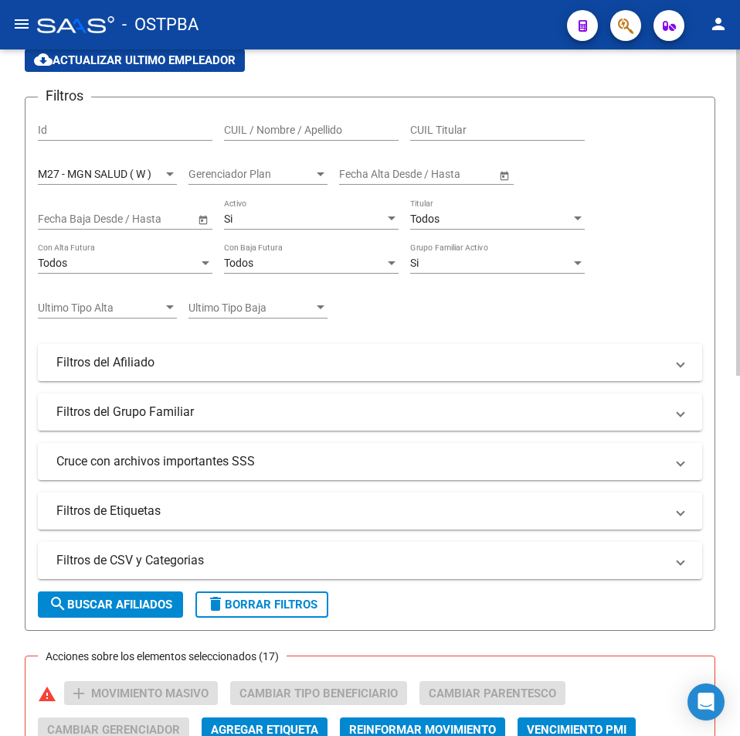
scroll to position [61, 0]
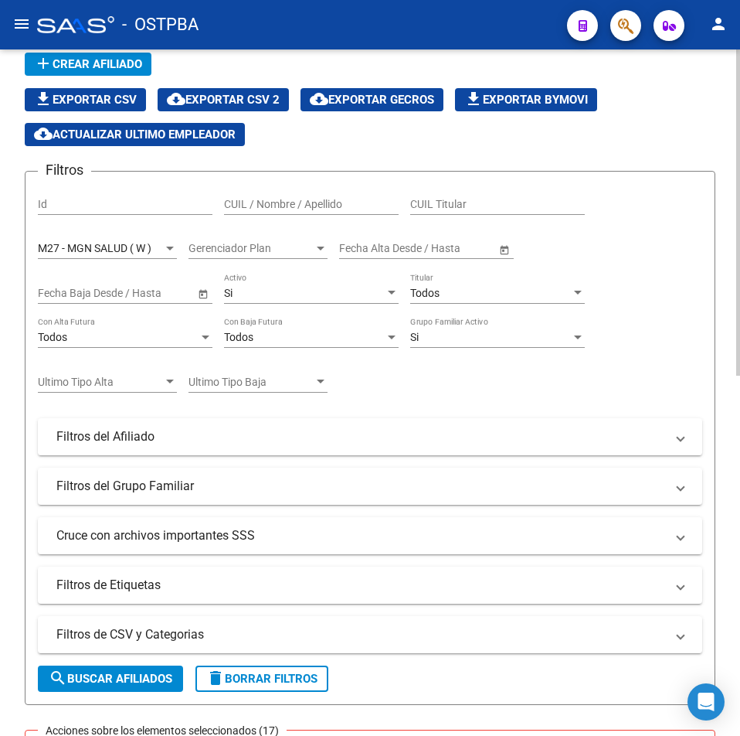
click at [108, 251] on span "M27 - MGN SALUD ( W )" at bounding box center [95, 248] width 114 height 12
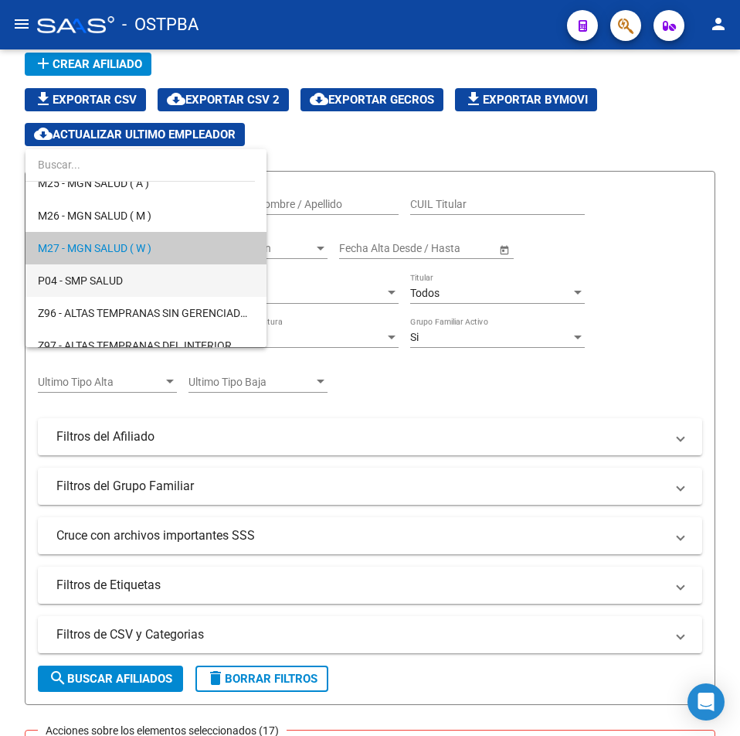
scroll to position [451, 0]
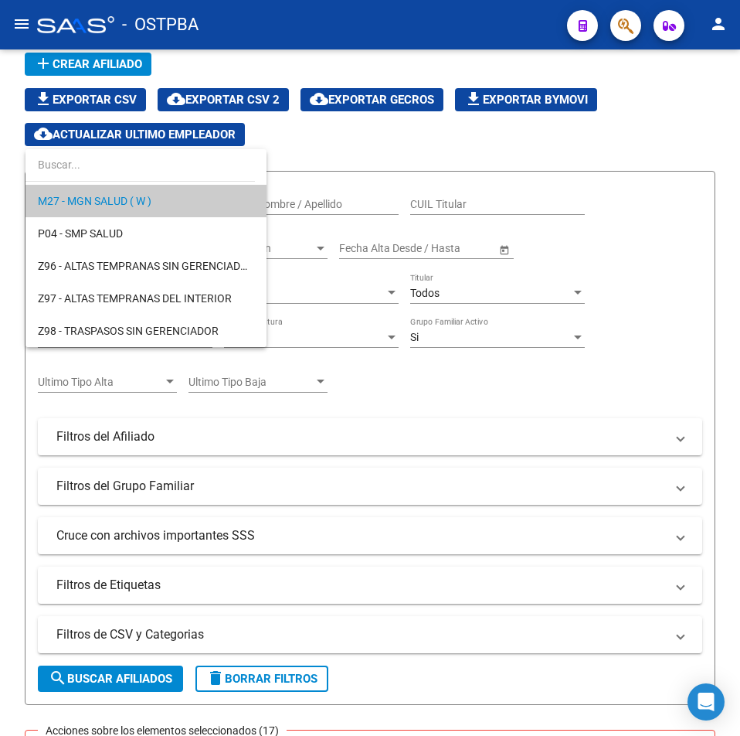
click at [677, 374] on div at bounding box center [370, 368] width 740 height 736
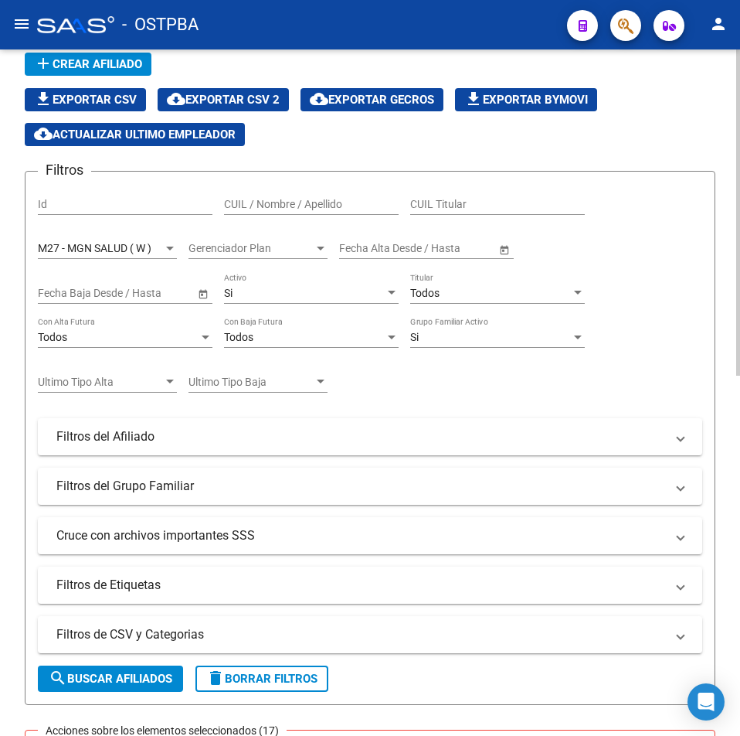
click at [135, 258] on div "M27 - MGN SALUD ( W ) Seleccionar Gerenciador" at bounding box center [107, 243] width 139 height 31
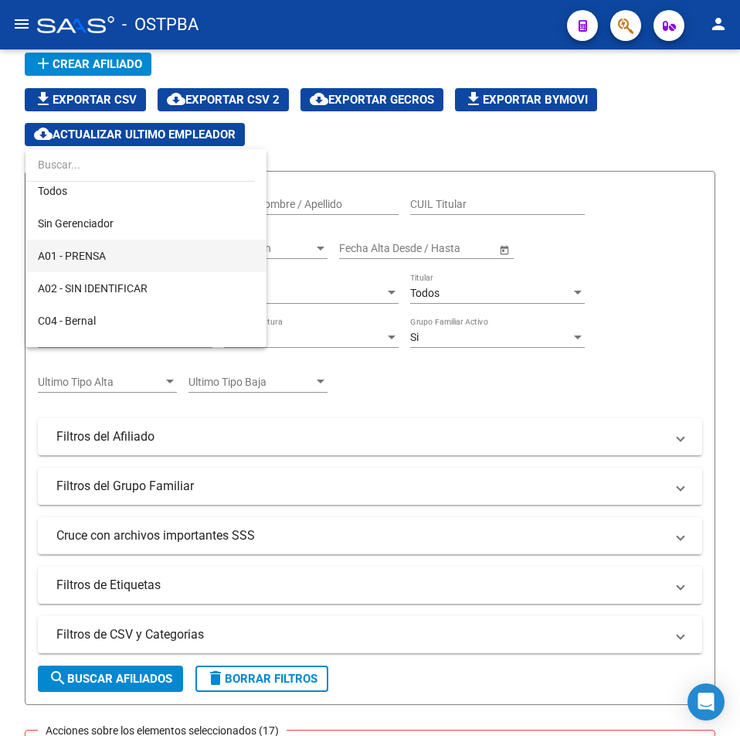
scroll to position [0, 0]
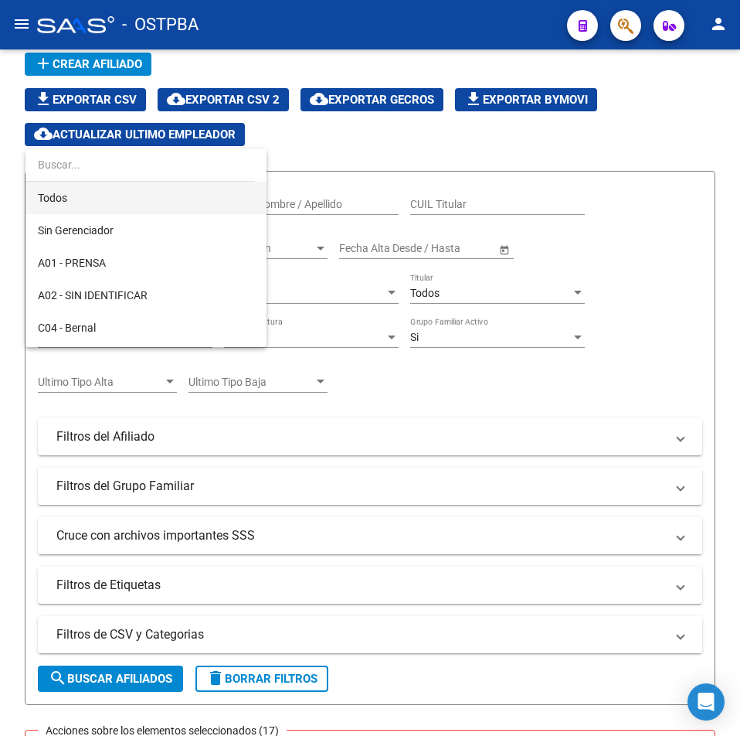
click at [140, 197] on span "Todos" at bounding box center [146, 198] width 216 height 32
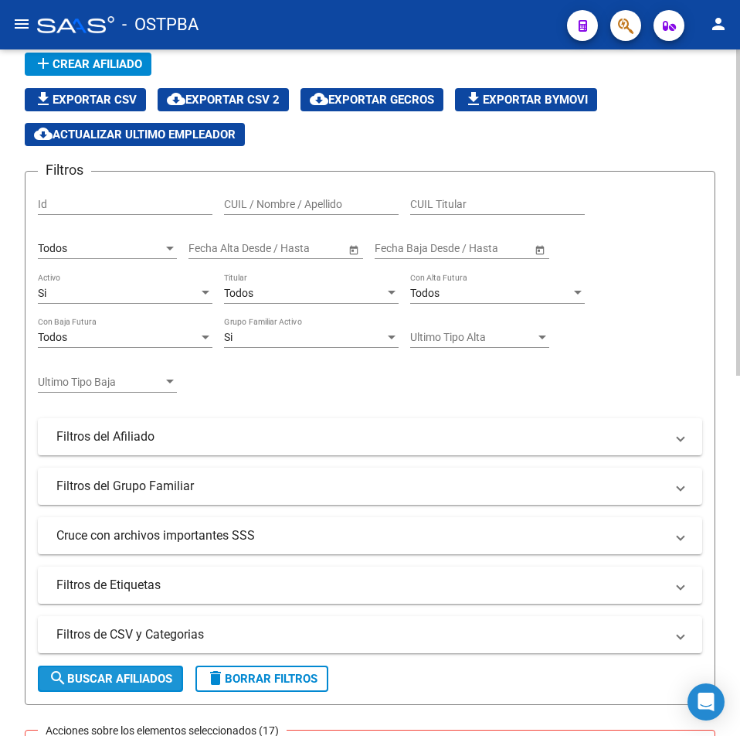
click at [104, 679] on span "search Buscar Afiliados" at bounding box center [111, 679] width 124 height 14
checkbox input "false"
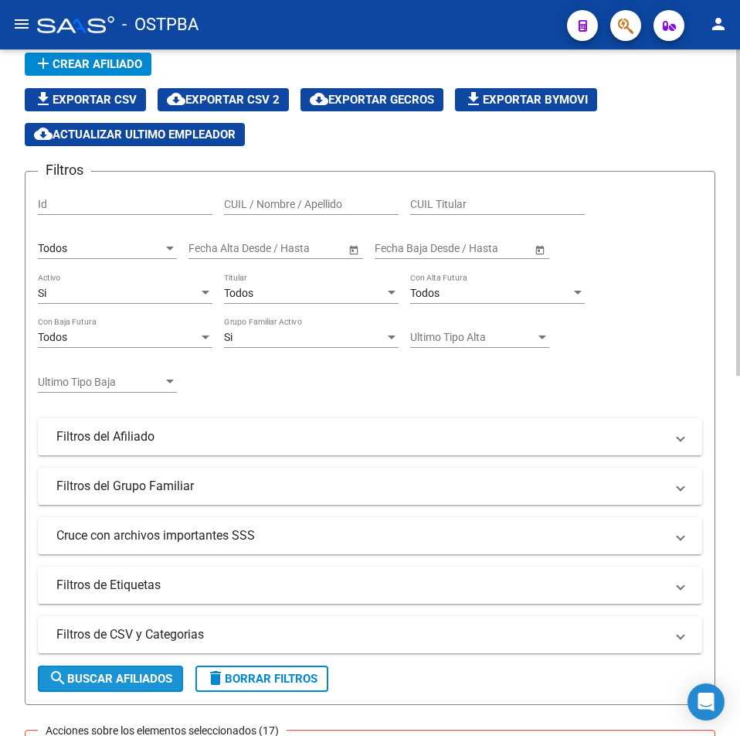
checkbox input "false"
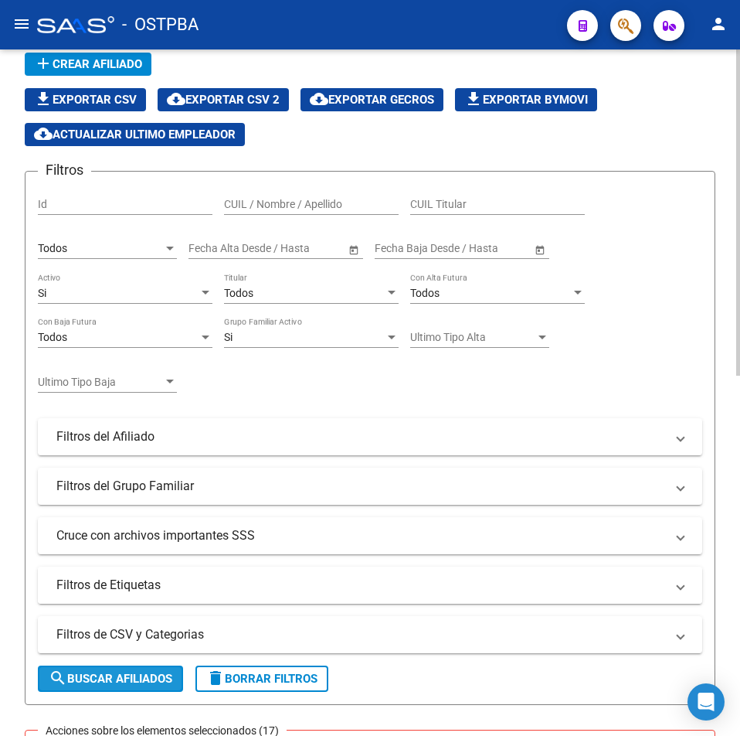
checkbox input "false"
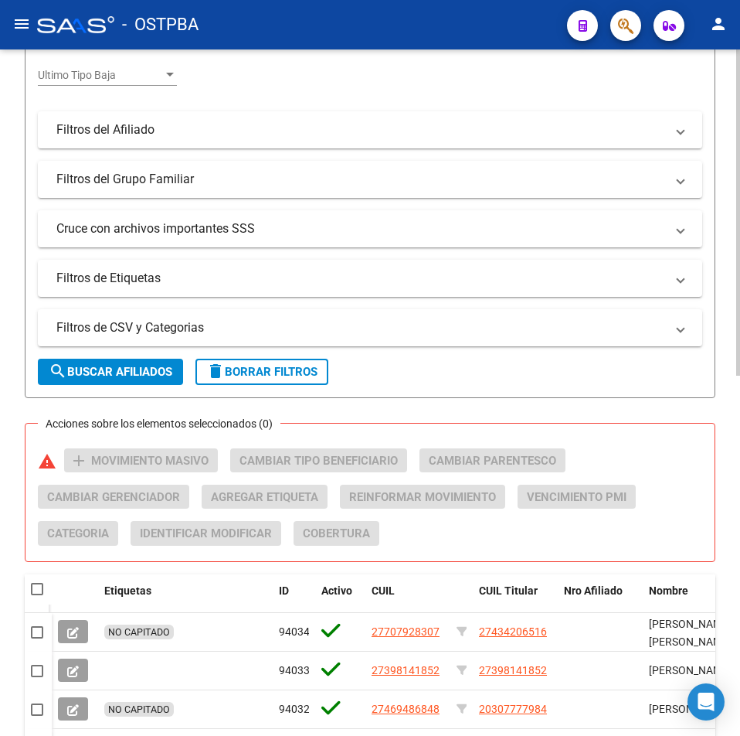
scroll to position [370, 0]
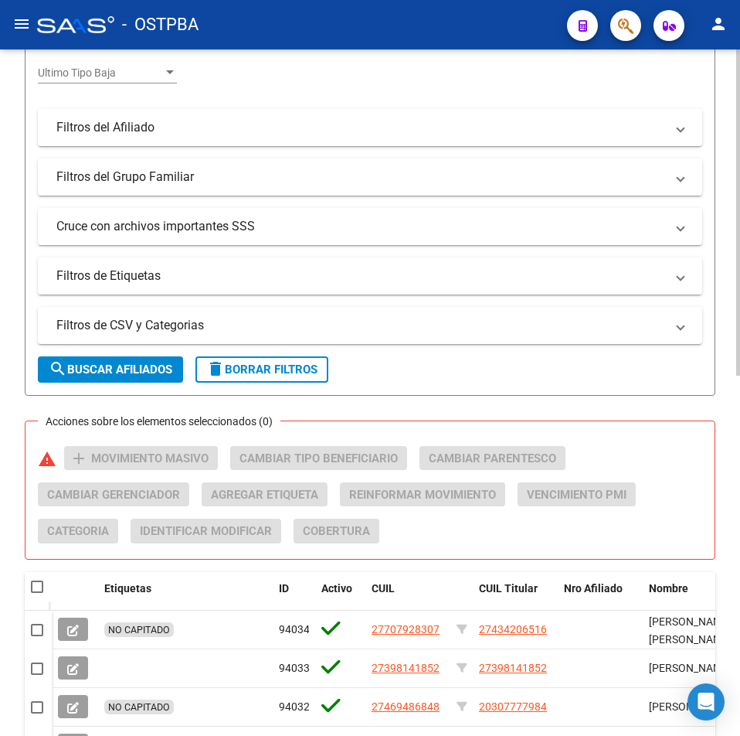
click at [207, 274] on mat-panel-title "Filtros de Etiquetas" at bounding box center [360, 275] width 609 height 17
